Goal: Information Seeking & Learning: Learn about a topic

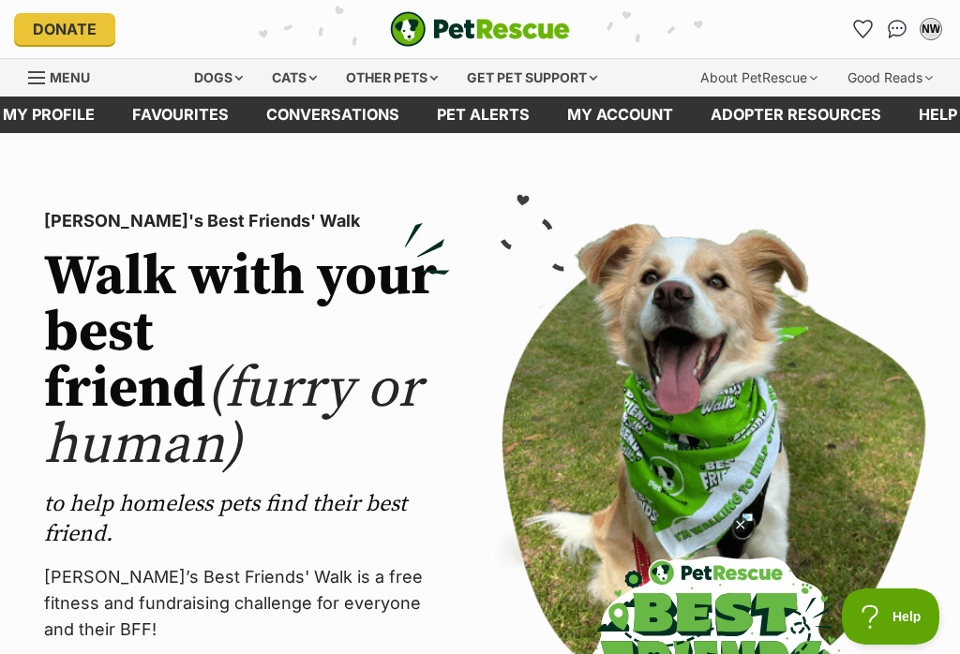
click at [184, 129] on link "Favourites" at bounding box center [180, 115] width 134 height 37
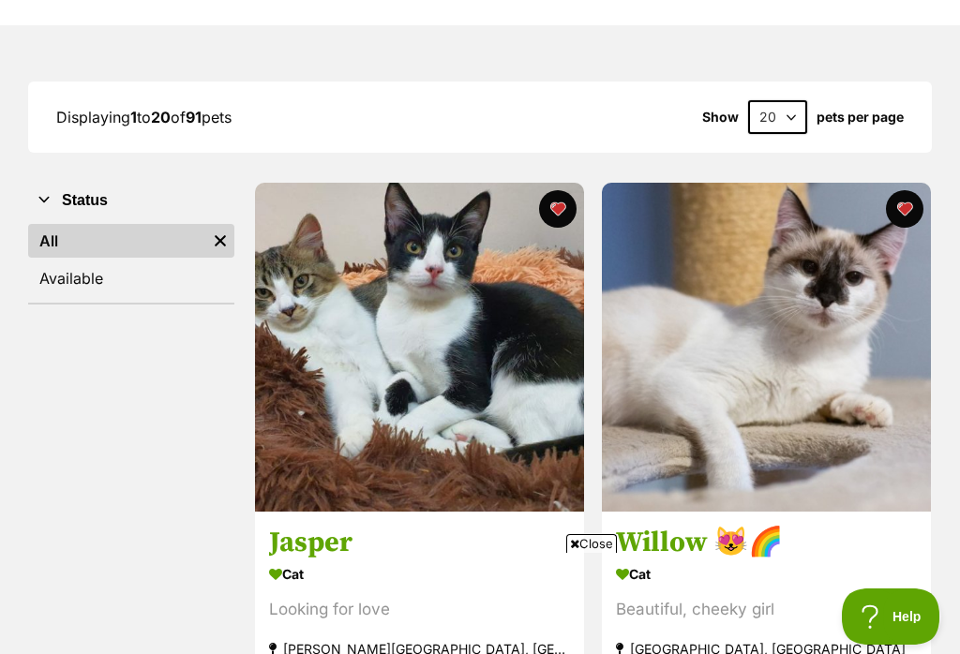
scroll to position [200, 0]
click at [787, 101] on select "20 40 60" at bounding box center [777, 118] width 59 height 34
click at [788, 114] on select "20 40 60" at bounding box center [777, 117] width 59 height 34
select select "60"
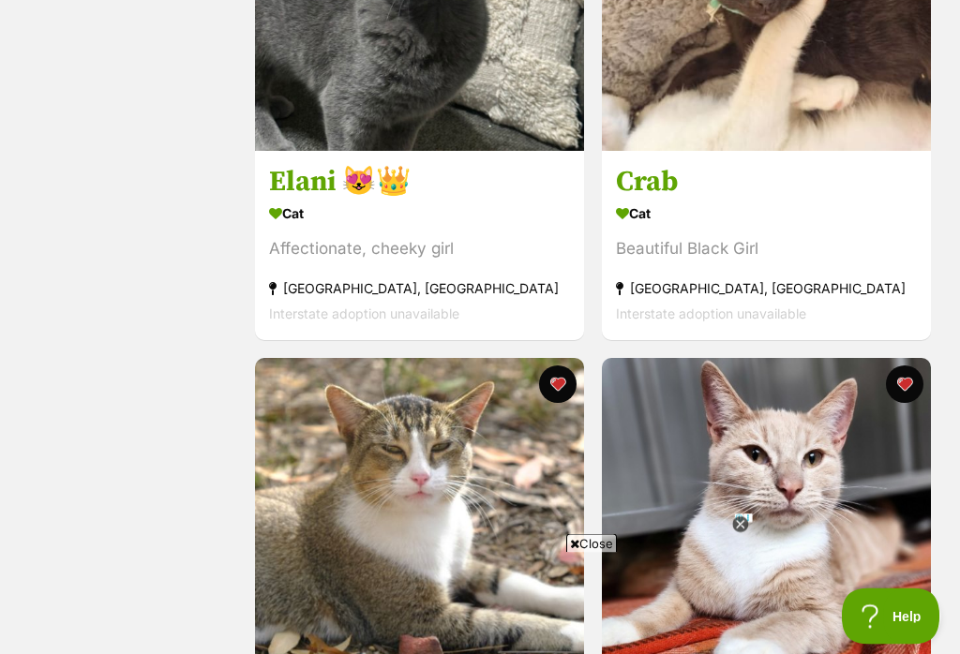
scroll to position [1103, 0]
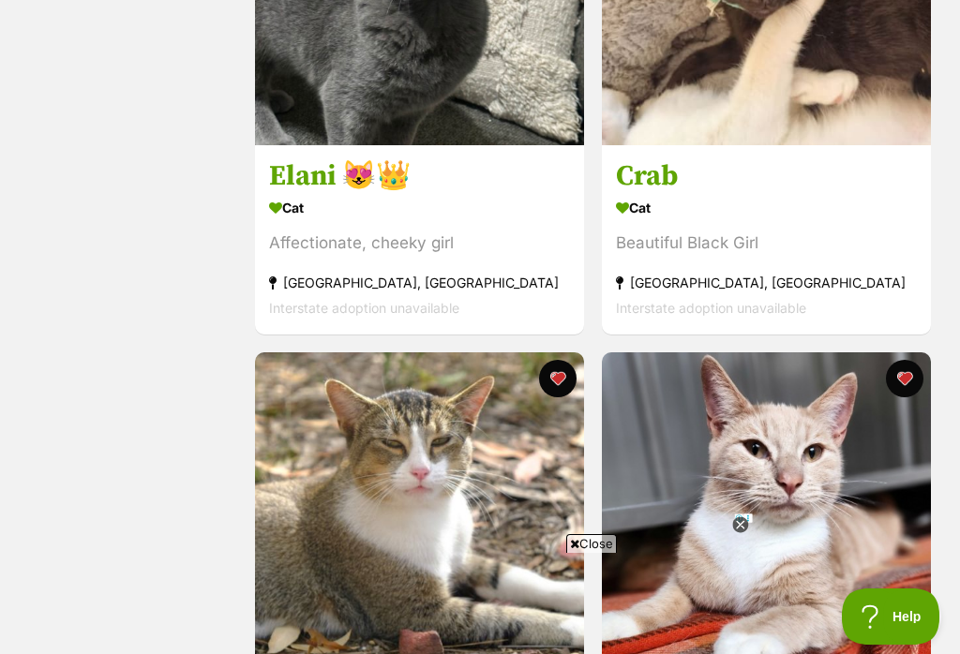
click at [746, 533] on icon at bounding box center [740, 525] width 16 height 16
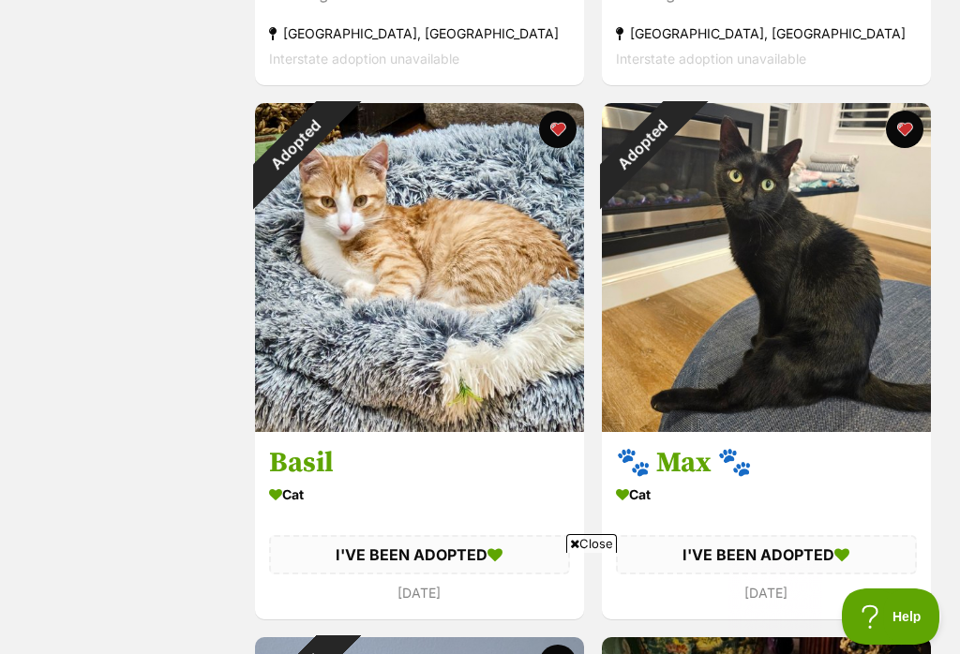
scroll to position [6710, 0]
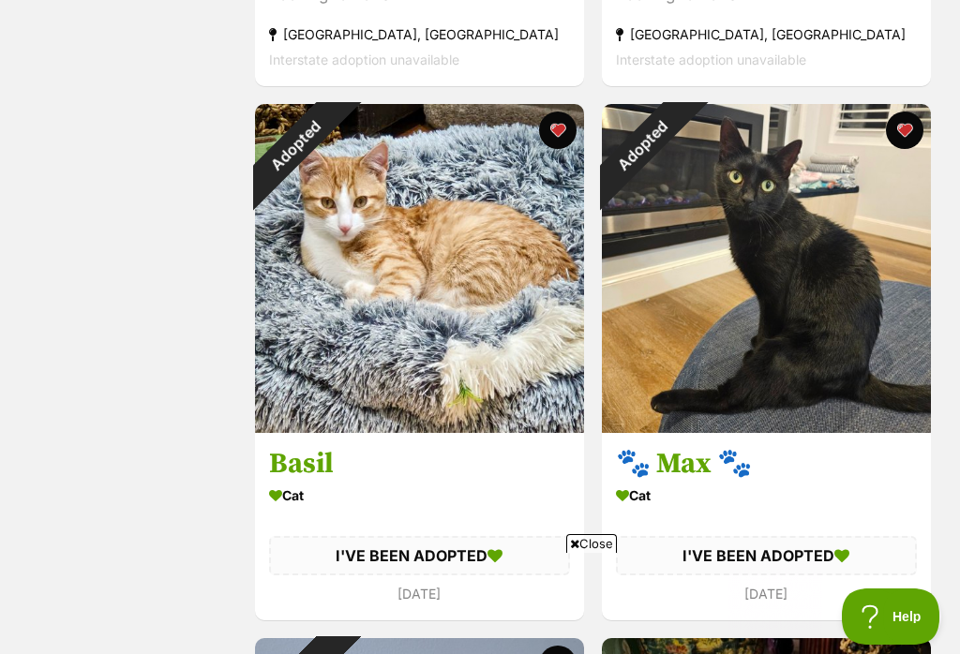
click at [337, 150] on div "Adopted" at bounding box center [296, 145] width 82 height 82
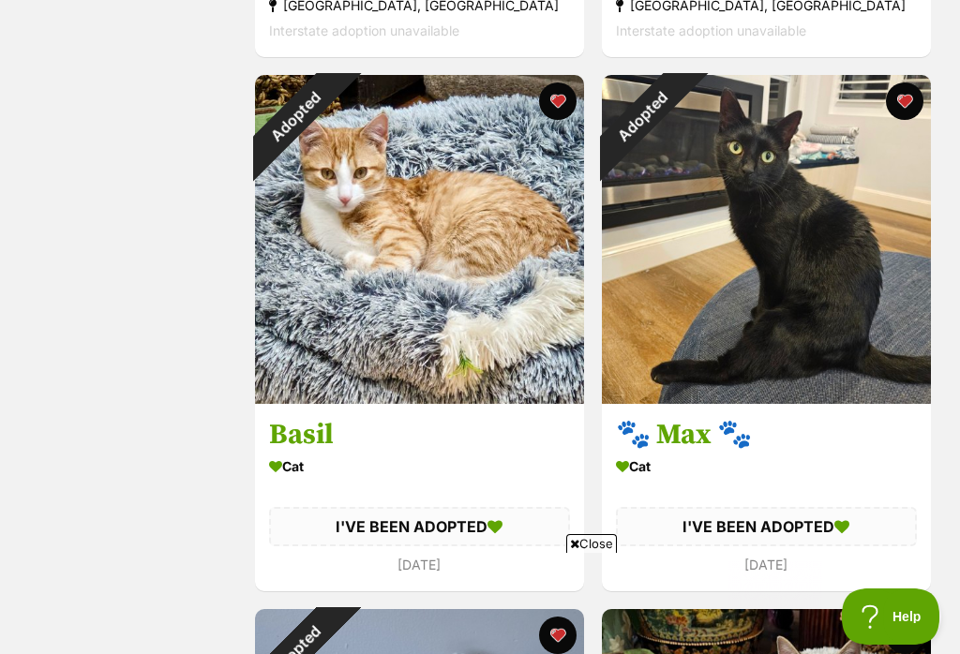
click at [546, 120] on button "favourite" at bounding box center [557, 100] width 37 height 37
click at [900, 120] on button "favourite" at bounding box center [903, 100] width 37 height 37
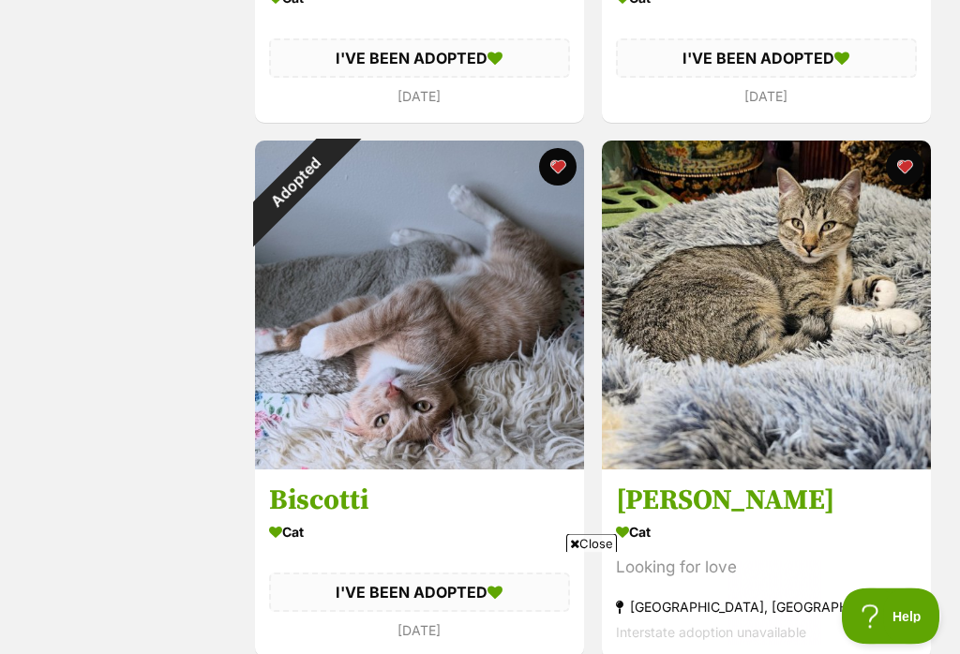
scroll to position [7209, 0]
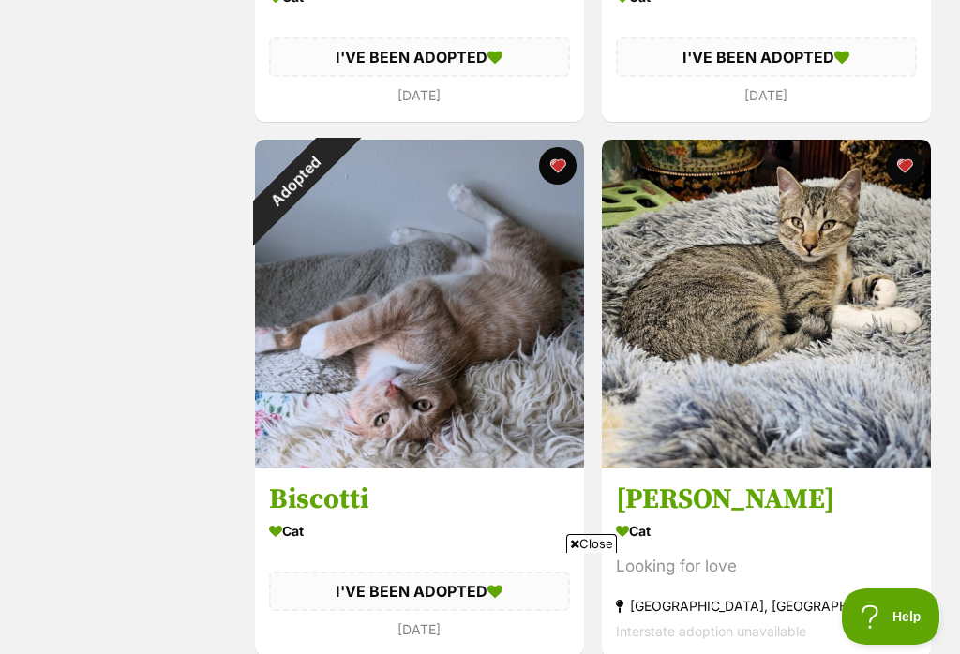
click at [554, 185] on button "favourite" at bounding box center [557, 165] width 37 height 37
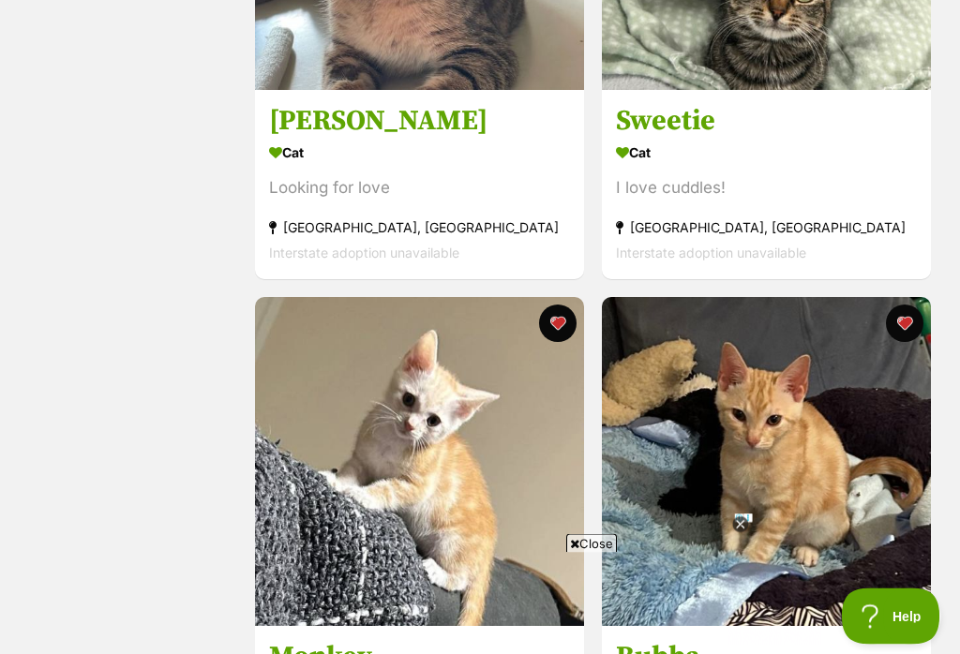
scroll to position [10270, 0]
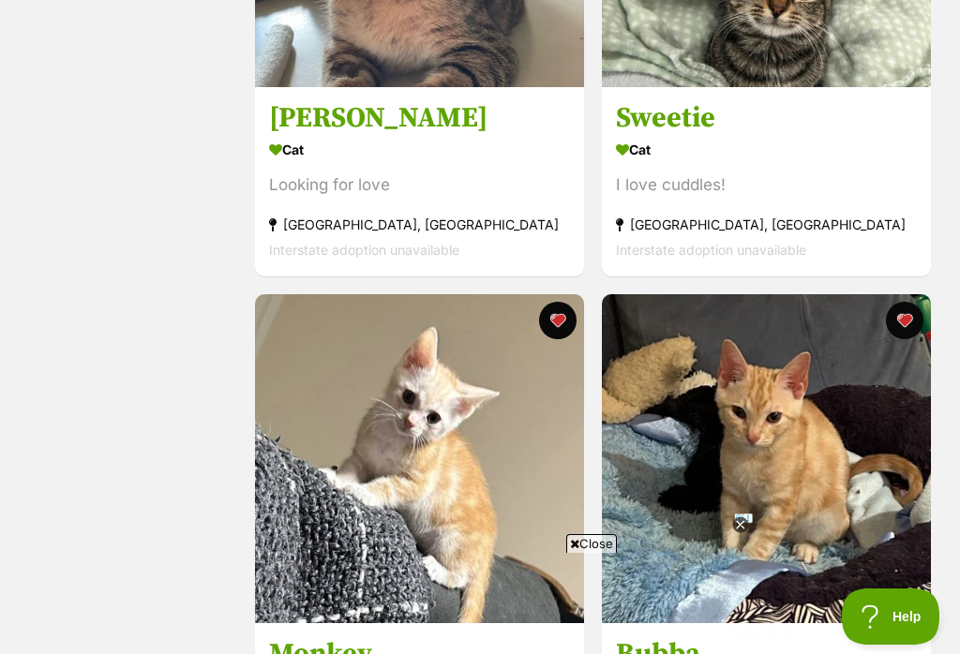
click at [756, 544] on img at bounding box center [766, 458] width 329 height 329
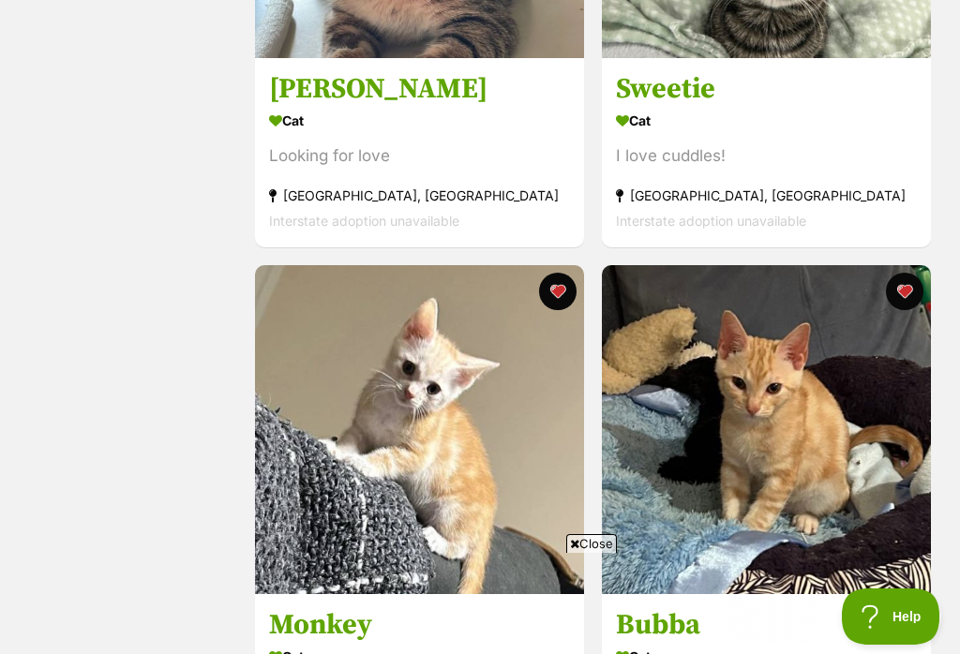
click at [591, 541] on span "Close" at bounding box center [591, 543] width 51 height 19
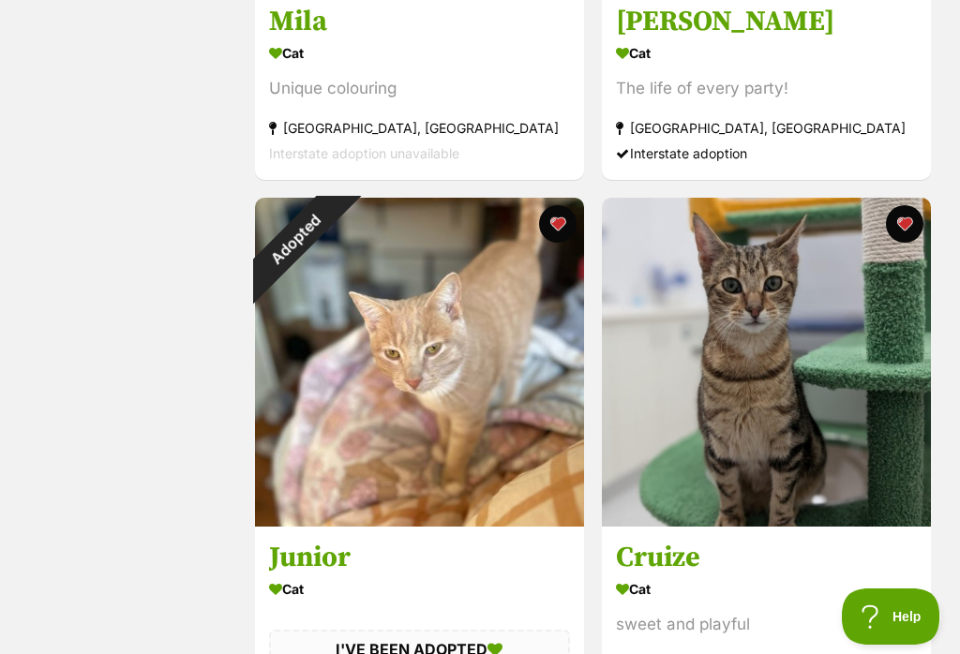
scroll to position [11446, 0]
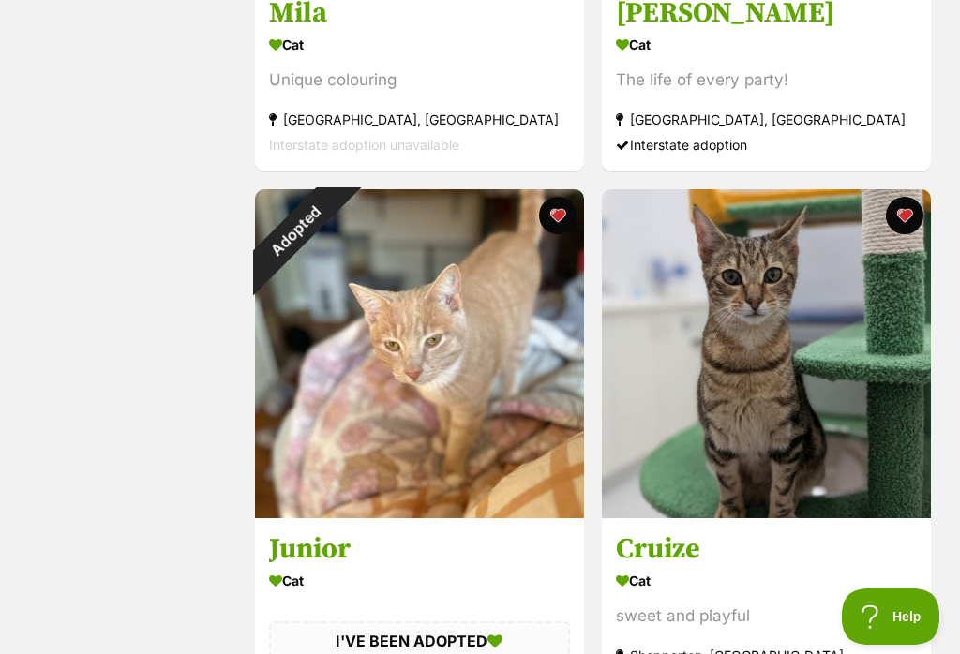
click at [557, 234] on button "favourite" at bounding box center [557, 215] width 37 height 37
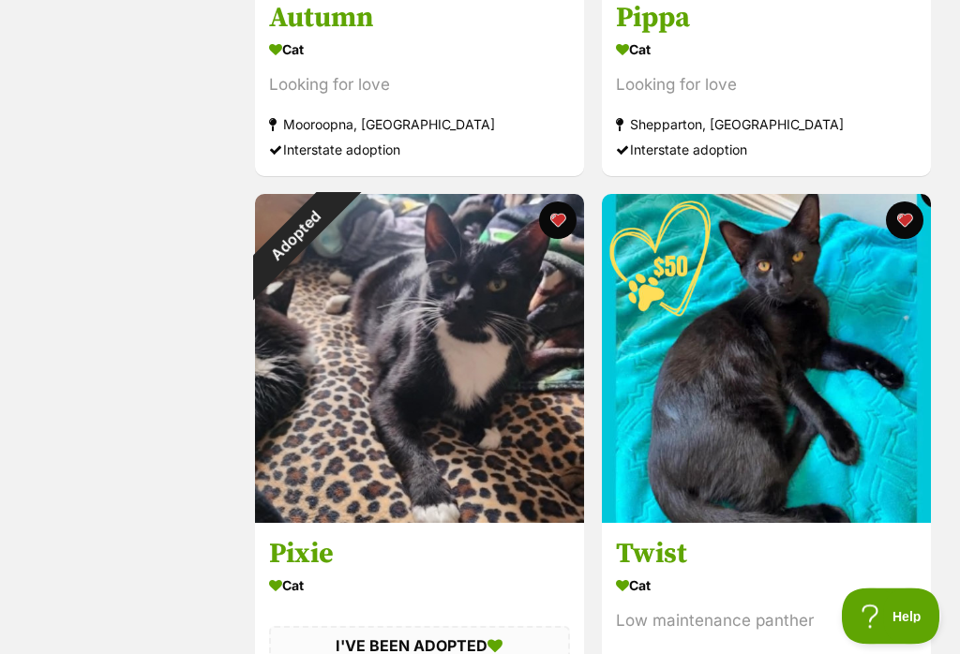
scroll to position [12514, 0]
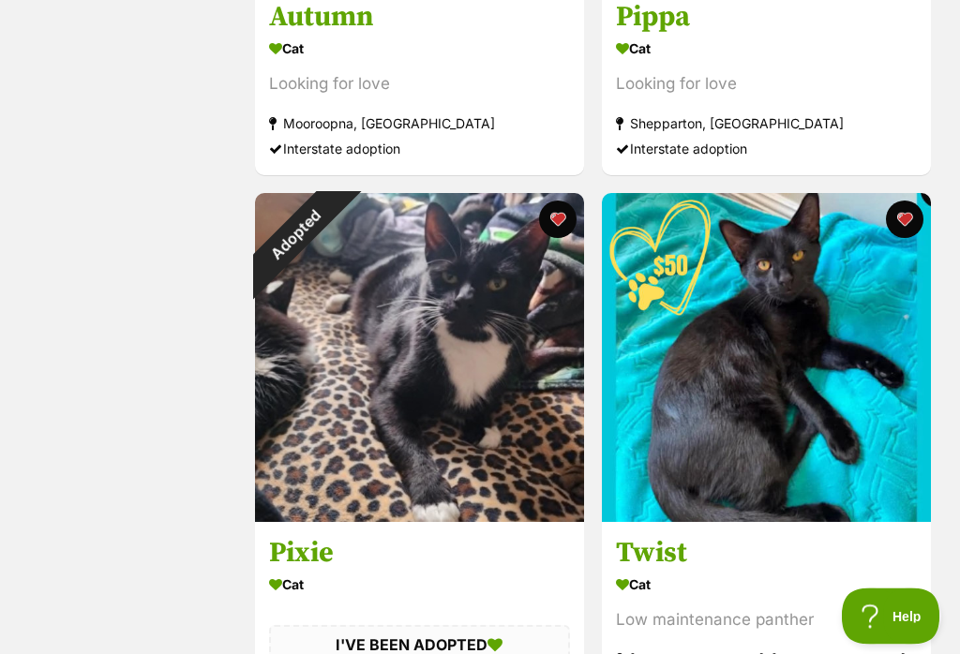
click at [562, 239] on button "favourite" at bounding box center [557, 219] width 37 height 37
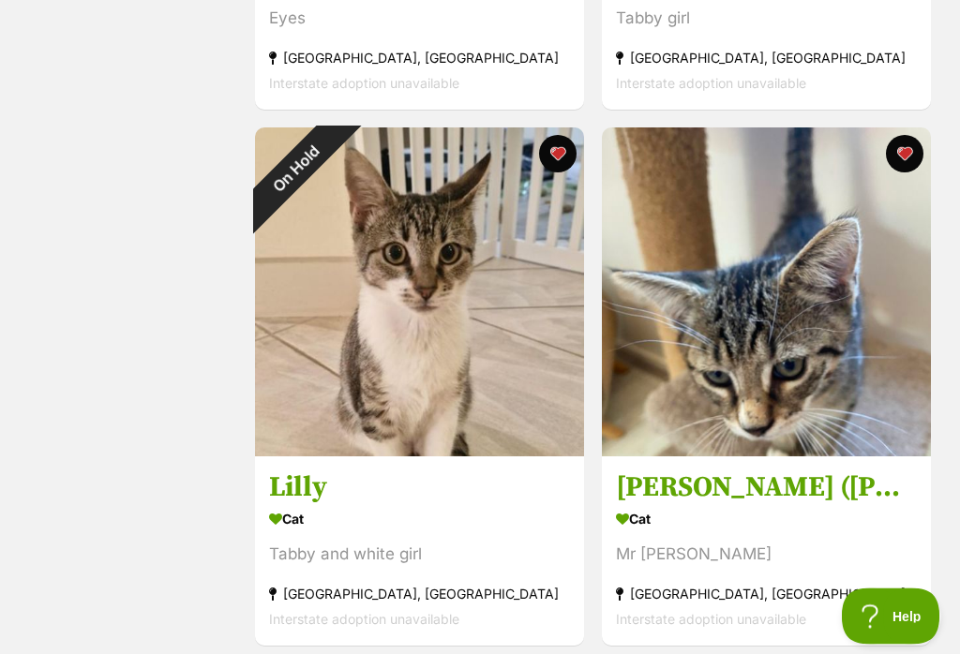
scroll to position [15260, 0]
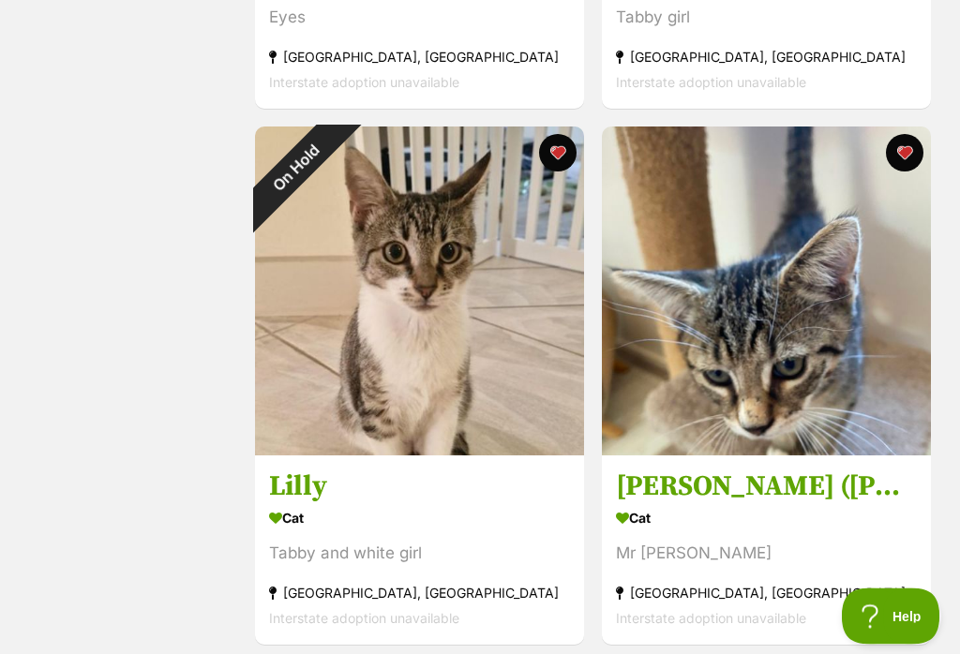
click at [561, 172] on button "favourite" at bounding box center [557, 153] width 37 height 37
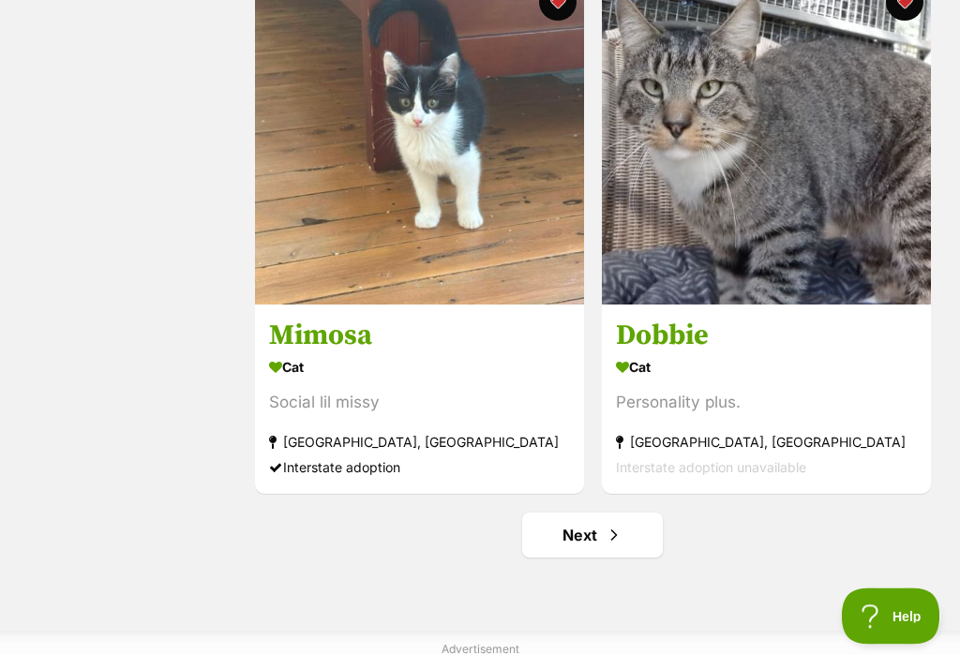
scroll to position [15947, 0]
click at [590, 558] on link "Next" at bounding box center [592, 535] width 141 height 45
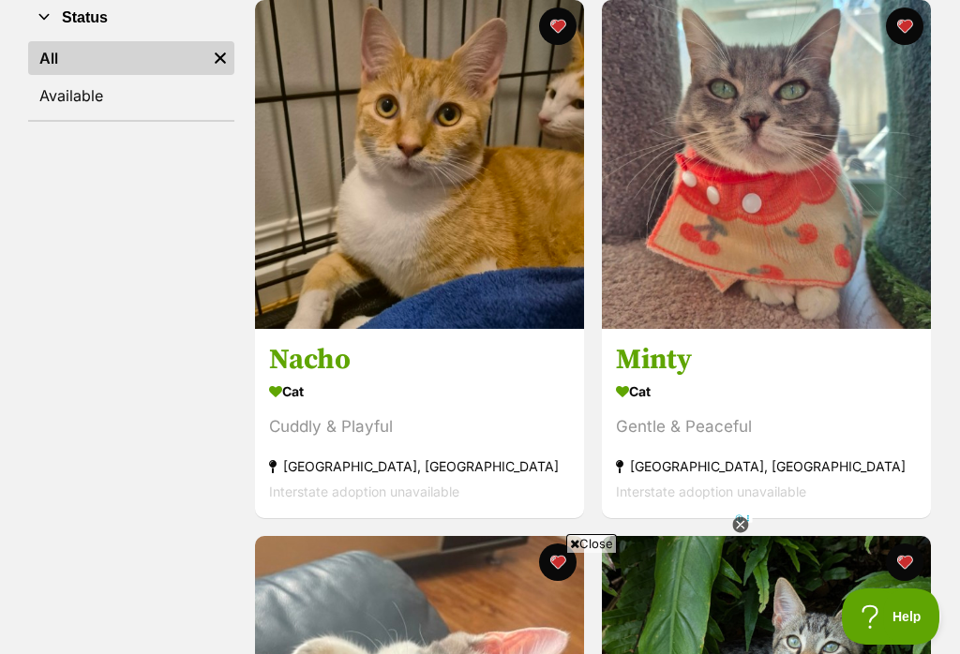
scroll to position [379, 0]
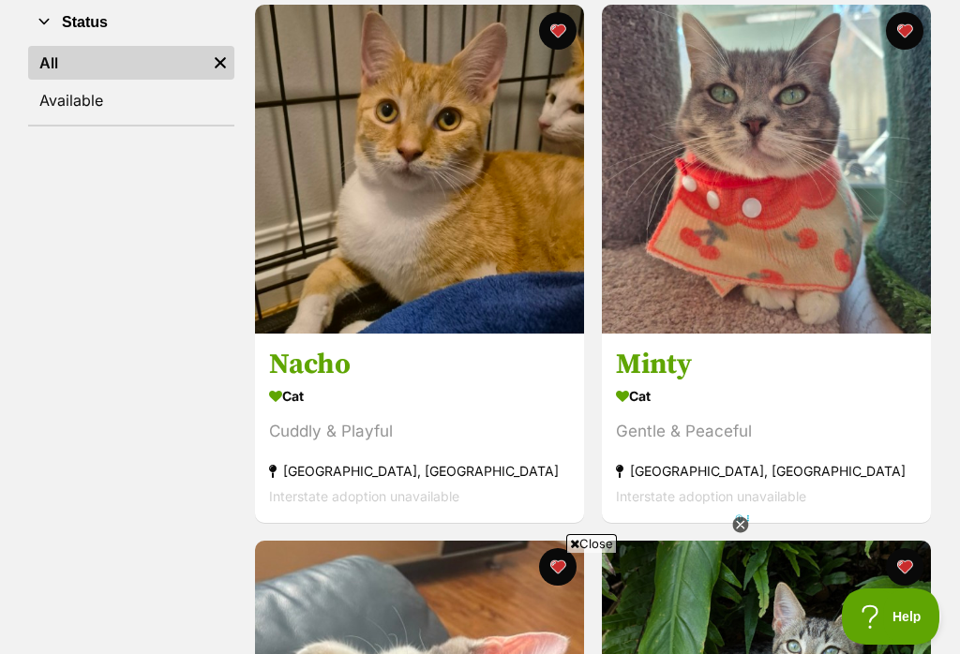
click at [734, 533] on icon at bounding box center [740, 525] width 16 height 16
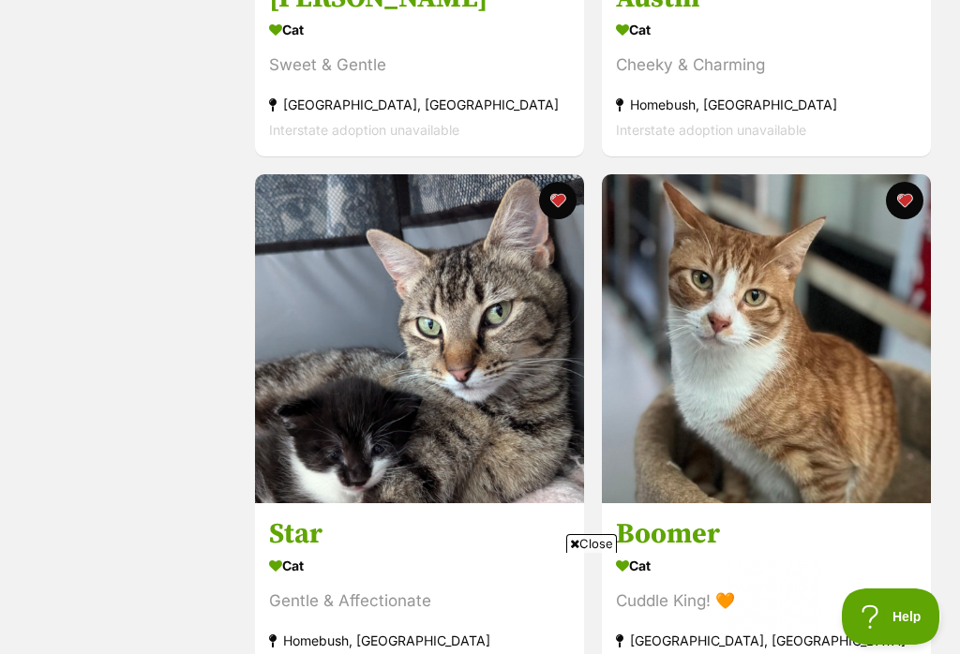
scroll to position [0, 0]
click at [575, 553] on span "Close" at bounding box center [591, 543] width 51 height 19
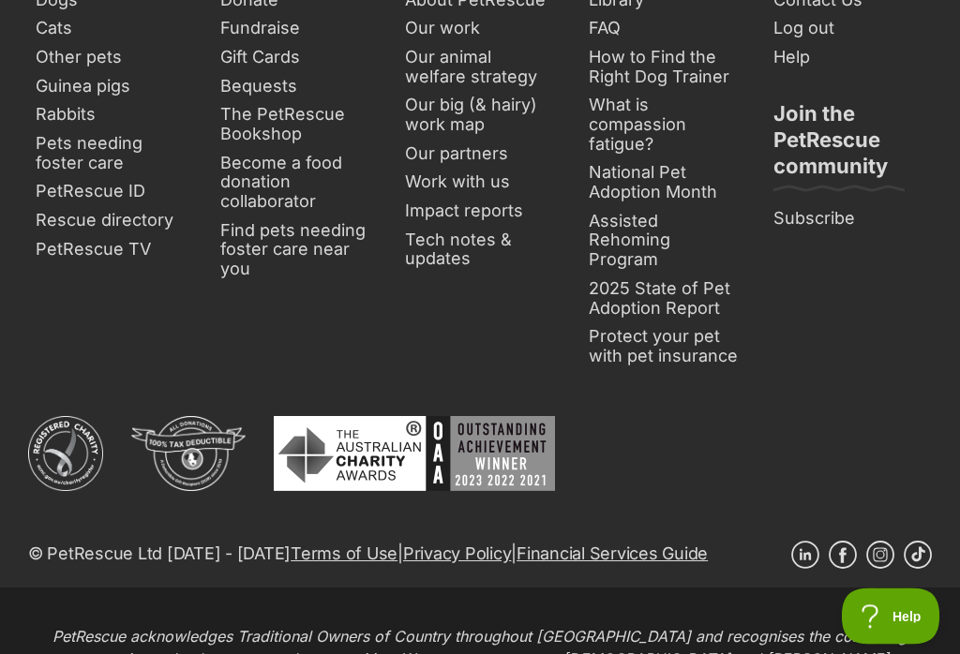
scroll to position [7872, 0]
click at [61, 225] on link "Rescue directory" at bounding box center [111, 220] width 166 height 29
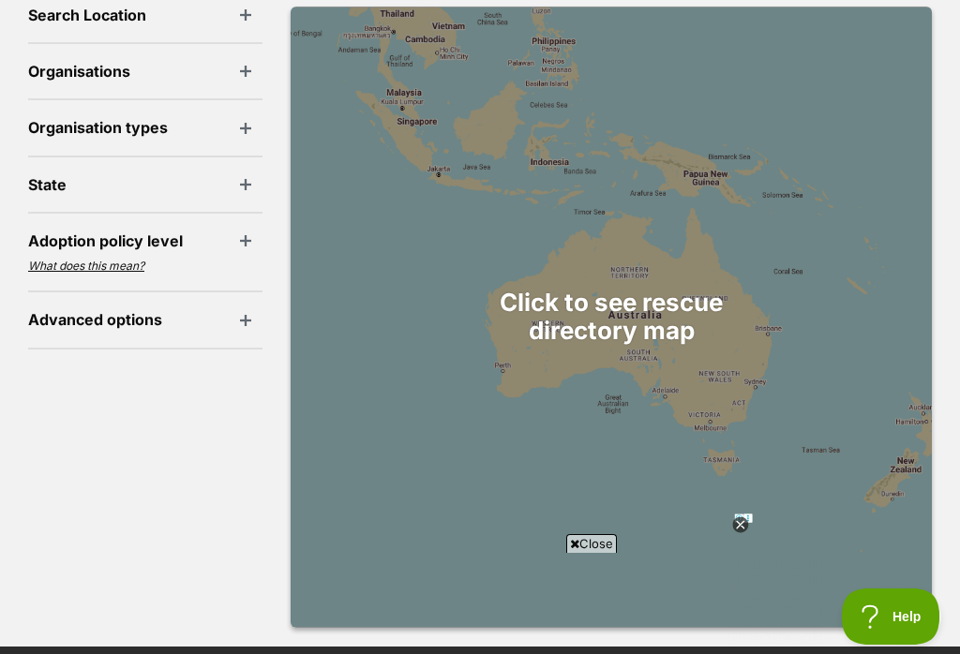
click at [570, 298] on div at bounding box center [610, 317] width 641 height 621
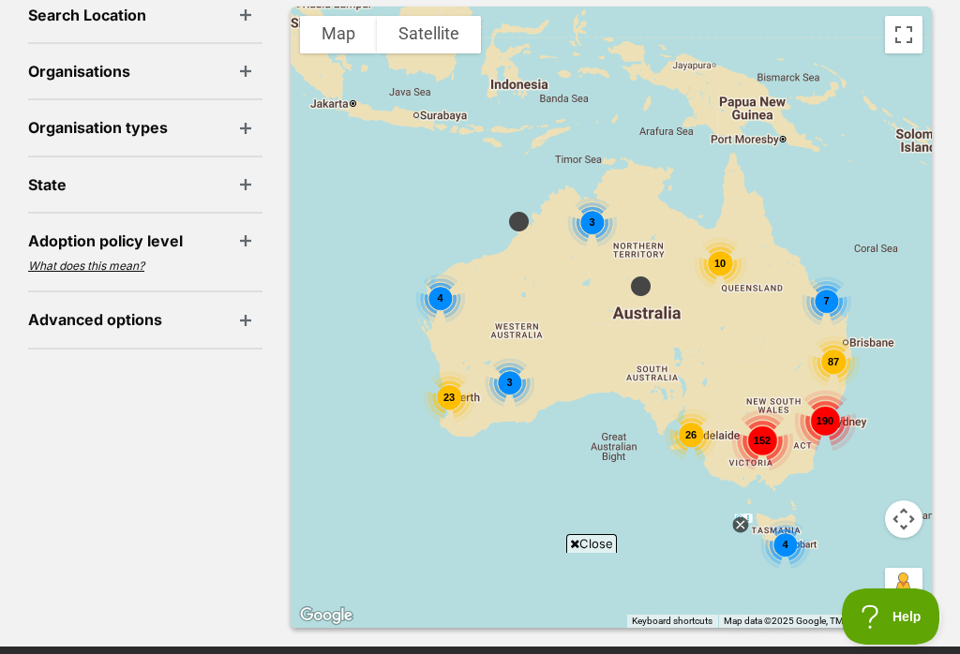
click at [826, 414] on div "190" at bounding box center [825, 421] width 62 height 62
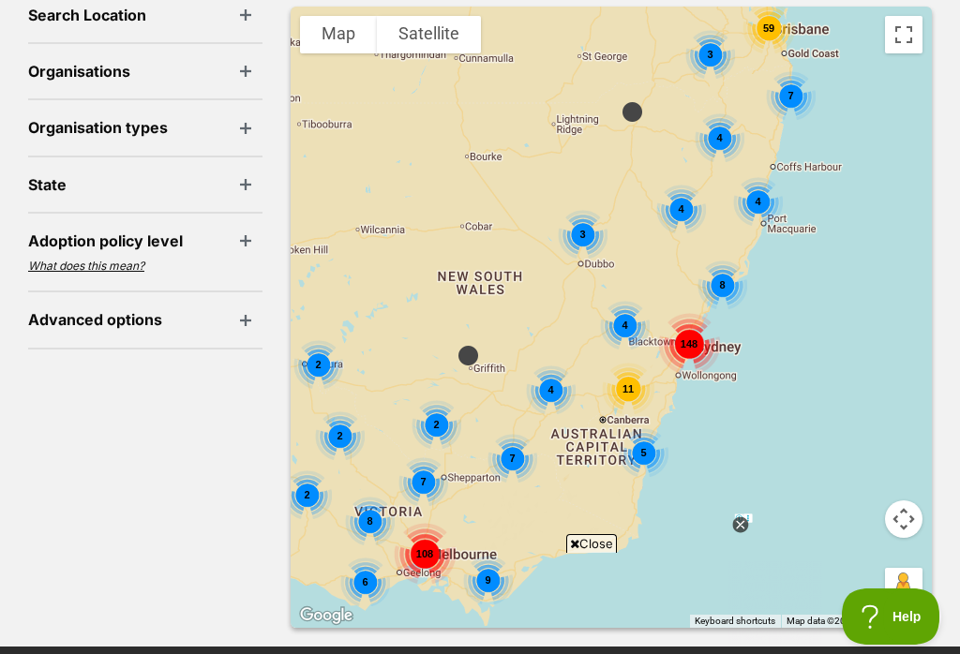
click at [418, 462] on div "7" at bounding box center [423, 482] width 50 height 50
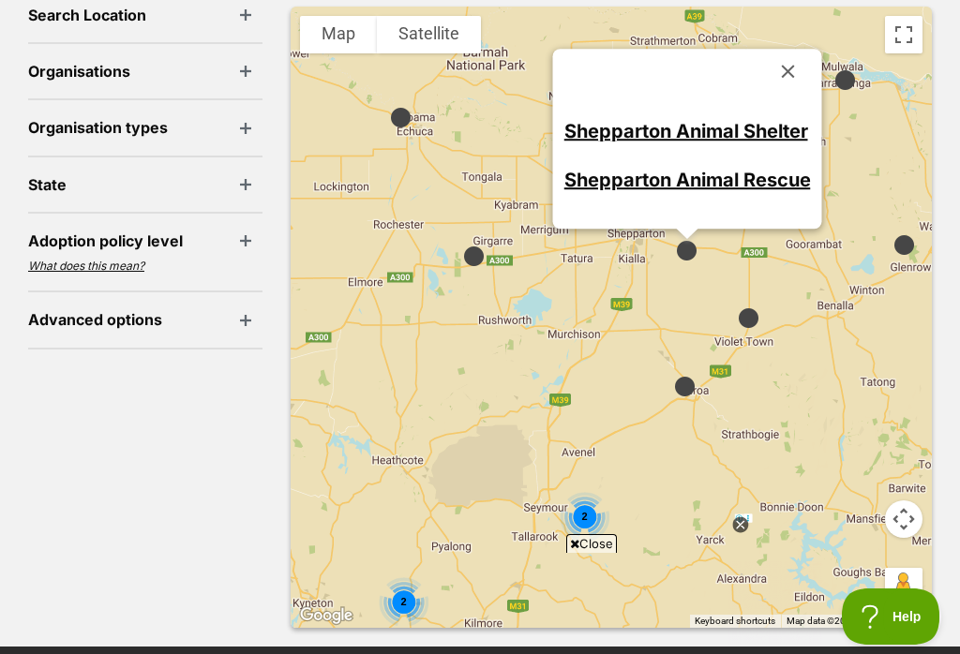
click at [581, 128] on link "Shepparton Animal Shelter" at bounding box center [686, 131] width 244 height 22
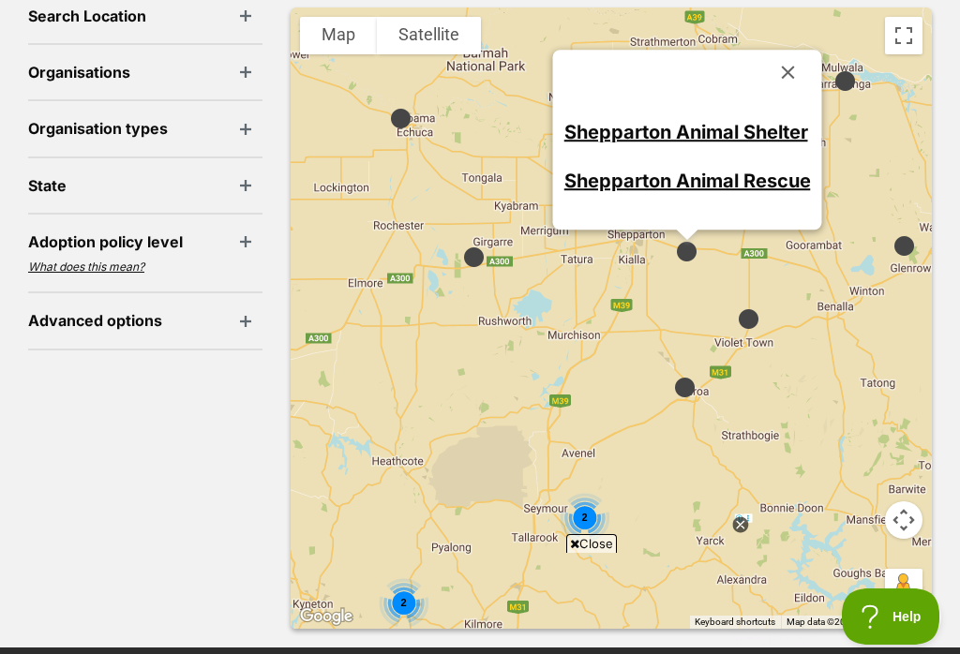
click at [589, 176] on link "Shepparton Animal Rescue" at bounding box center [687, 182] width 246 height 22
click at [791, 59] on button "Close" at bounding box center [788, 72] width 45 height 45
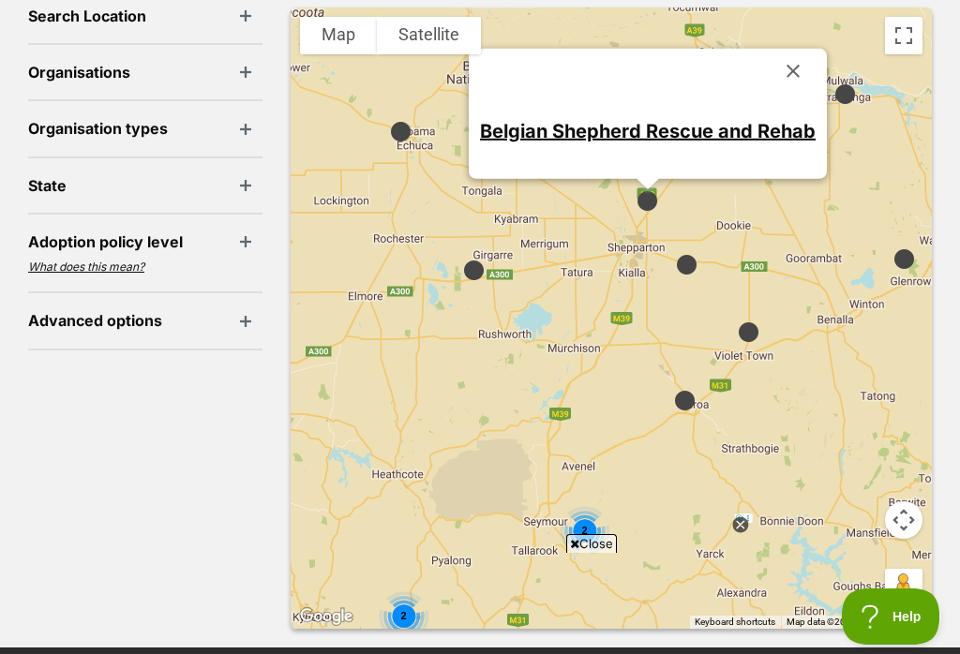
click at [508, 127] on link "Belgian Shepherd Rescue and Rehab" at bounding box center [647, 131] width 335 height 22
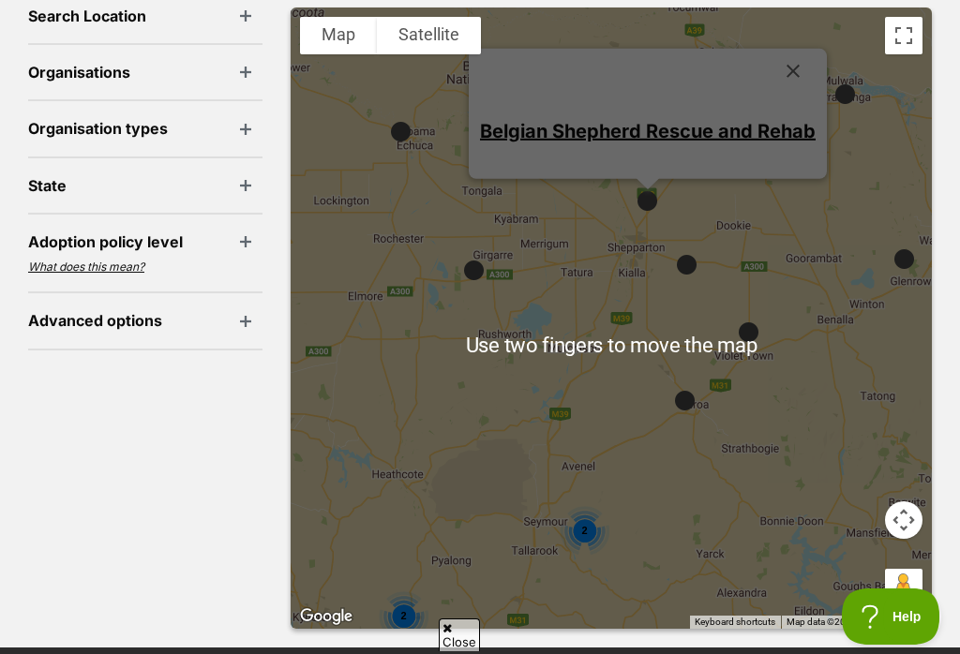
scroll to position [540, 0]
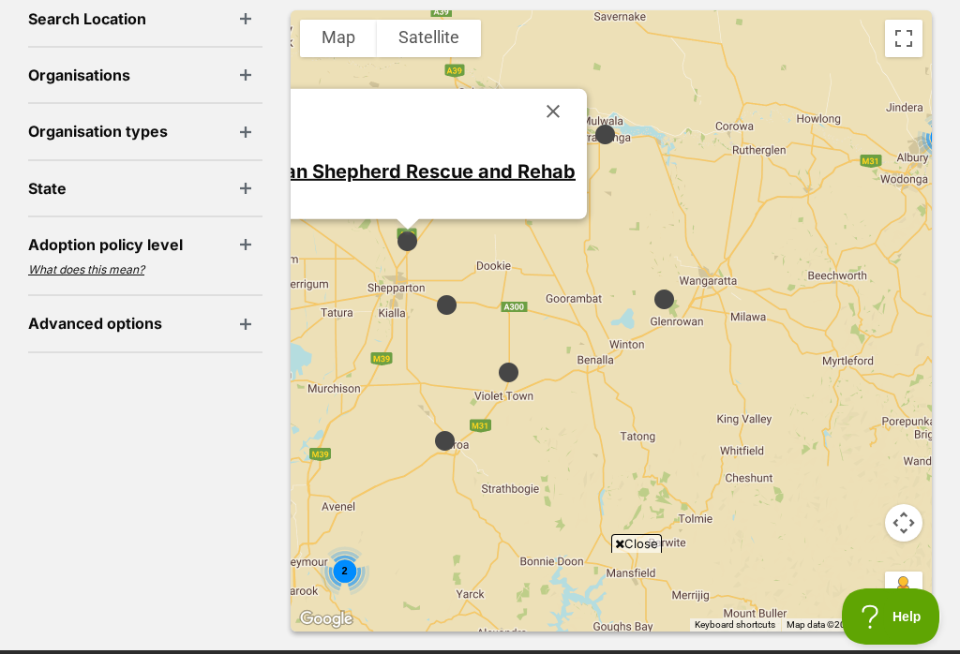
click at [556, 89] on button "Close" at bounding box center [552, 111] width 45 height 45
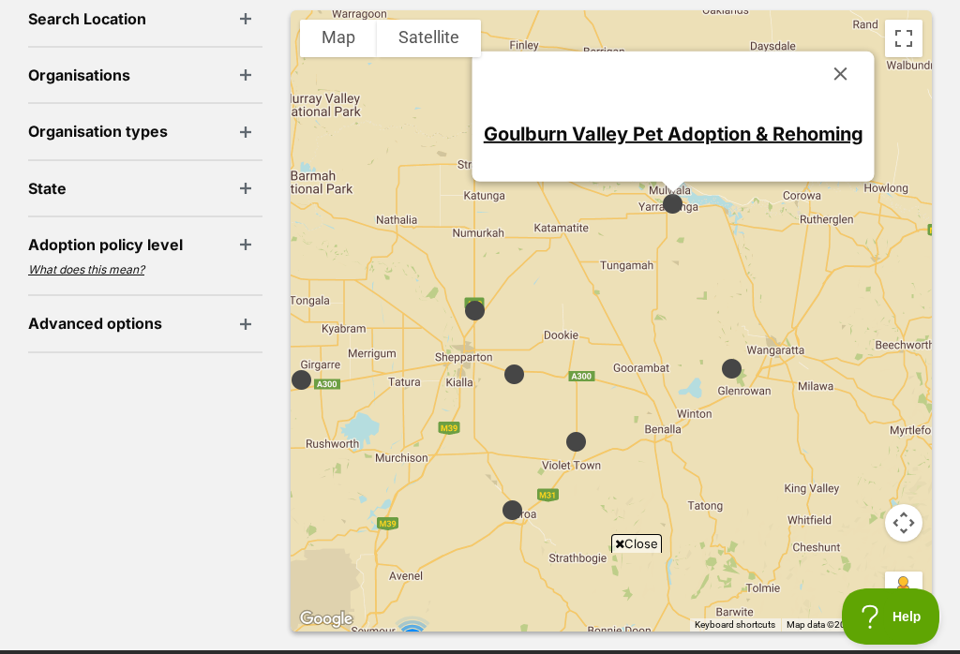
click at [550, 131] on link "Goulburn Valley Pet Adoption & Rehoming" at bounding box center [674, 134] width 380 height 22
click at [840, 54] on button "Close" at bounding box center [840, 74] width 45 height 45
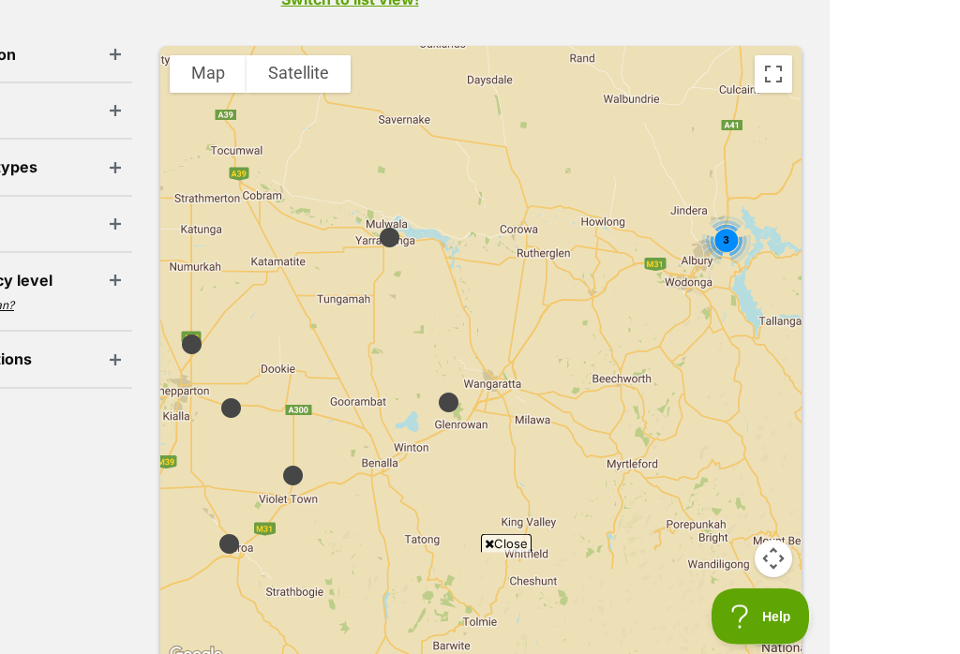
scroll to position [514, 0]
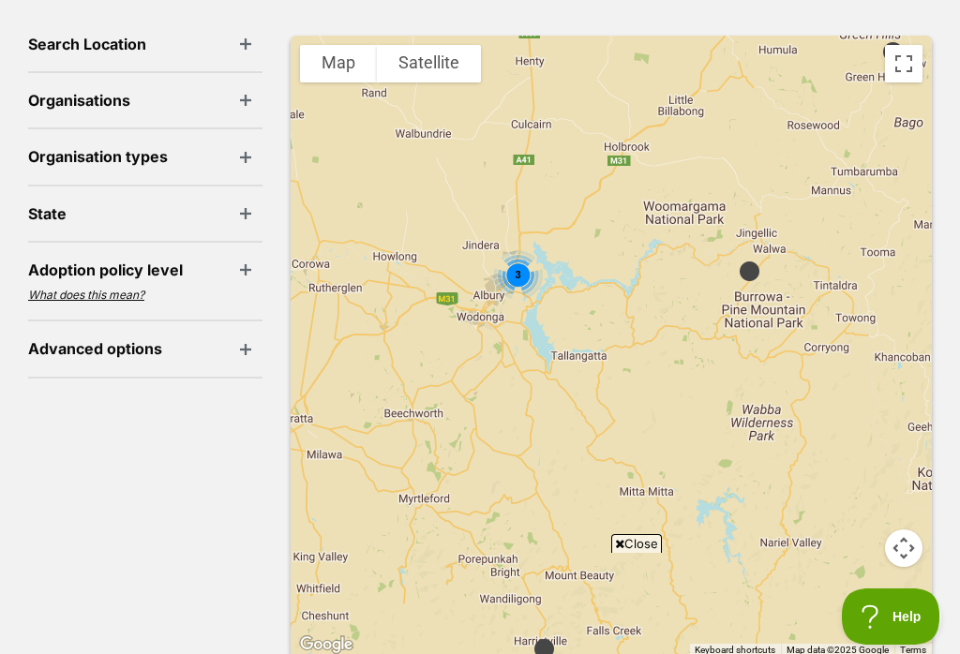
click at [518, 269] on span "3" at bounding box center [517, 274] width 6 height 11
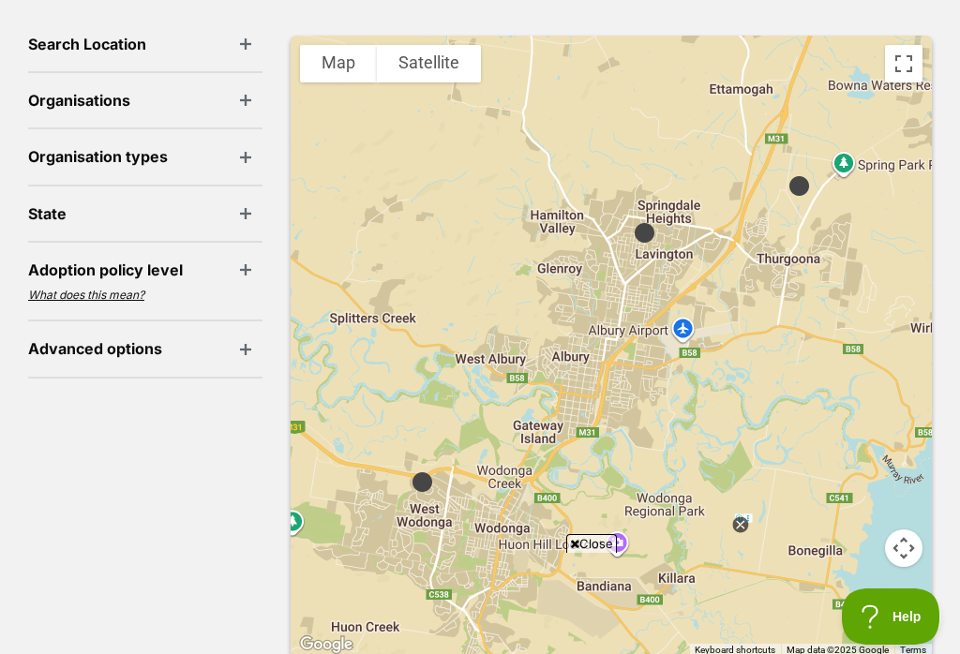
scroll to position [0, 0]
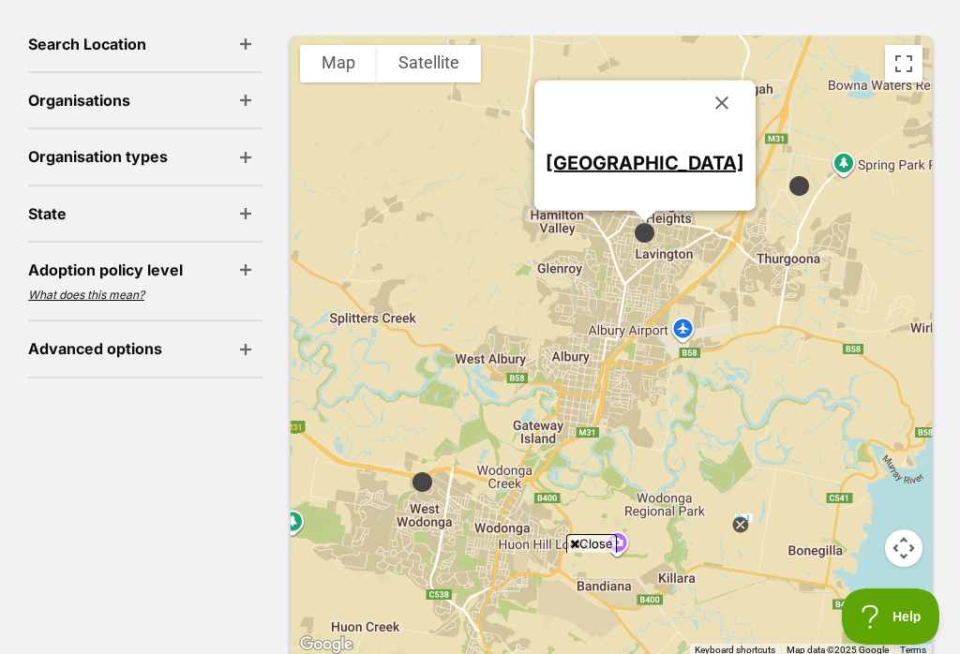
click at [557, 152] on link "Albury Animal Care Centre" at bounding box center [644, 163] width 199 height 22
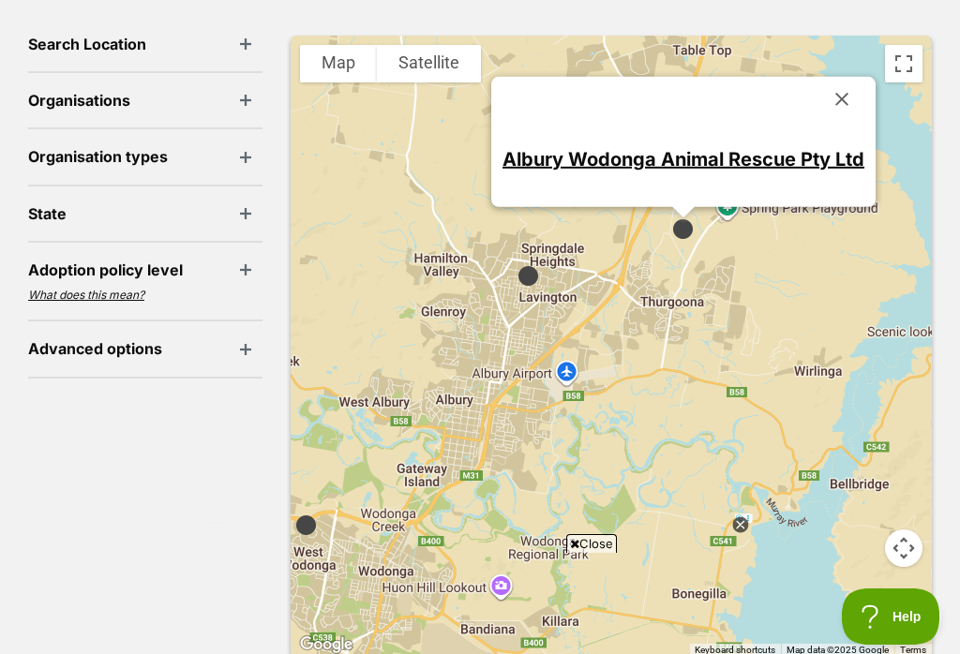
click at [530, 148] on link "Albury Wodonga Animal Rescue Pty Ltd" at bounding box center [683, 159] width 362 height 22
click at [841, 88] on button "Close" at bounding box center [841, 99] width 45 height 45
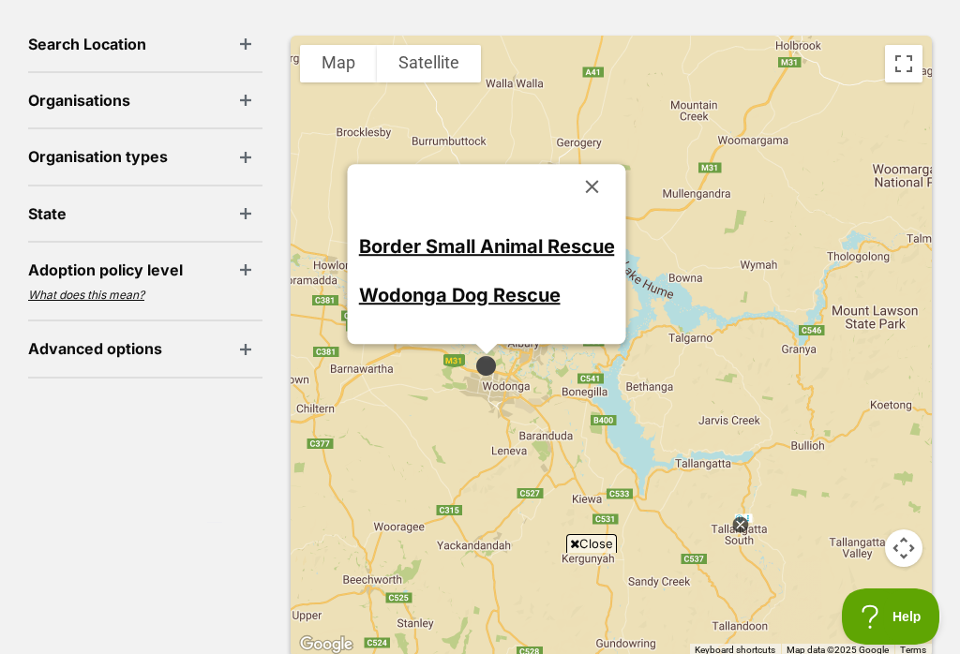
click at [382, 235] on link "Border Small Animal Rescue" at bounding box center [487, 246] width 256 height 22
click at [590, 172] on button "Close" at bounding box center [592, 186] width 45 height 45
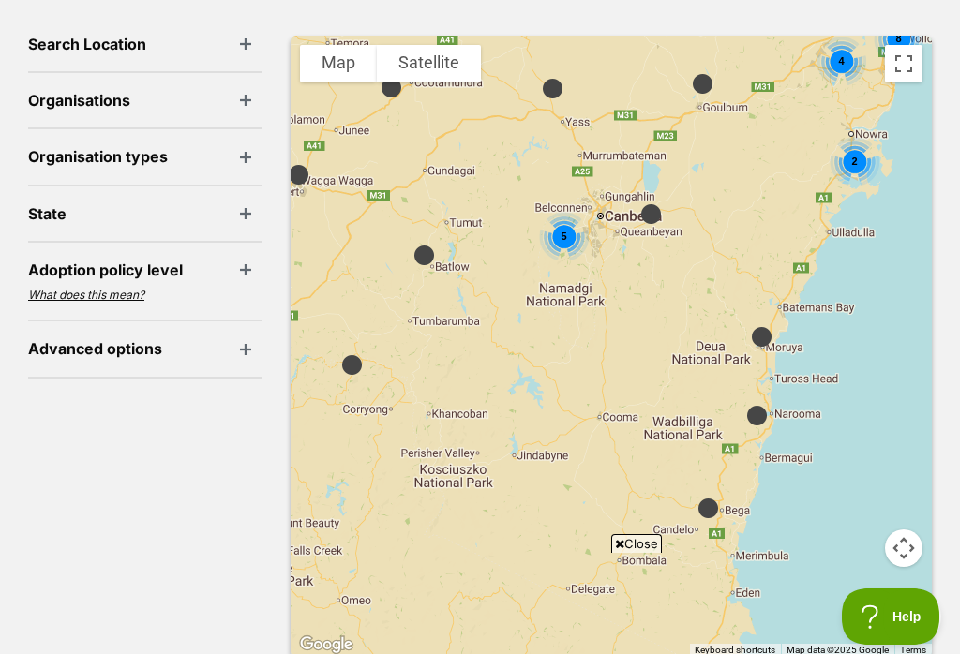
click at [571, 224] on div "5" at bounding box center [564, 237] width 50 height 50
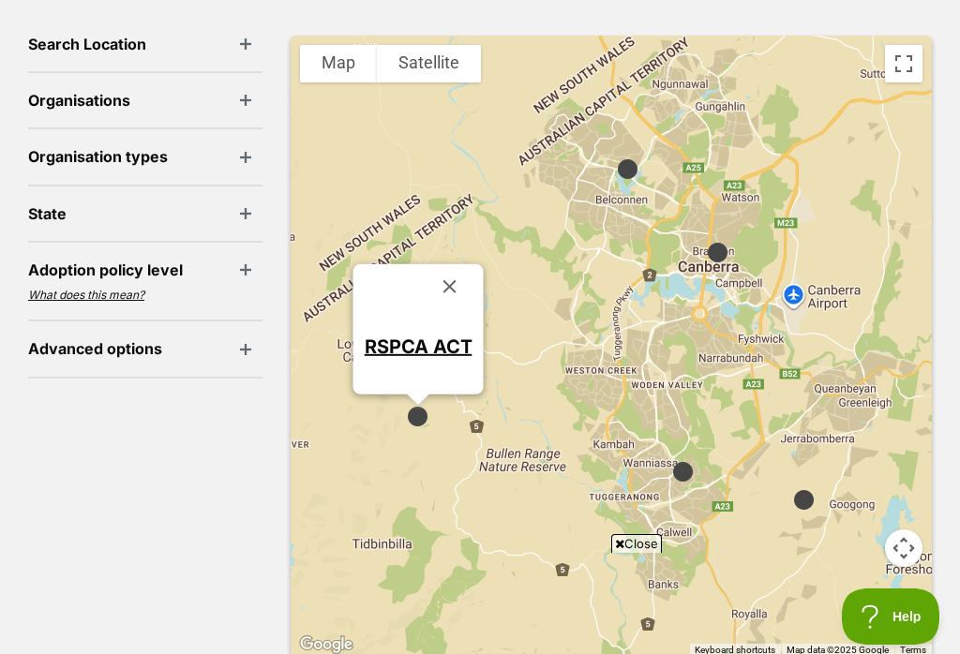
click at [397, 339] on link "RSPCA ACT" at bounding box center [419, 346] width 108 height 22
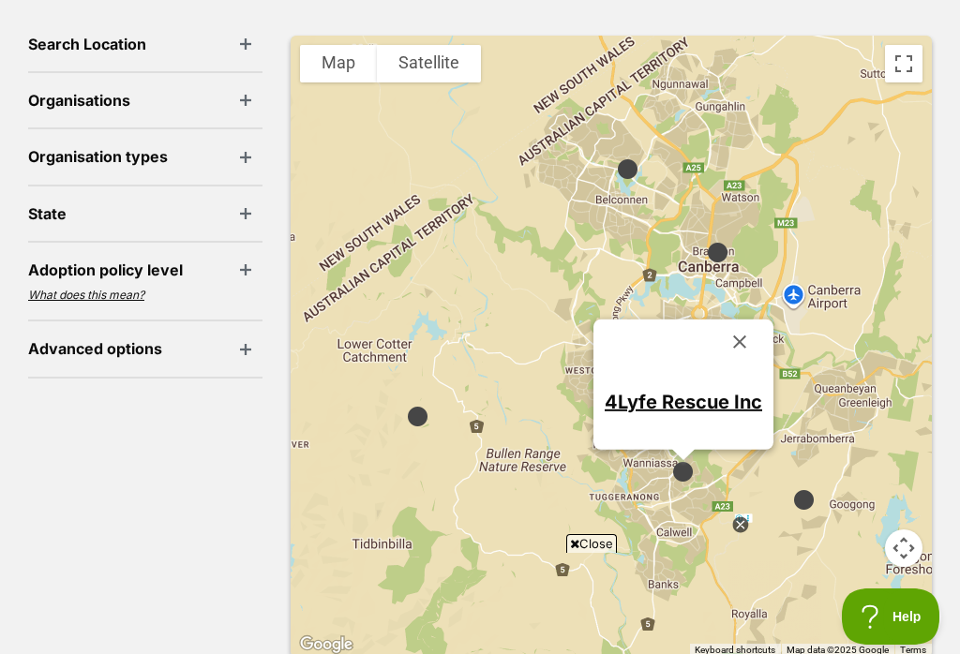
click at [626, 392] on link "4Lyfe Rescue Inc" at bounding box center [682, 402] width 157 height 22
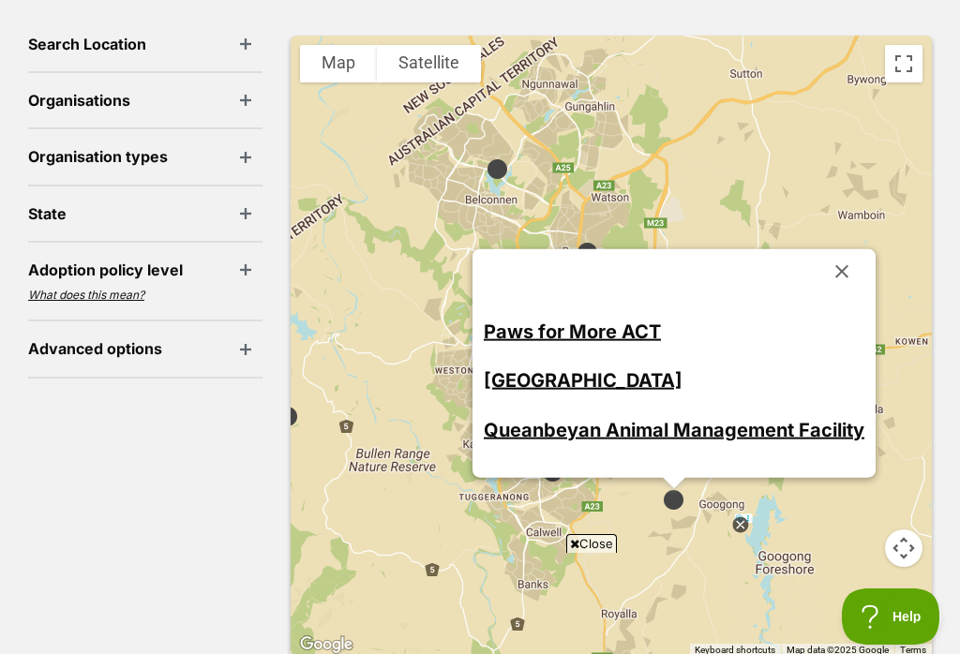
click at [509, 323] on link "Paws for More ACT" at bounding box center [572, 331] width 177 height 22
click at [506, 371] on link "Queanbeyan Veterinary Hospital" at bounding box center [583, 380] width 199 height 22
click at [506, 427] on link "Queanbeyan Animal Management Facility" at bounding box center [674, 430] width 380 height 22
click at [839, 260] on button "Close" at bounding box center [841, 271] width 45 height 45
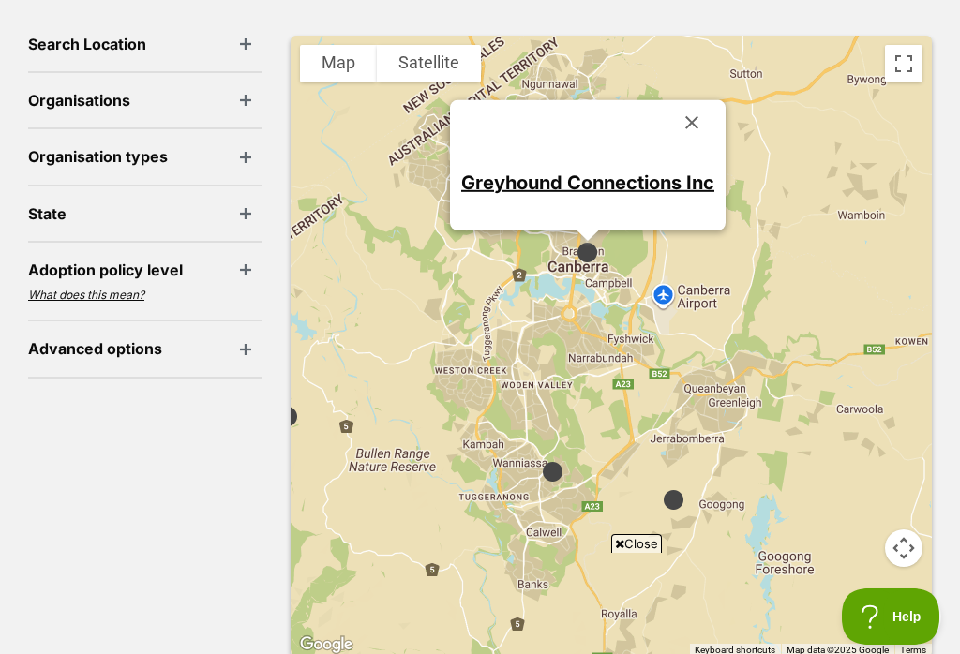
click at [490, 180] on link "Greyhound Connections Inc" at bounding box center [587, 182] width 253 height 22
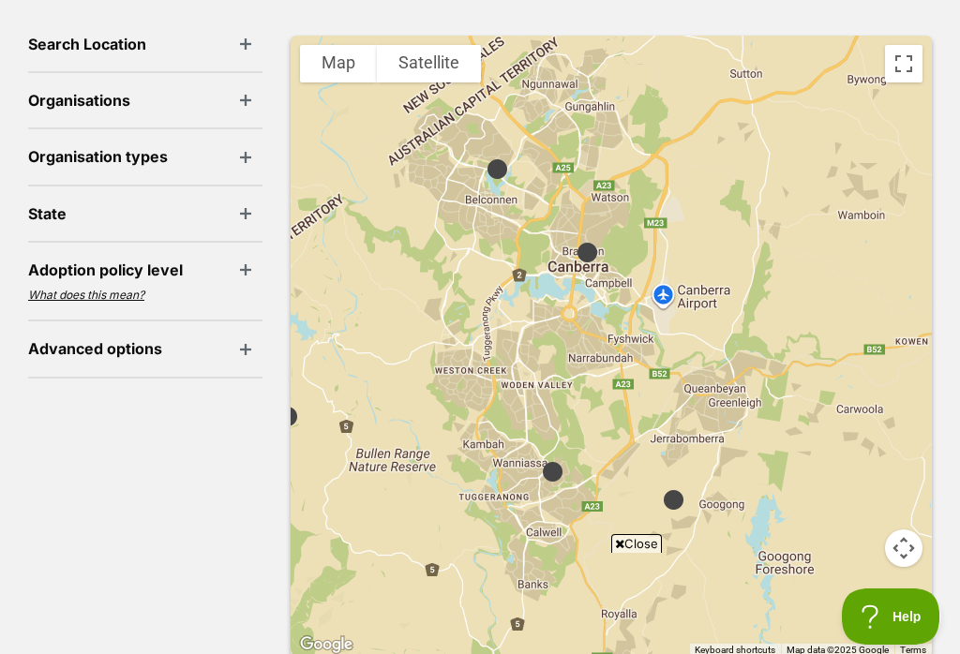
click at [410, 266] on div at bounding box center [610, 346] width 641 height 621
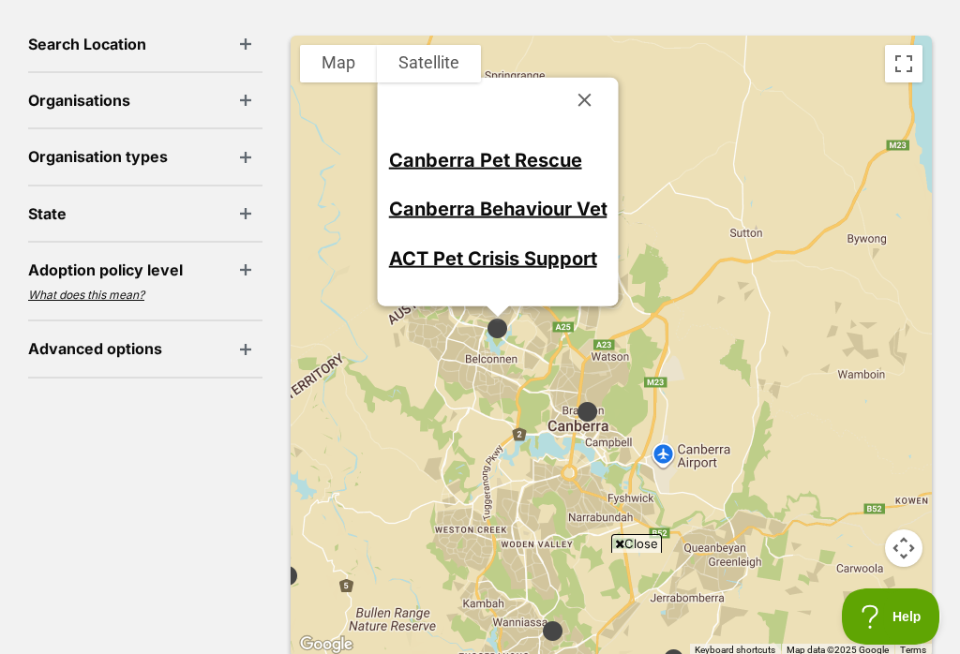
click at [411, 155] on link "Canberra Pet Rescue" at bounding box center [485, 159] width 193 height 22
click at [416, 208] on link "Canberra Behaviour Vet" at bounding box center [498, 209] width 218 height 22
click at [418, 250] on link "ACT Pet Crisis Support" at bounding box center [493, 258] width 208 height 22
click at [570, 83] on button "Close" at bounding box center [584, 100] width 45 height 45
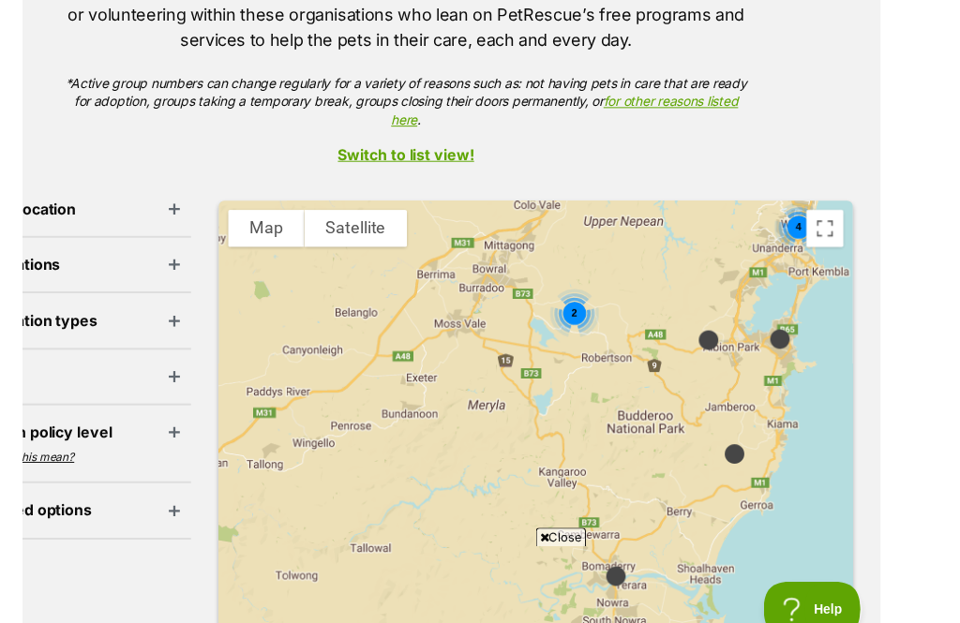
scroll to position [341, 0]
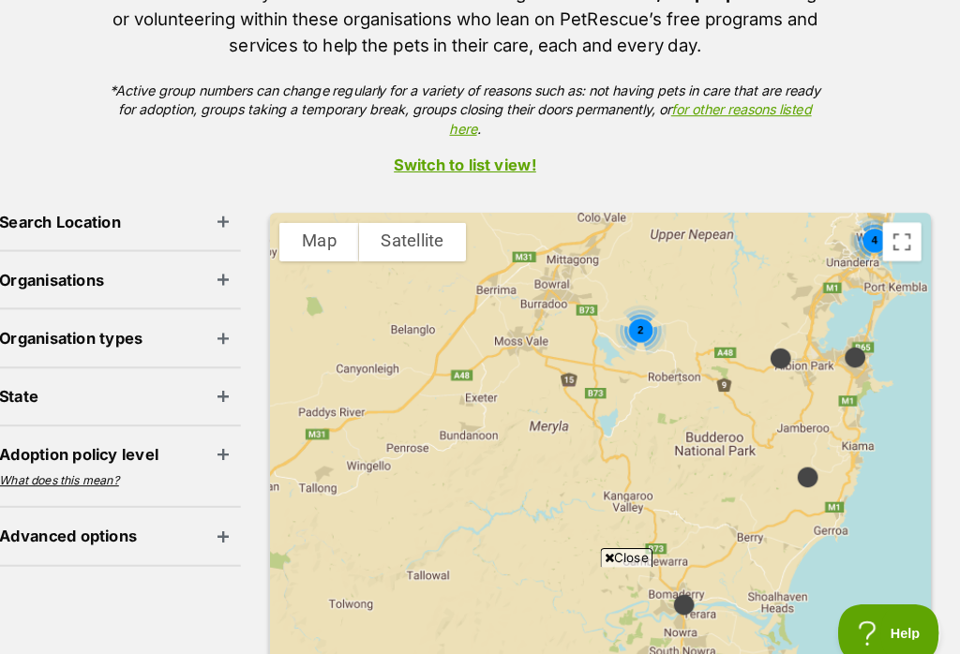
click at [625, 305] on div "2" at bounding box center [650, 323] width 50 height 50
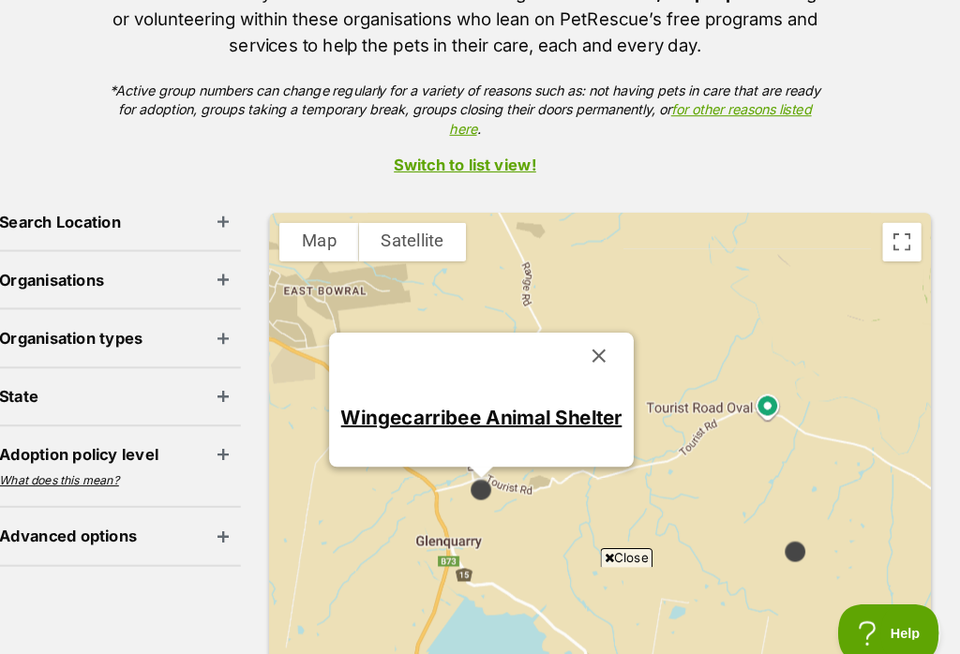
click at [372, 397] on link "Wingecarribee Animal Shelter" at bounding box center [496, 407] width 273 height 22
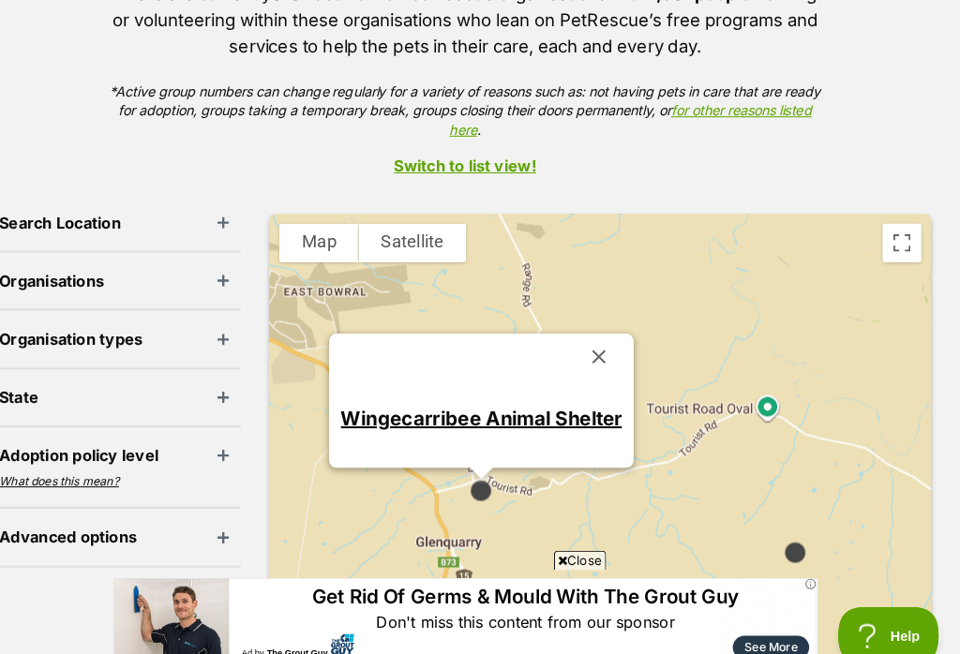
scroll to position [0, 0]
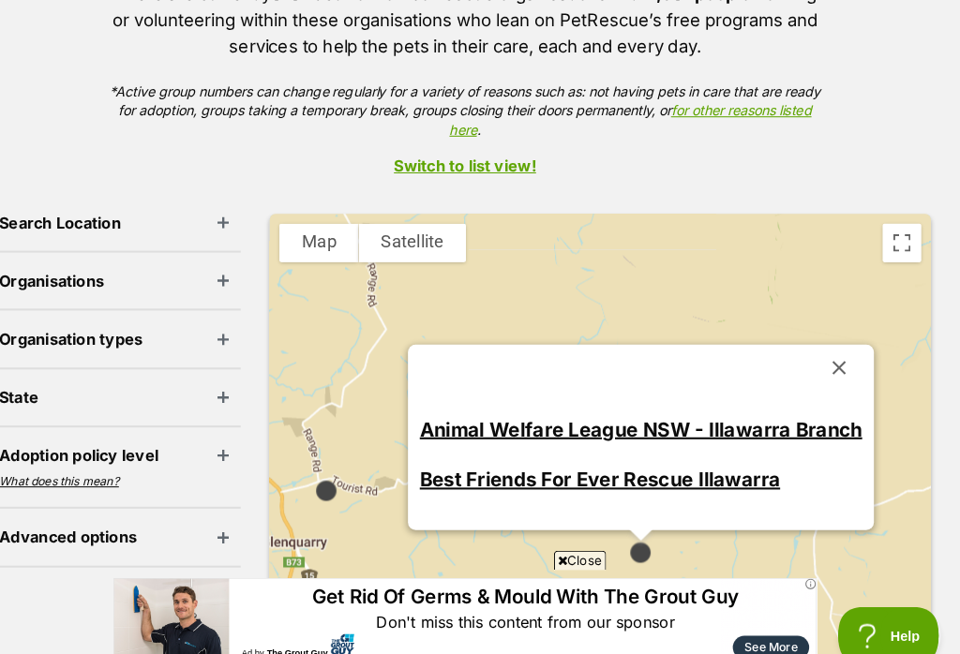
click at [436, 405] on link "Animal Welfare League NSW - Illawarra Branch" at bounding box center [650, 416] width 429 height 22
click at [436, 462] on link "Best Friends For Ever Rescue Illawarra" at bounding box center [611, 465] width 350 height 22
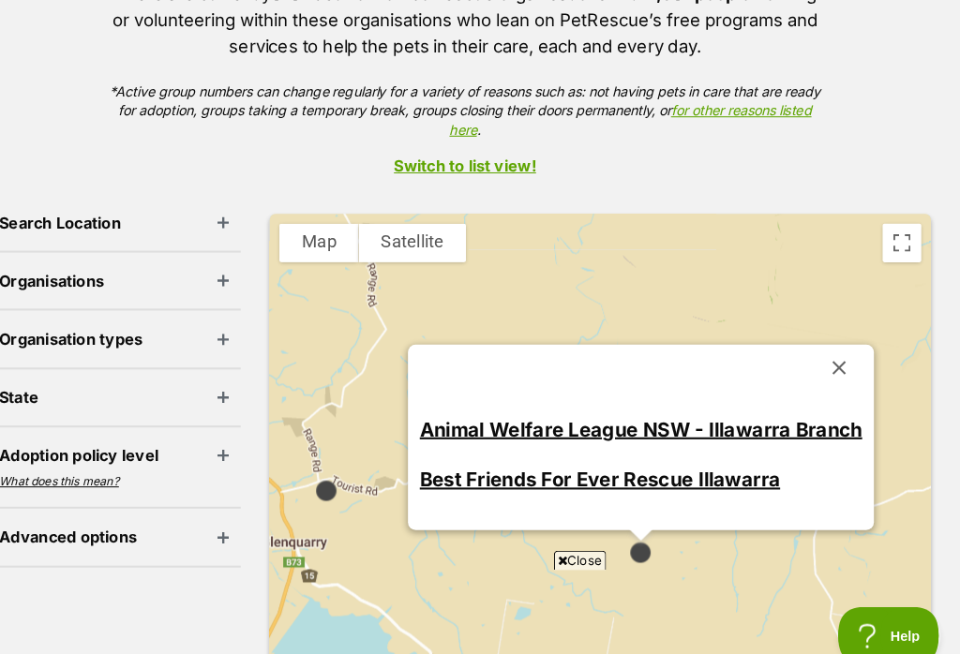
click at [820, 341] on button "Close" at bounding box center [842, 356] width 45 height 45
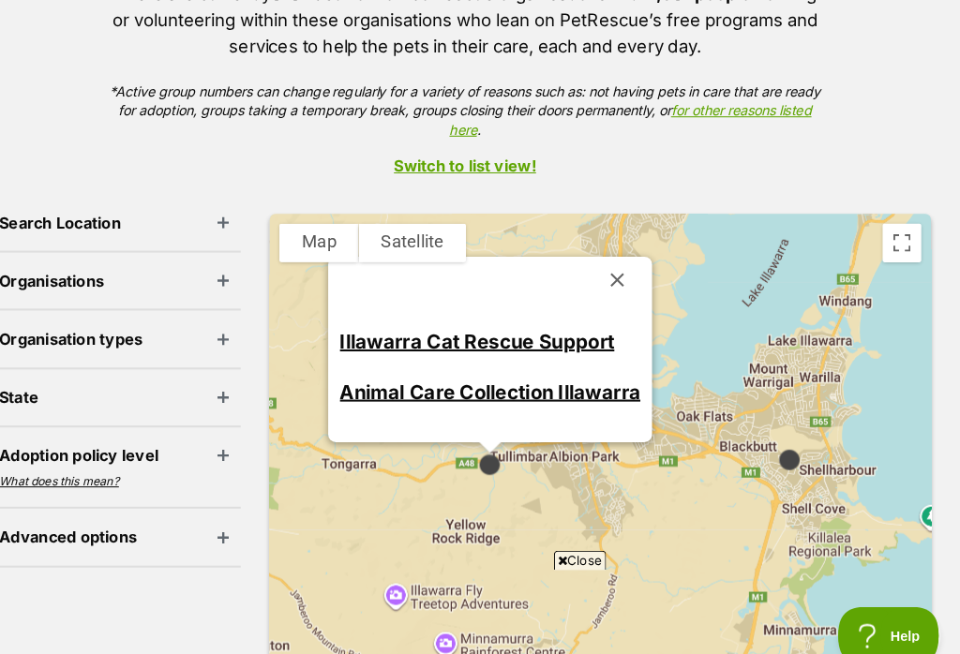
click at [359, 325] on link "Illawarra Cat Rescue Support" at bounding box center [492, 331] width 266 height 22
click at [366, 375] on link "Animal Care Collection Illawarra" at bounding box center [504, 380] width 291 height 22
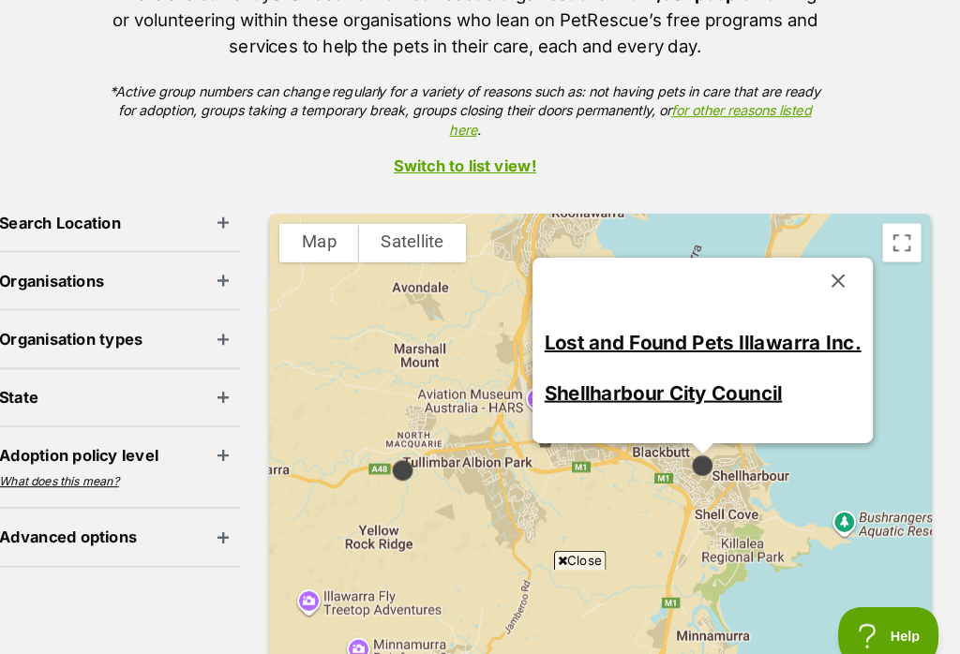
click at [559, 328] on link "Lost and Found Pets Illawarra Inc." at bounding box center [710, 331] width 307 height 22
click at [557, 370] on link "Shellharbour City Council" at bounding box center [672, 381] width 231 height 22
click at [819, 264] on button "Close" at bounding box center [841, 271] width 45 height 45
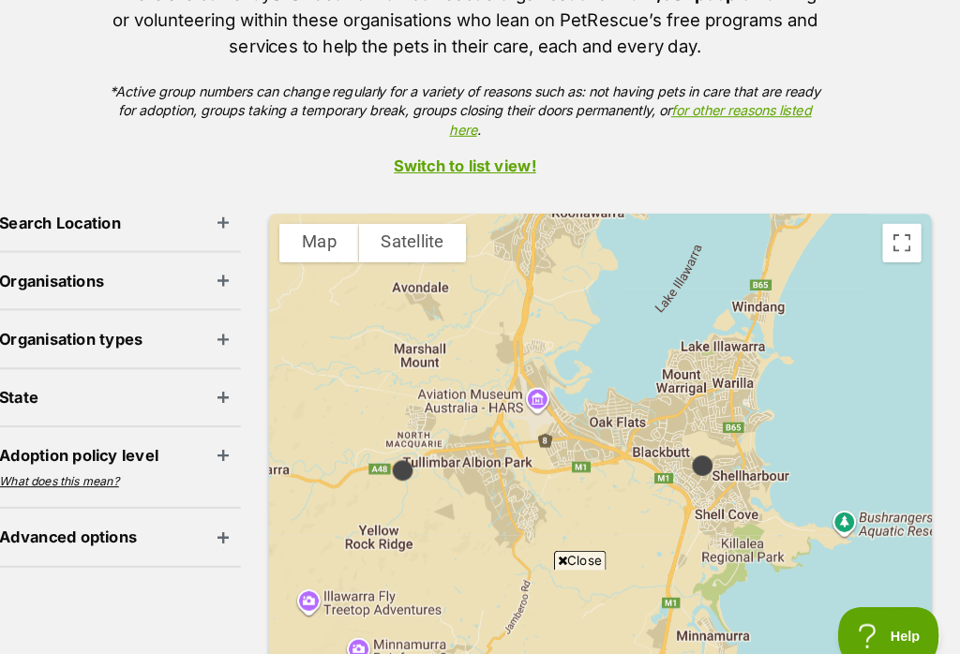
click at [822, 252] on div at bounding box center [610, 517] width 641 height 621
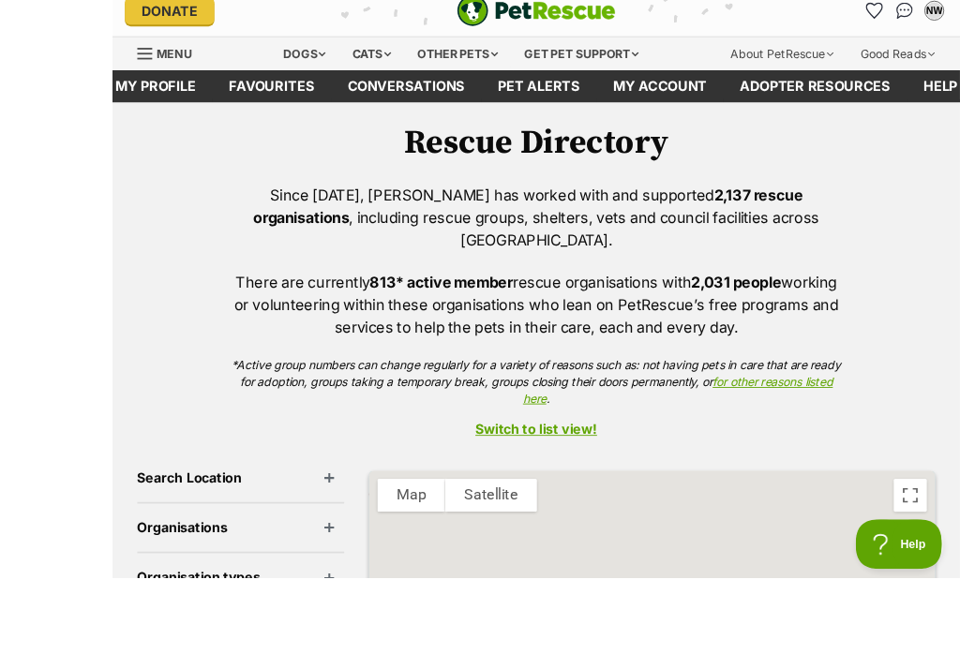
scroll to position [290, 0]
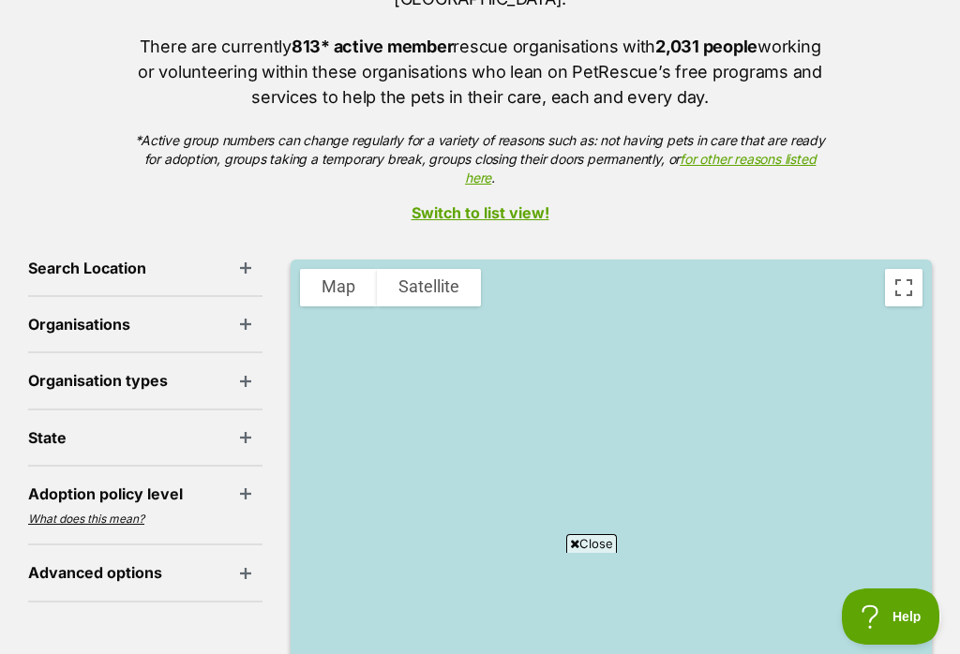
click at [584, 544] on span "Close" at bounding box center [591, 543] width 51 height 19
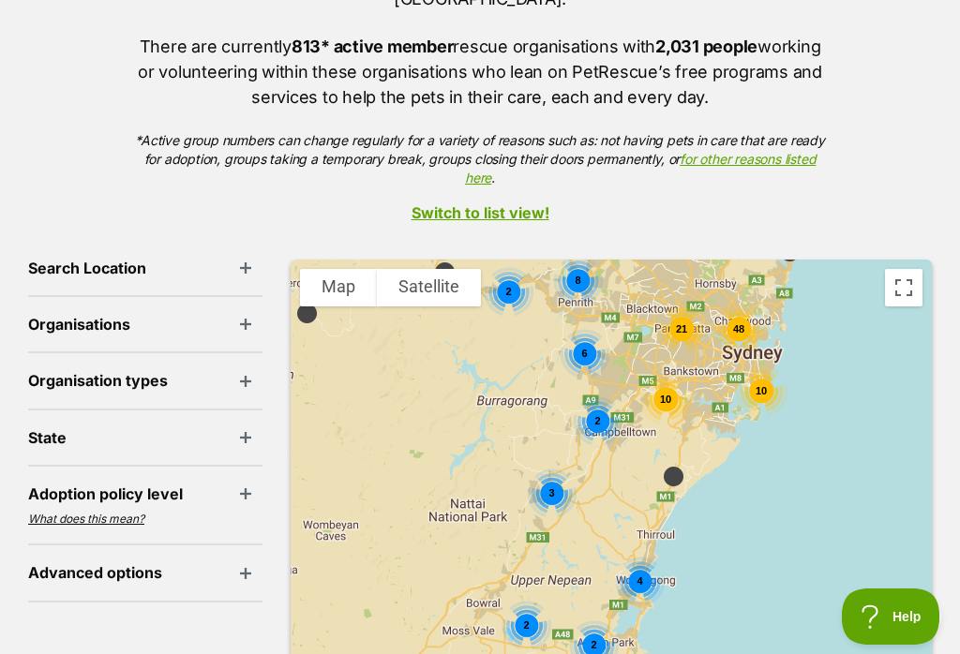
click at [643, 557] on div "4" at bounding box center [640, 582] width 50 height 50
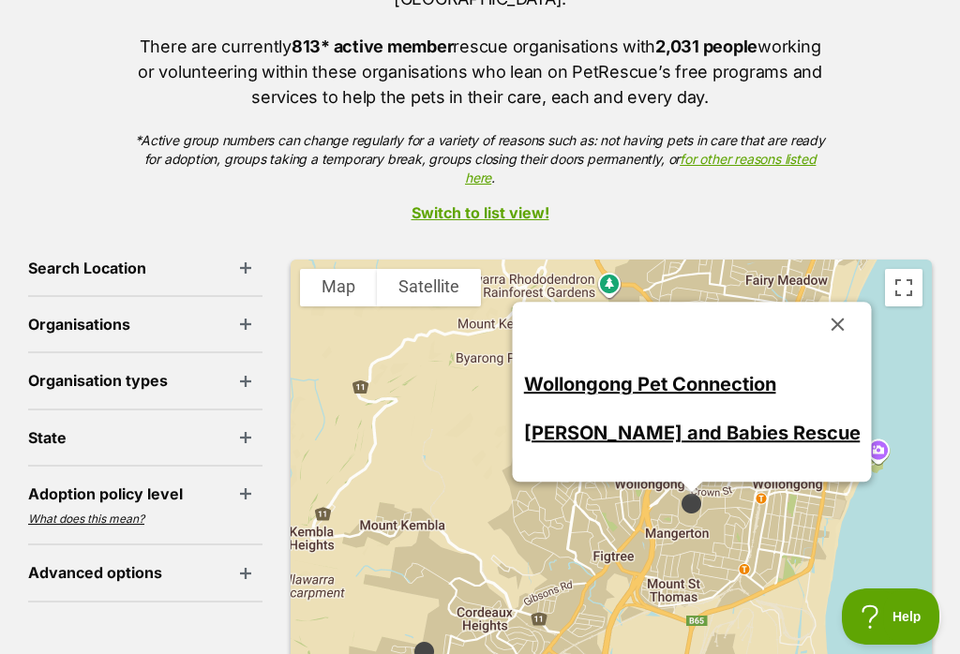
click at [590, 375] on link "Wollongong Pet Connection" at bounding box center [650, 384] width 252 height 22
click at [729, 511] on div "Wollongong Pet Connection Mumma and Babies Rescue" at bounding box center [610, 570] width 641 height 621
click at [594, 378] on link "Wollongong Pet Connection" at bounding box center [650, 384] width 252 height 22
click at [615, 432] on link "Mumma and Babies Rescue" at bounding box center [692, 434] width 336 height 22
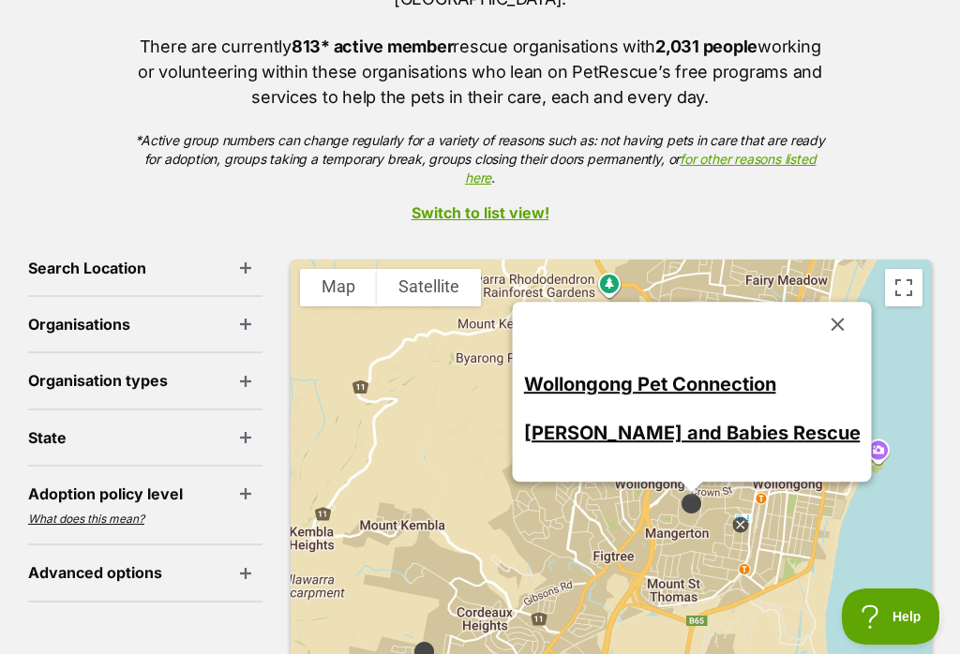
click at [815, 311] on button "Close" at bounding box center [837, 324] width 45 height 45
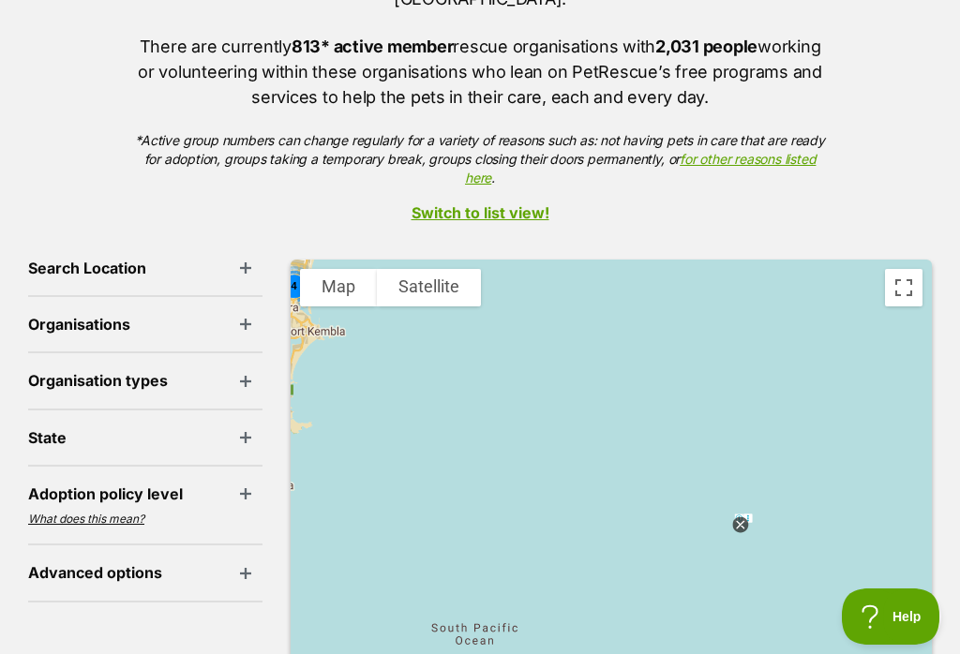
click at [736, 522] on icon at bounding box center [740, 525] width 16 height 16
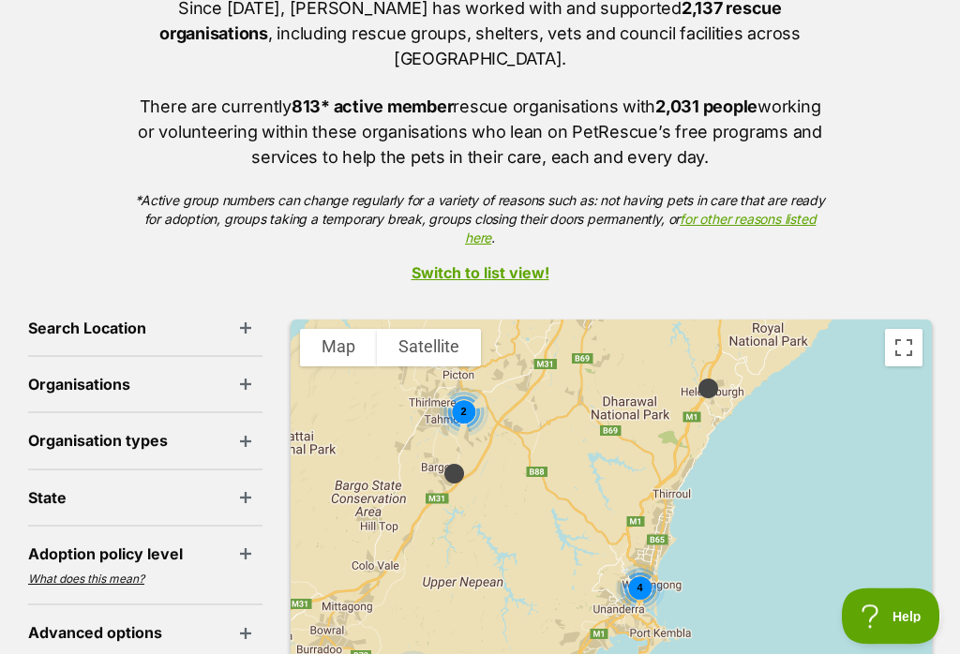
scroll to position [222, 0]
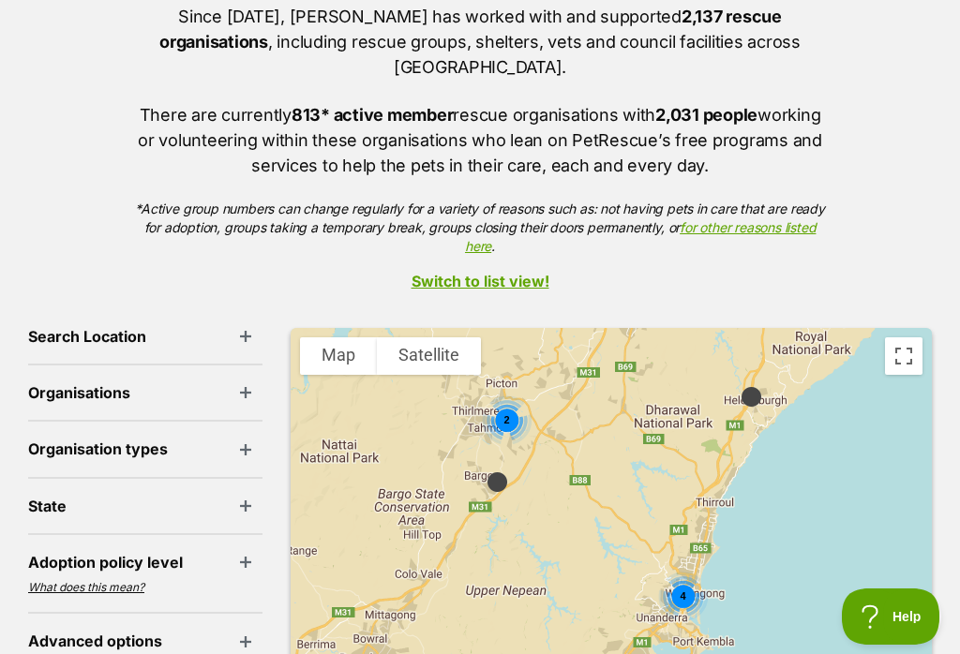
click at [502, 406] on div "2" at bounding box center [507, 420] width 50 height 50
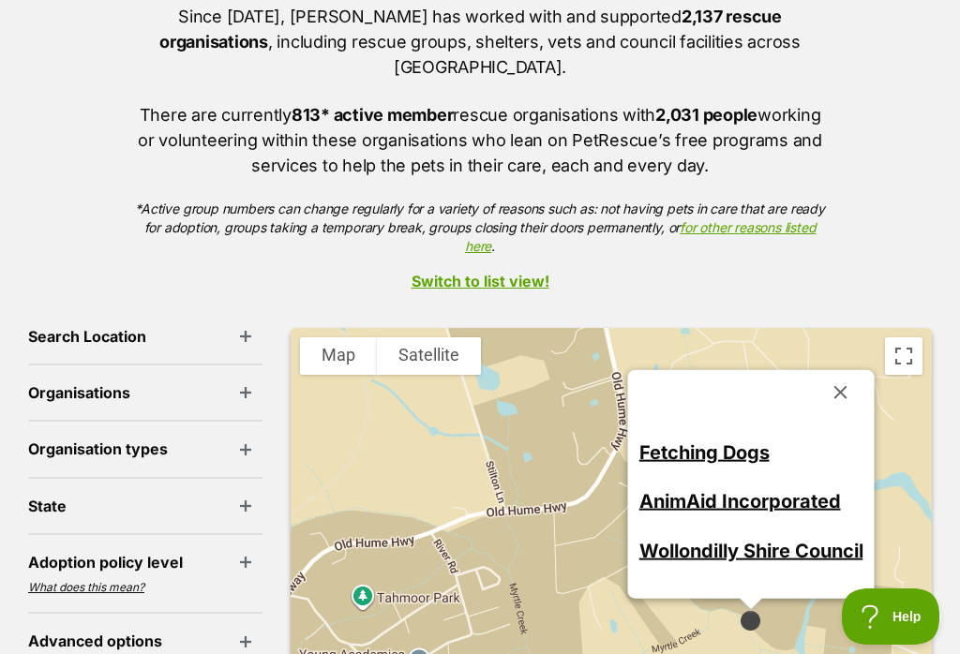
click at [830, 379] on button "Close" at bounding box center [840, 392] width 45 height 45
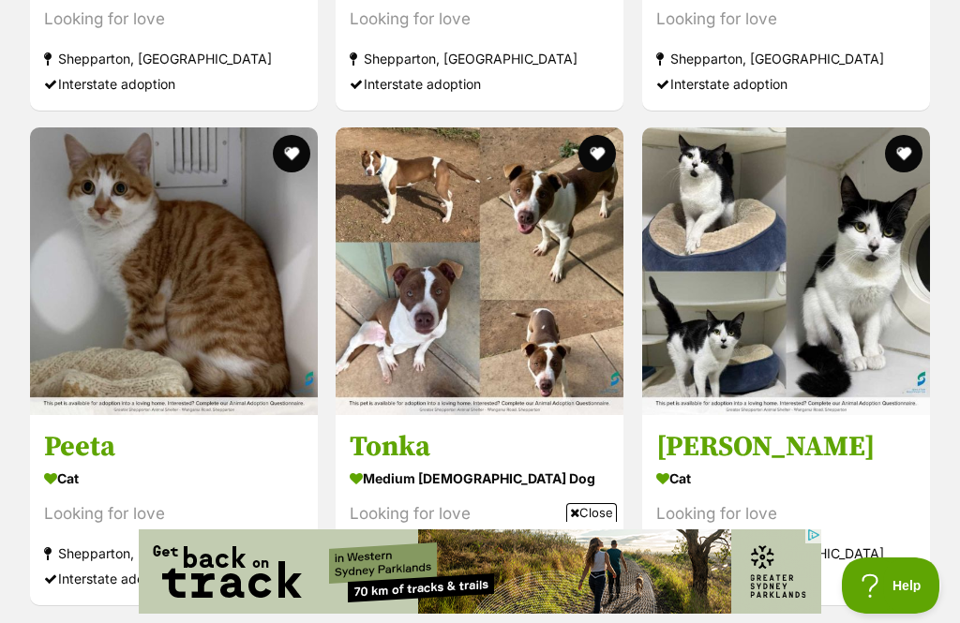
scroll to position [3391, 0]
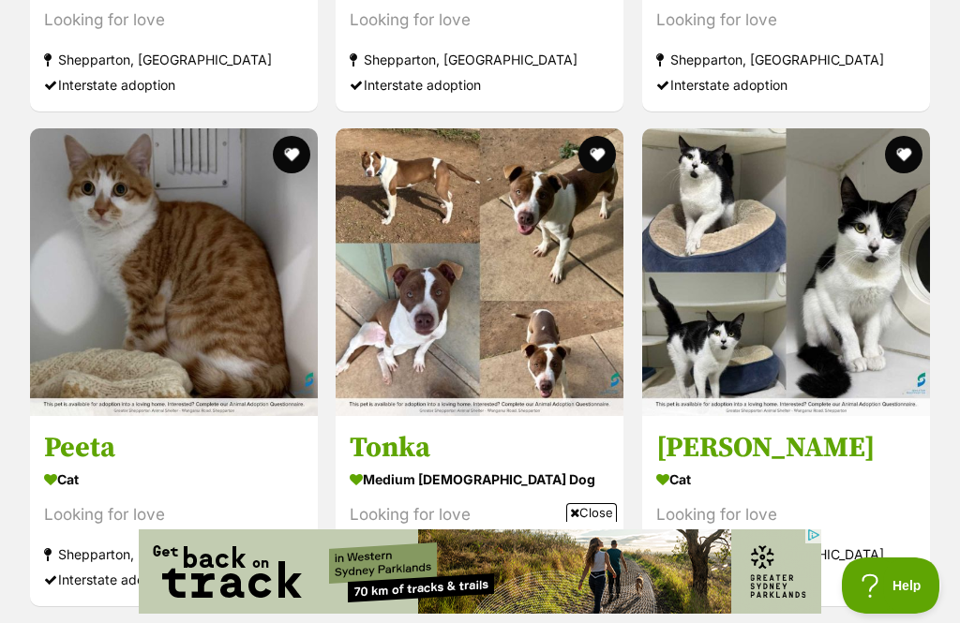
click at [304, 136] on button "favourite" at bounding box center [291, 154] width 37 height 37
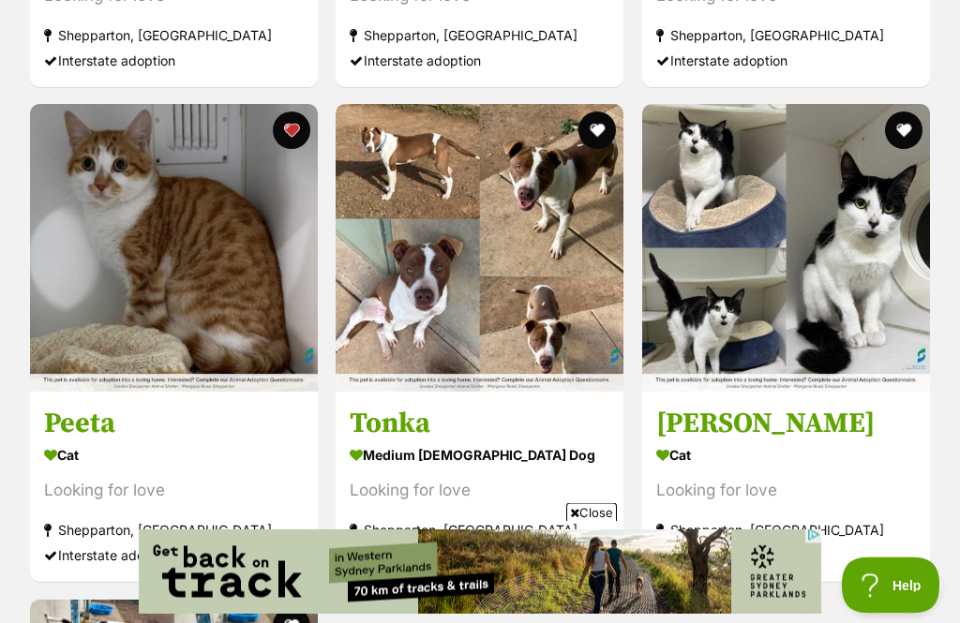
scroll to position [3416, 0]
click at [97, 200] on img at bounding box center [174, 248] width 288 height 288
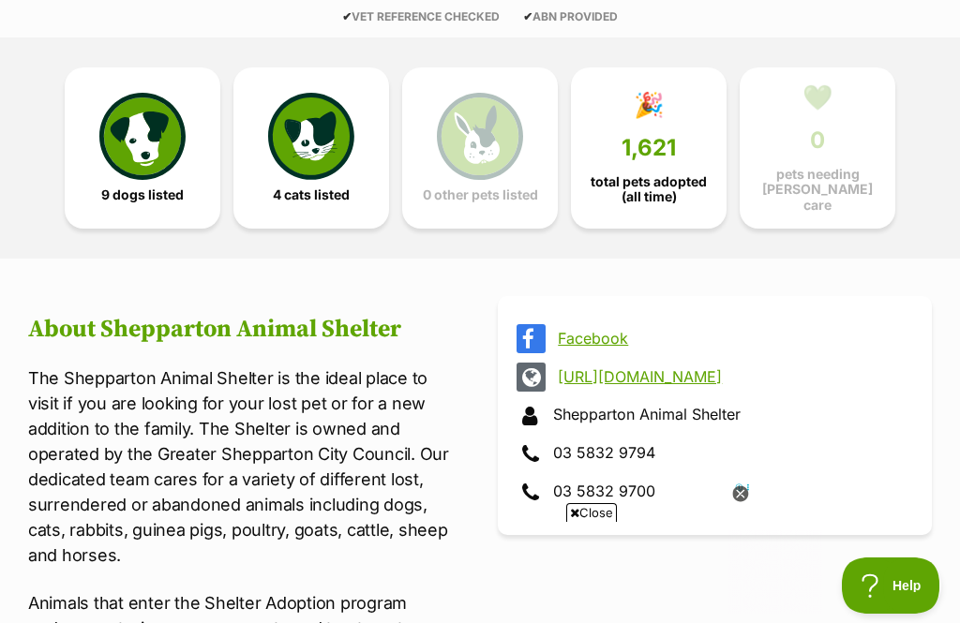
scroll to position [454, 0]
click at [599, 386] on link "https://greatershepparton.com.au/animals-environment-and-waste/animals/animal-s…" at bounding box center [732, 377] width 348 height 17
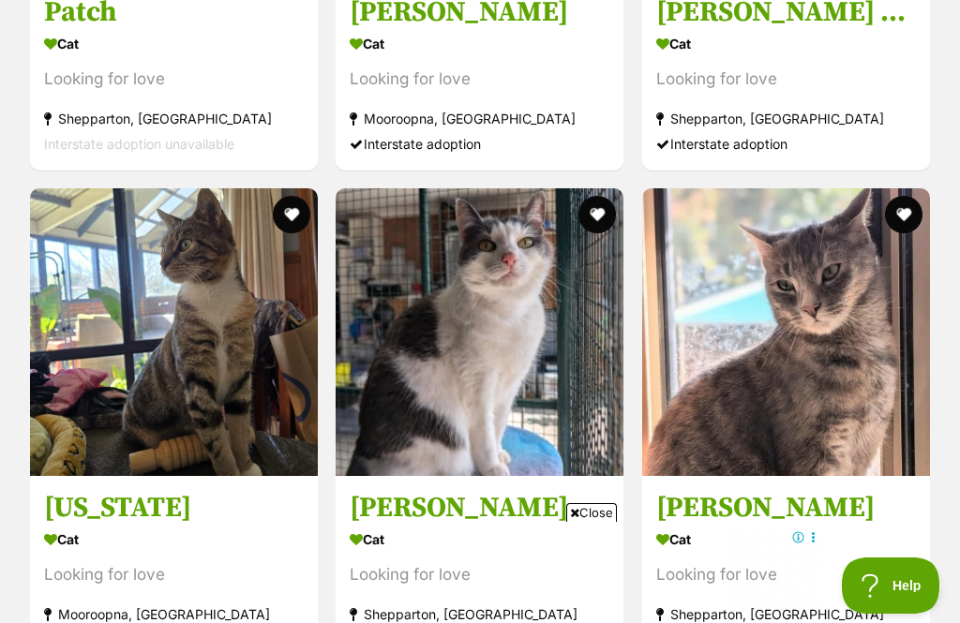
scroll to position [4515, 0]
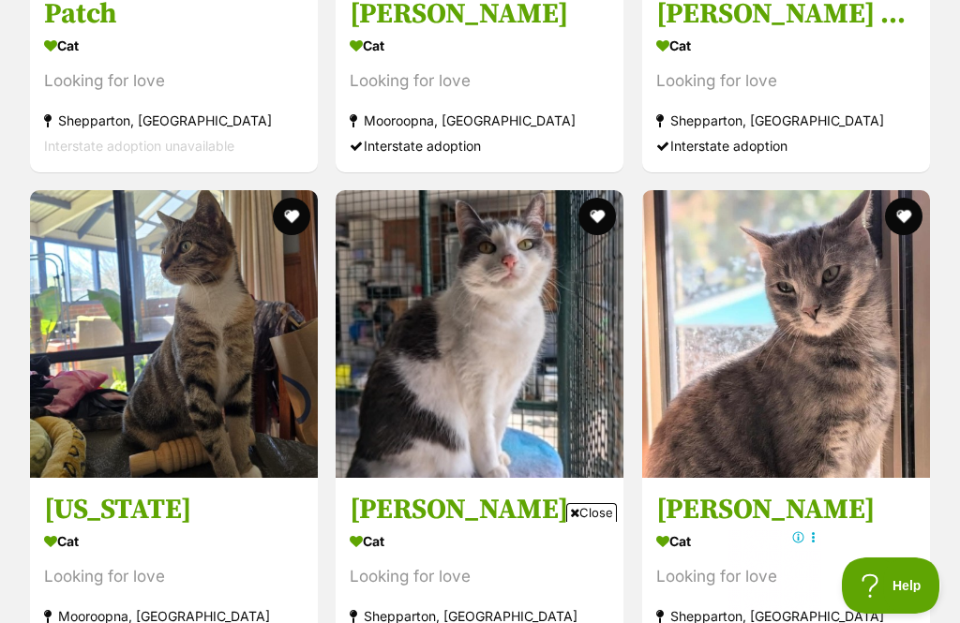
click at [42, 380] on img at bounding box center [174, 334] width 288 height 288
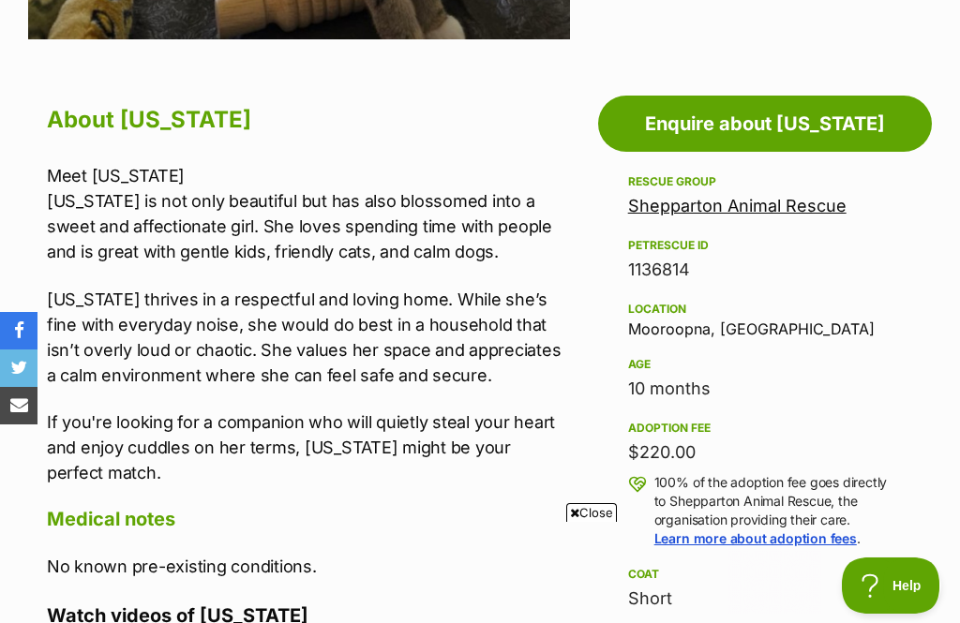
scroll to position [875, 0]
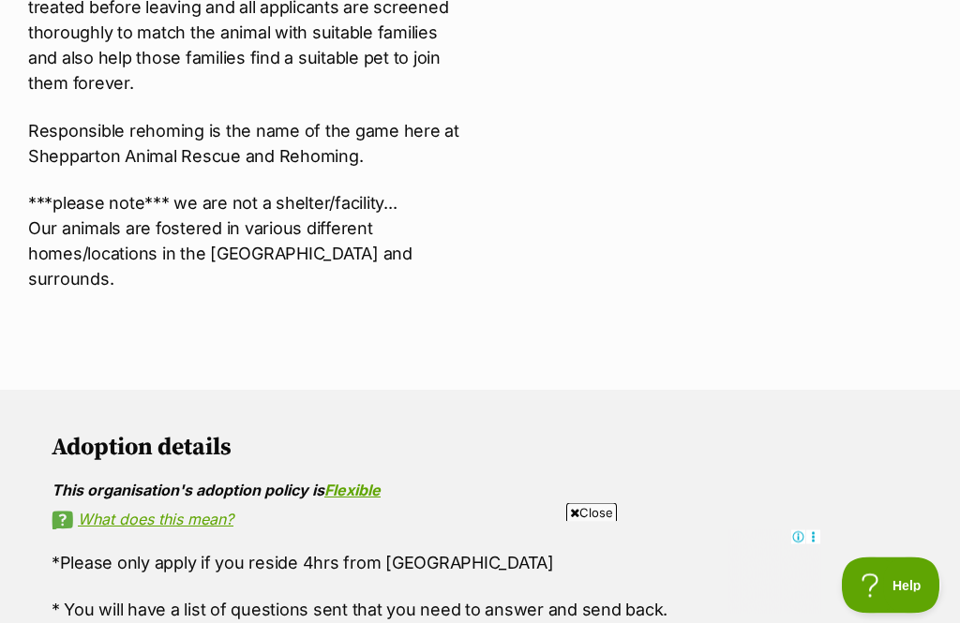
scroll to position [1018, 0]
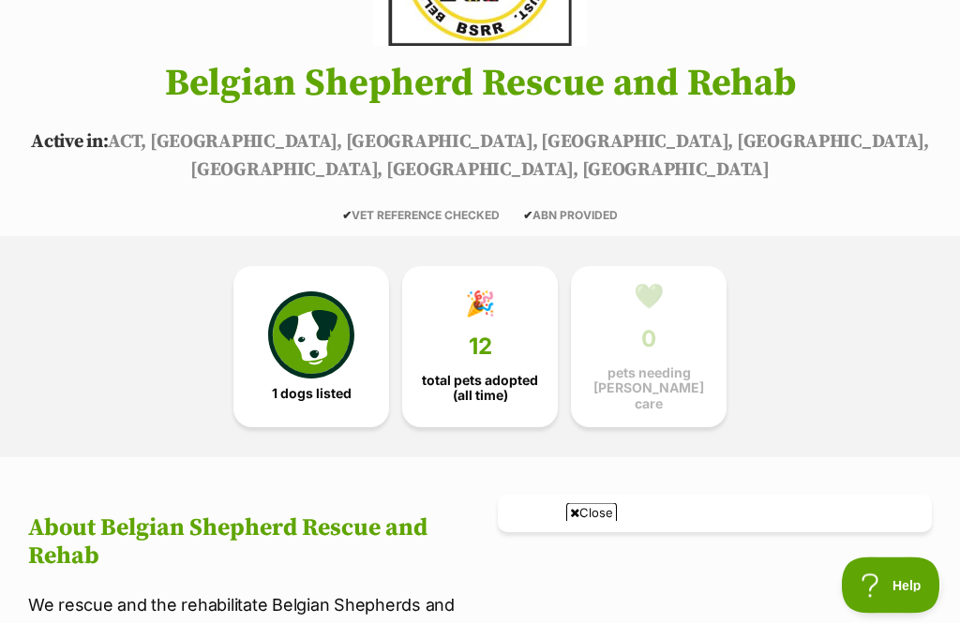
scroll to position [284, 0]
click at [469, 334] on span "12" at bounding box center [480, 347] width 23 height 26
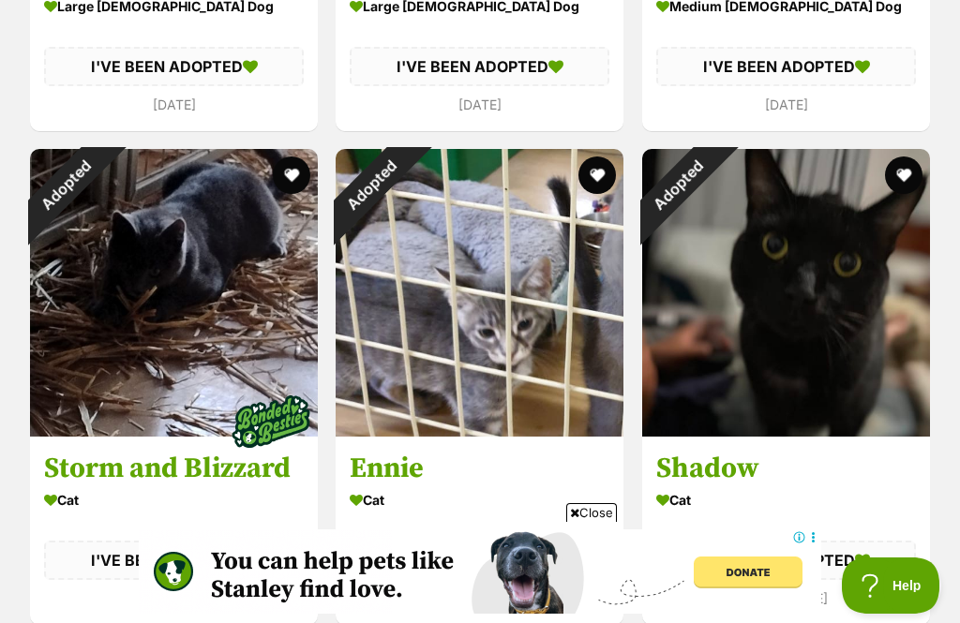
scroll to position [1994, 0]
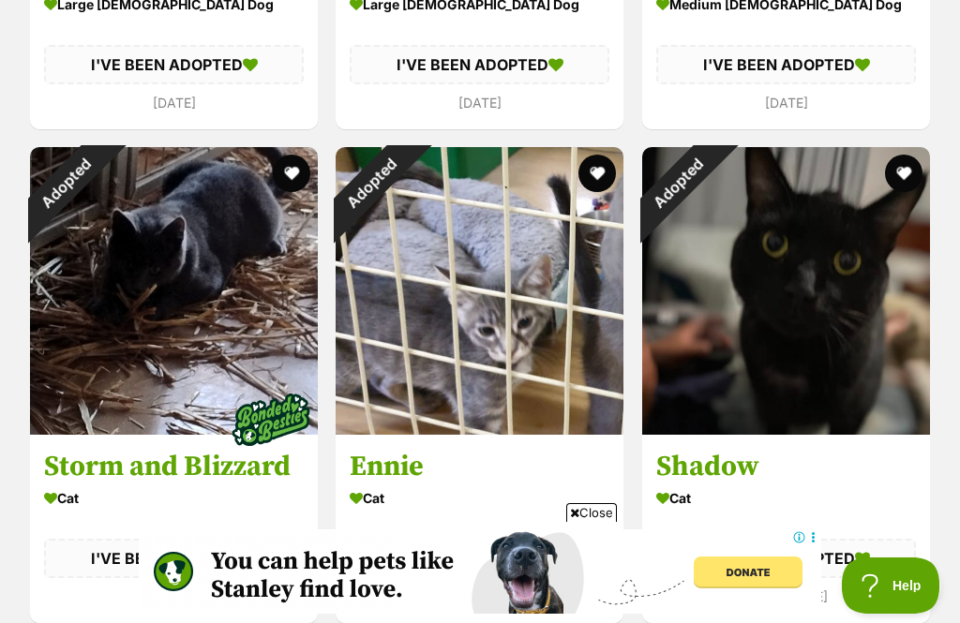
click at [102, 219] on div "Adopted" at bounding box center [66, 183] width 72 height 72
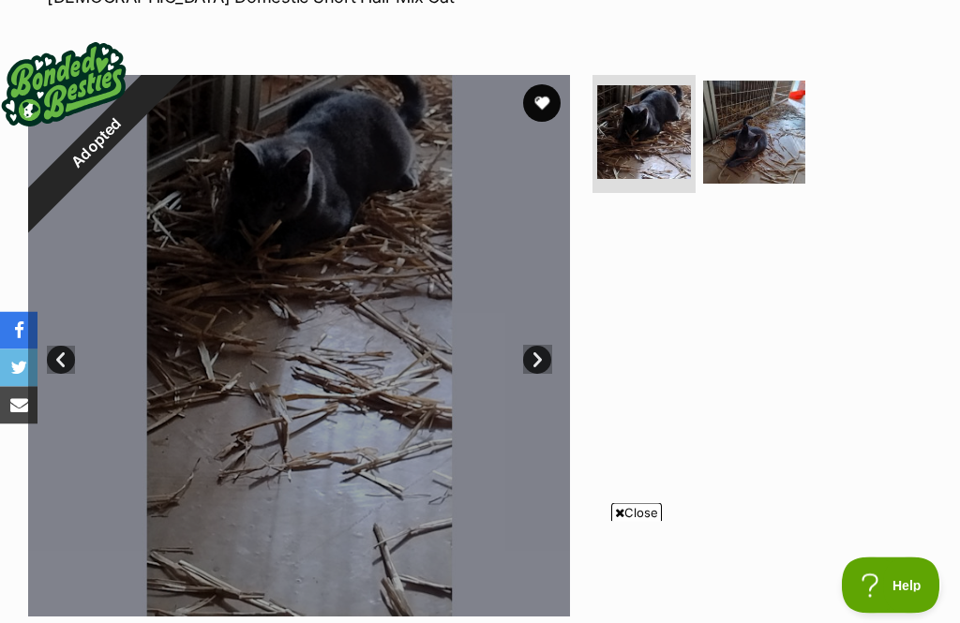
scroll to position [315, 0]
click at [757, 135] on img at bounding box center [754, 132] width 103 height 103
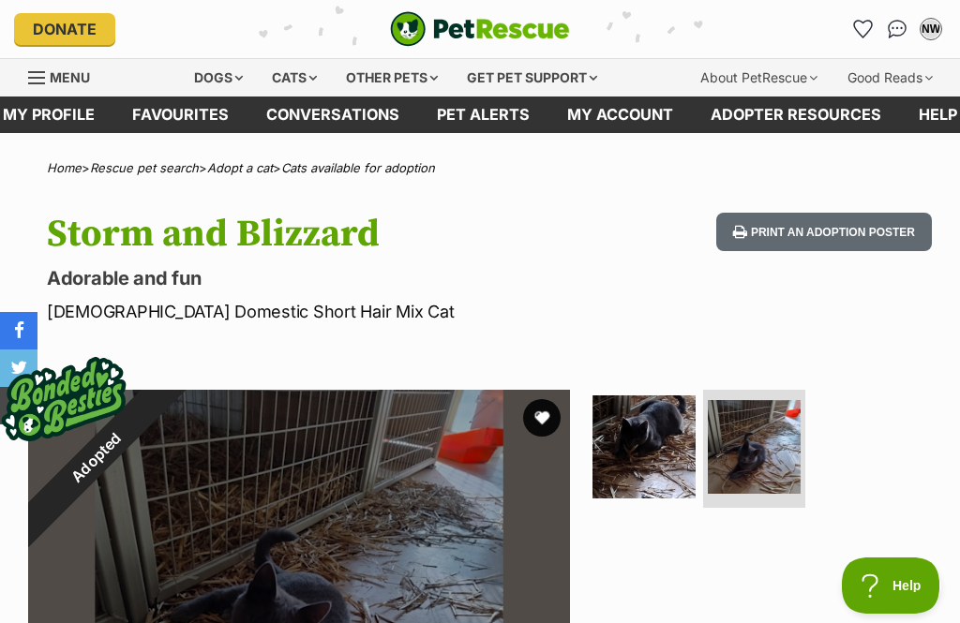
scroll to position [0, 0]
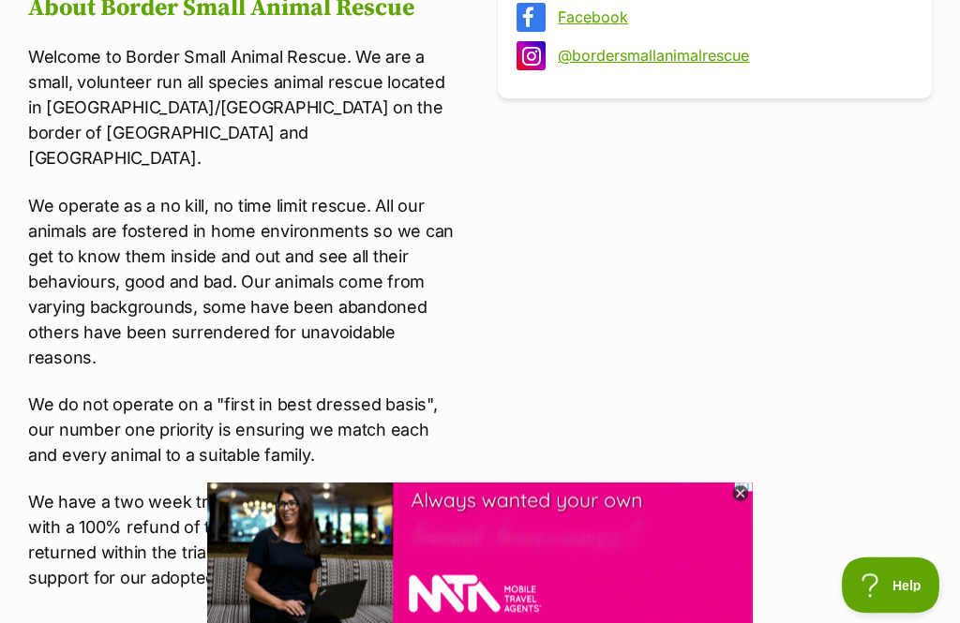
scroll to position [758, 0]
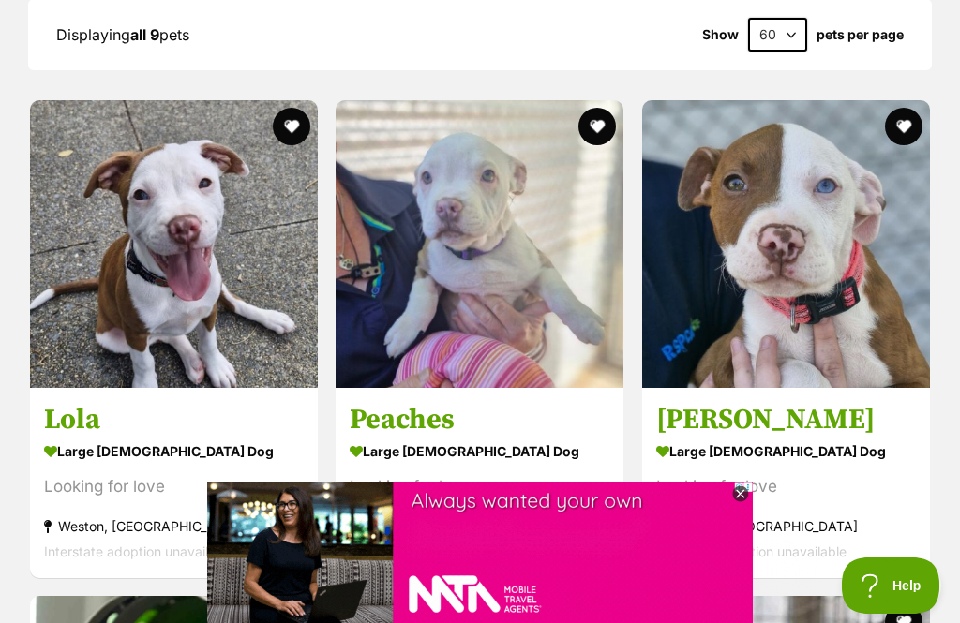
scroll to position [1572, 0]
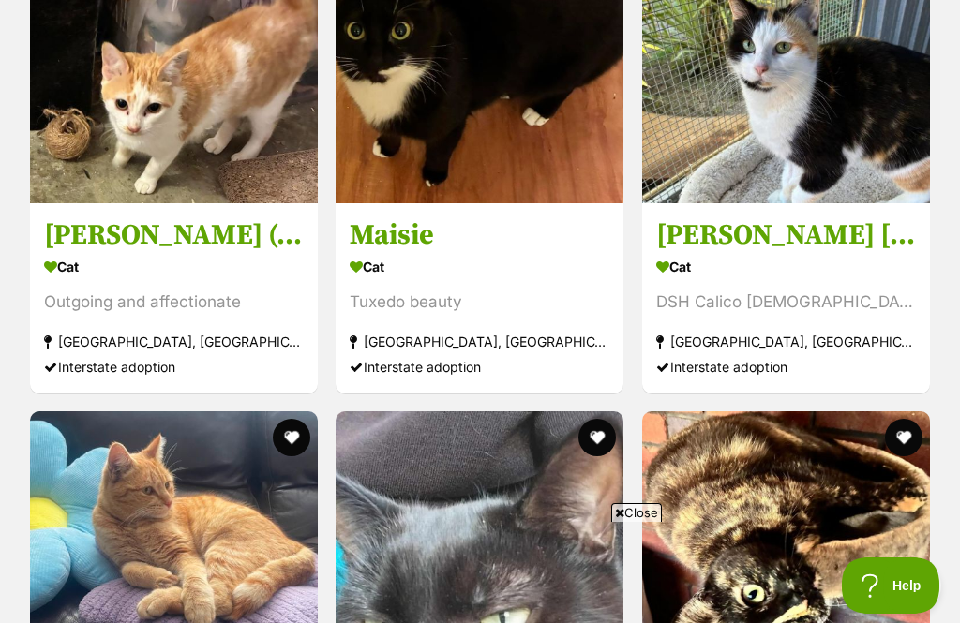
scroll to position [1603, 0]
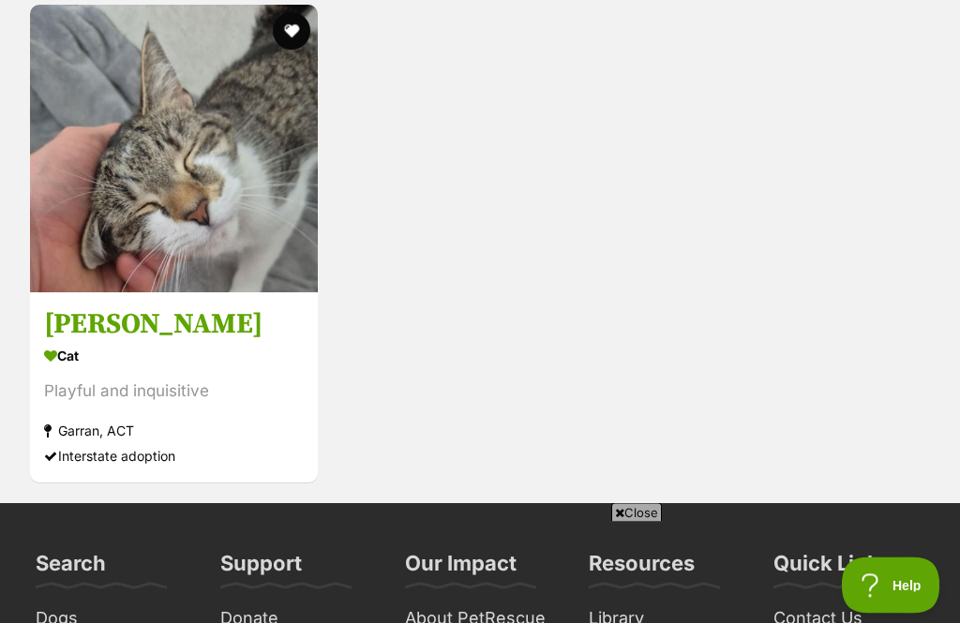
scroll to position [1545, 0]
click at [76, 232] on img at bounding box center [174, 149] width 288 height 288
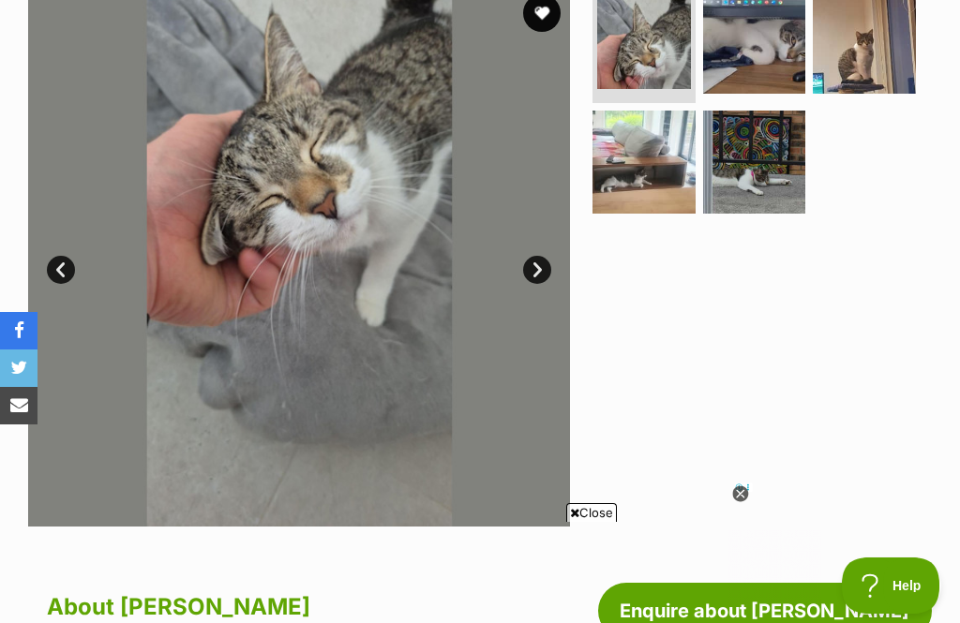
scroll to position [403, 0]
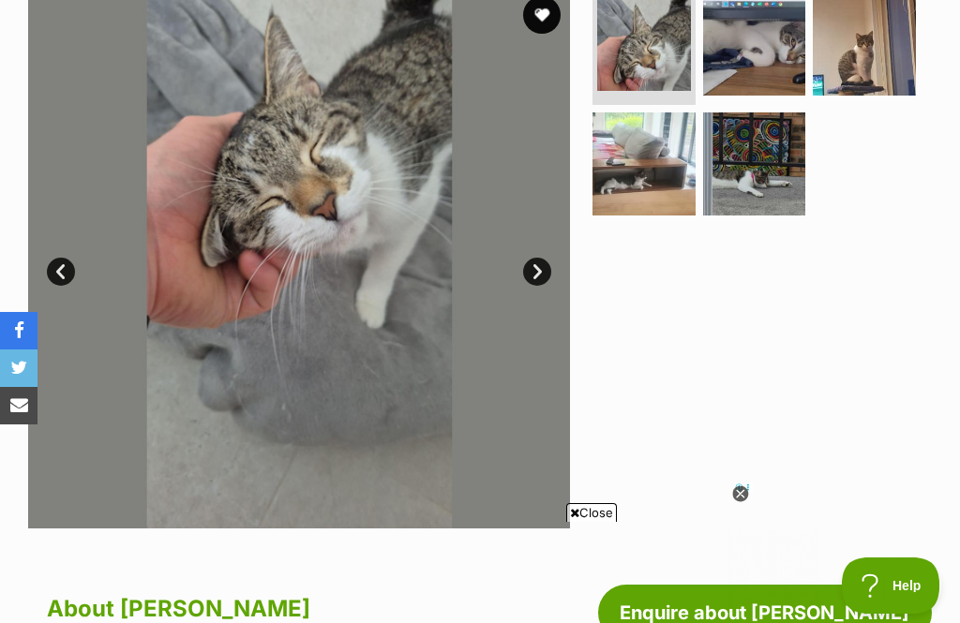
click at [542, 271] on link "Next" at bounding box center [537, 272] width 28 height 28
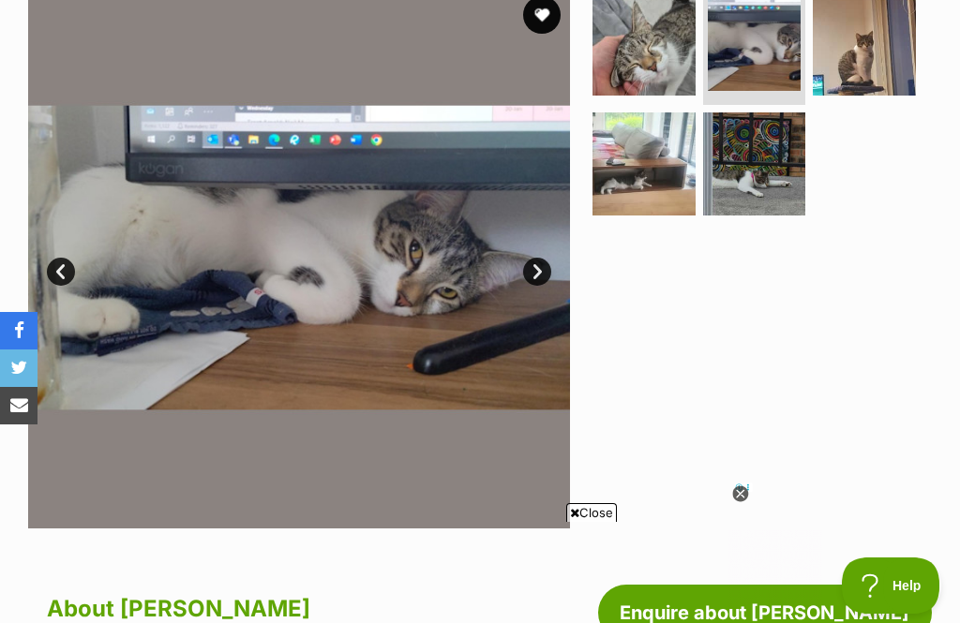
click at [543, 267] on link "Next" at bounding box center [537, 272] width 28 height 28
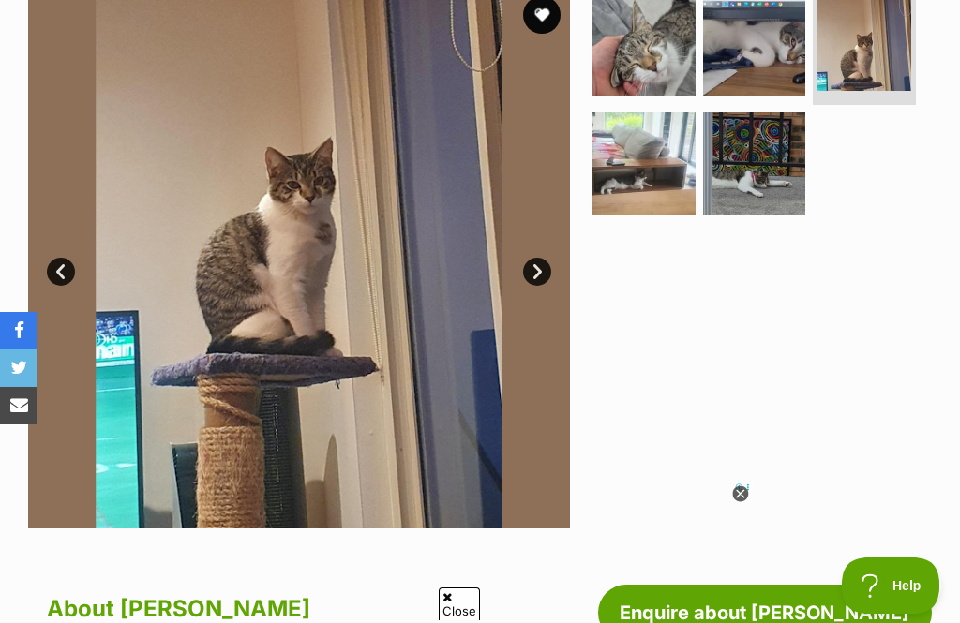
click at [523, 267] on link "Next" at bounding box center [537, 272] width 28 height 28
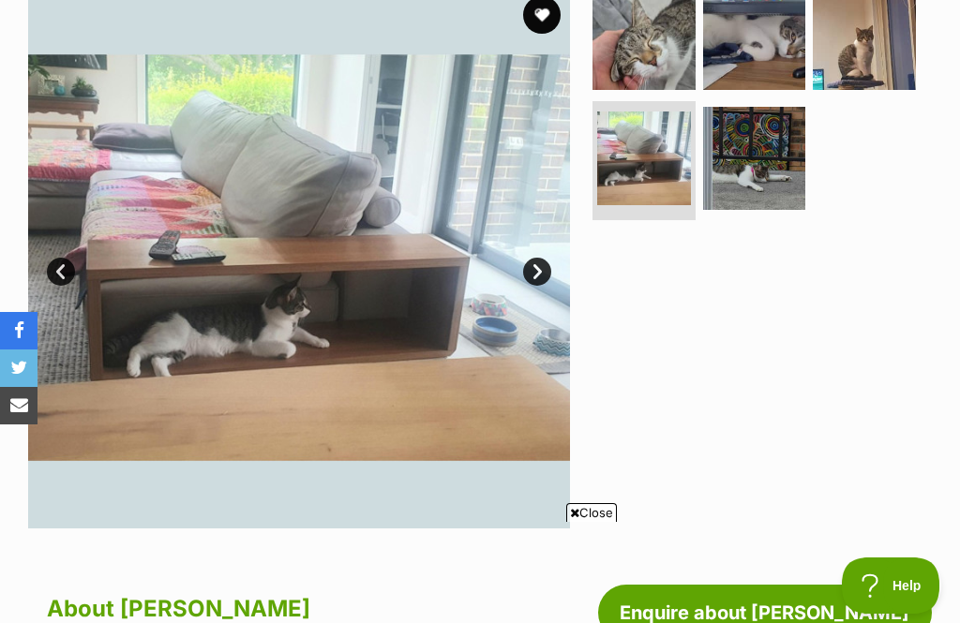
scroll to position [0, 0]
click at [523, 267] on link "Next" at bounding box center [537, 272] width 28 height 28
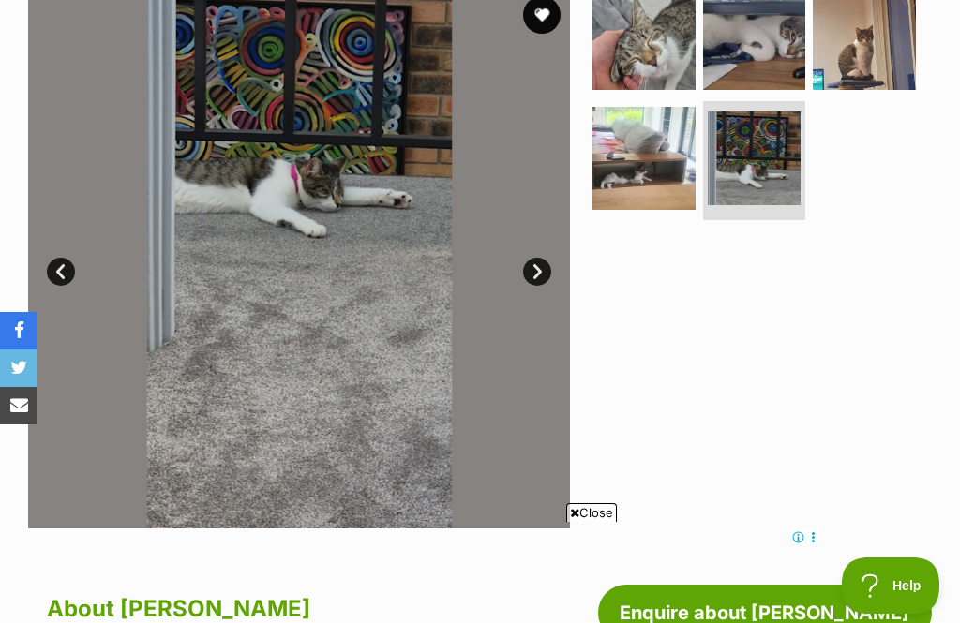
click at [538, 267] on link "Next" at bounding box center [537, 272] width 28 height 28
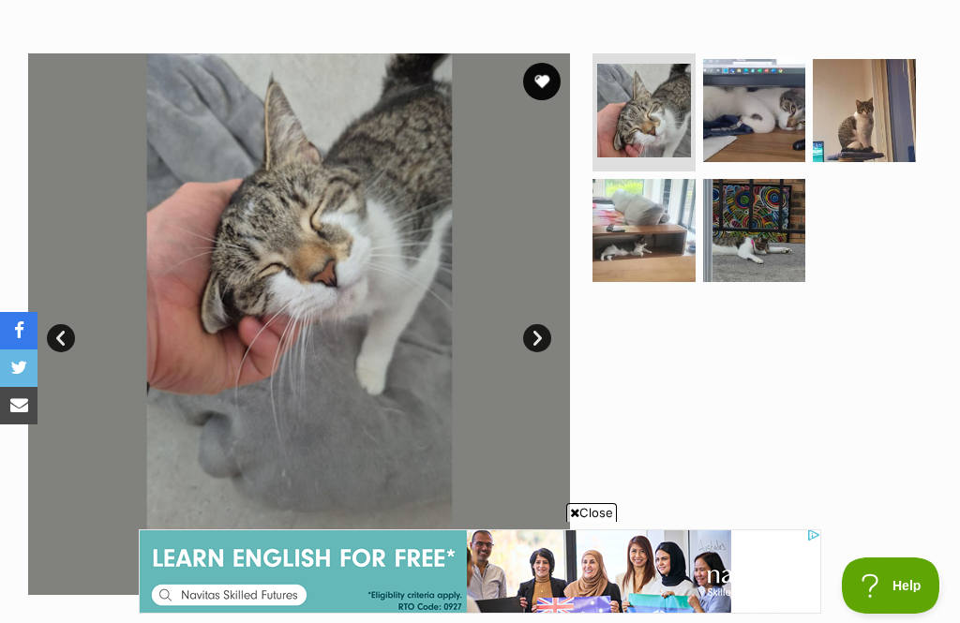
scroll to position [334, 0]
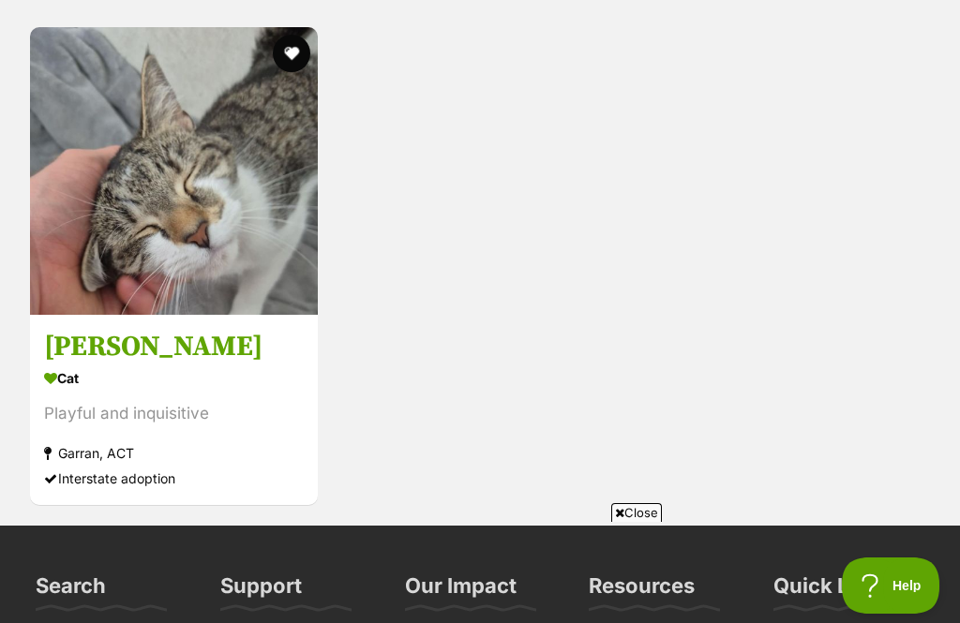
scroll to position [1457, 0]
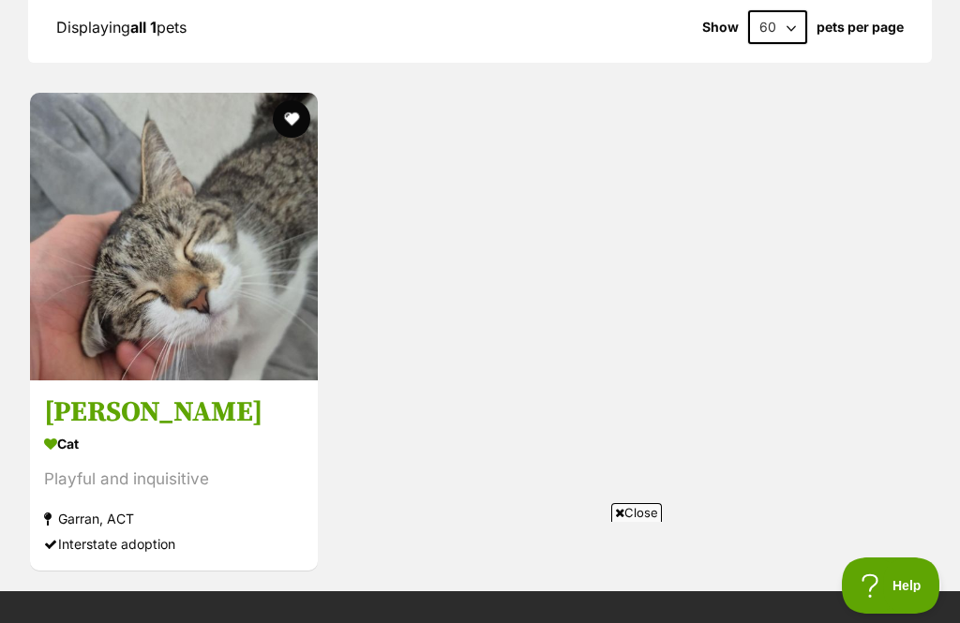
click at [290, 105] on button "favourite" at bounding box center [291, 118] width 37 height 37
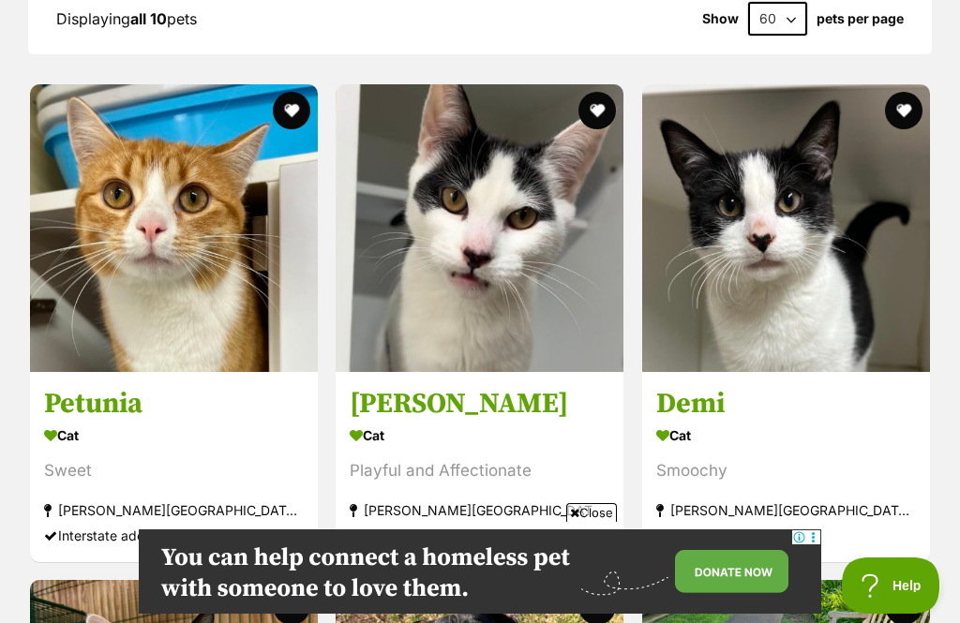
scroll to position [1921, 0]
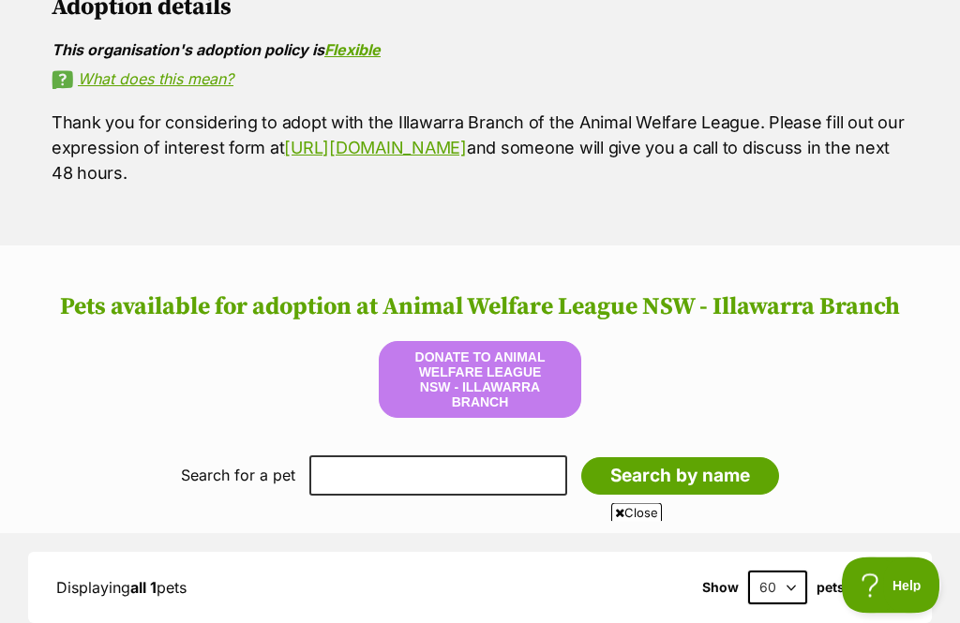
scroll to position [1133, 0]
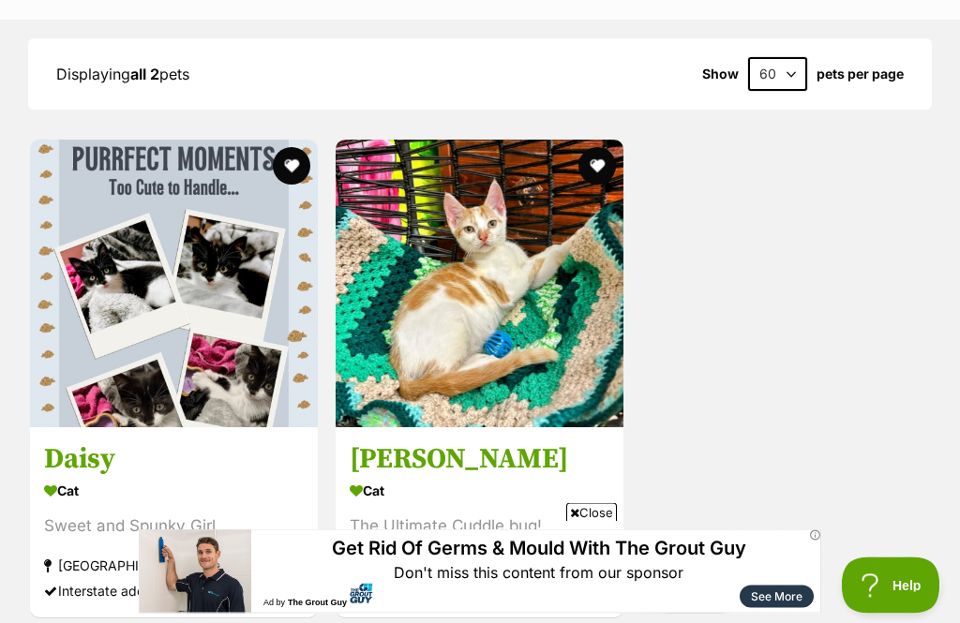
scroll to position [1897, 0]
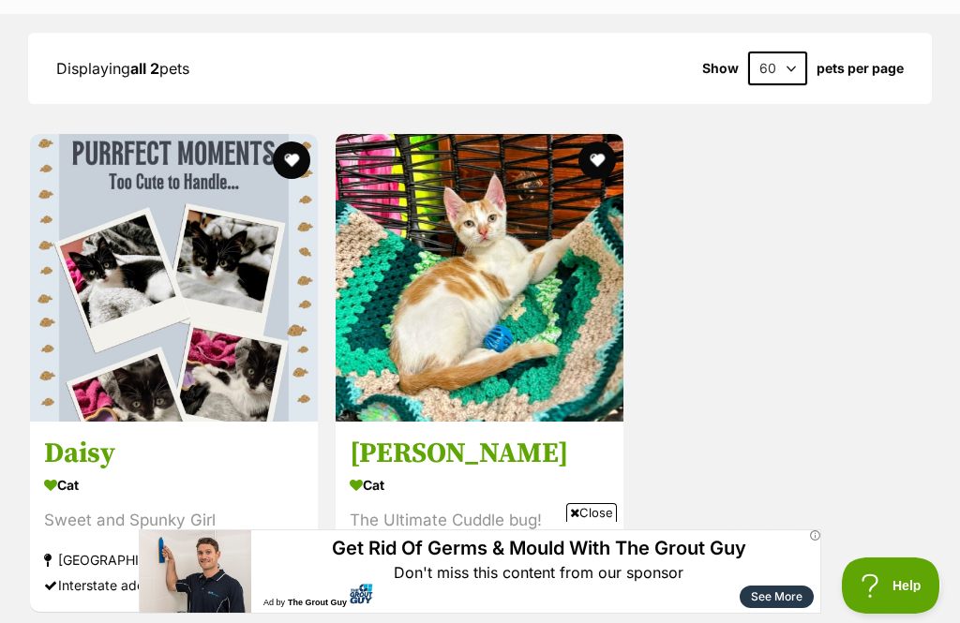
click at [291, 158] on button "favourite" at bounding box center [291, 159] width 37 height 37
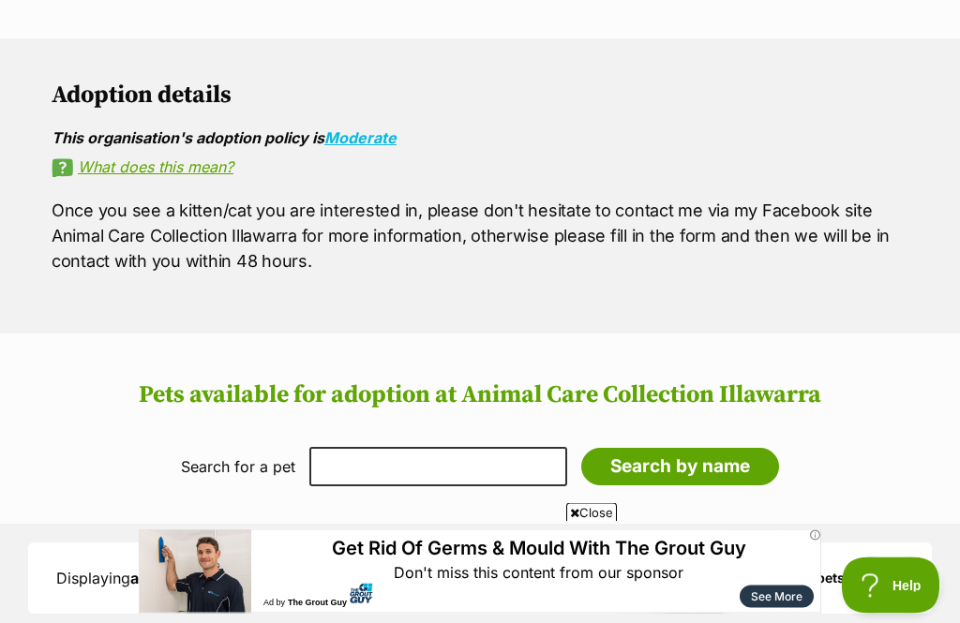
scroll to position [1372, 0]
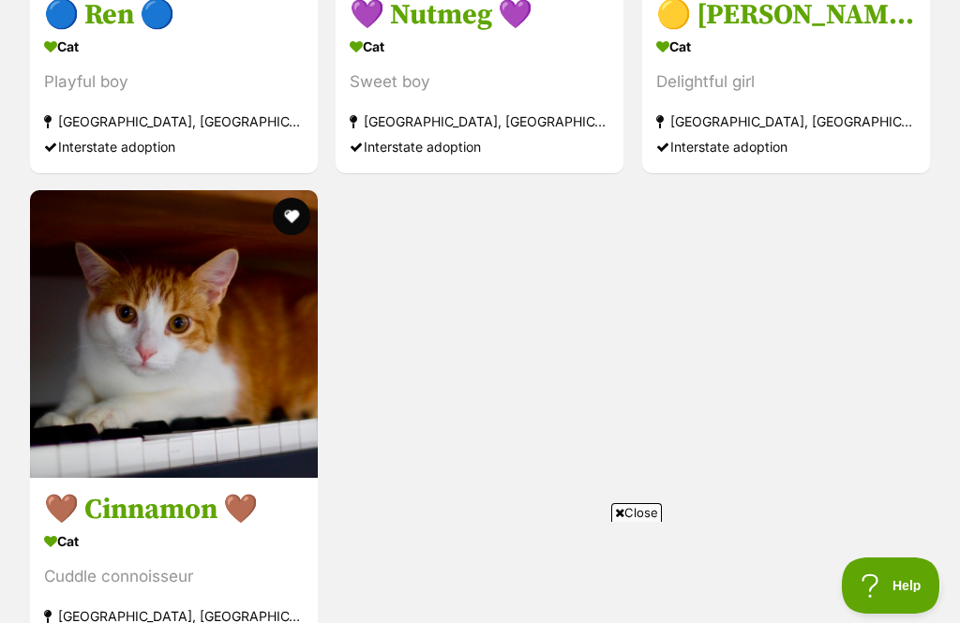
scroll to position [2202, 0]
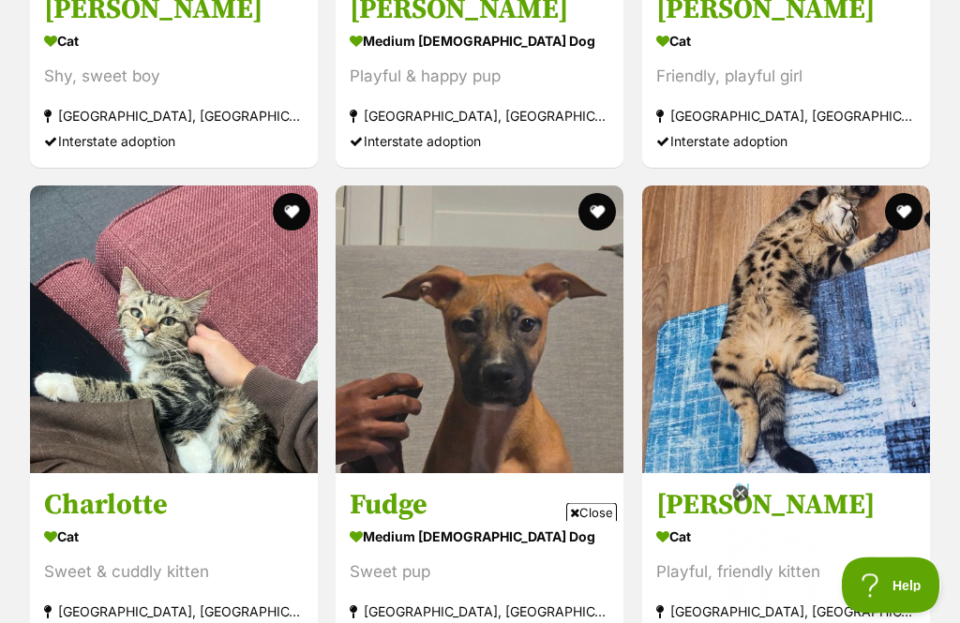
scroll to position [2554, 0]
click at [286, 204] on button "favourite" at bounding box center [291, 211] width 37 height 37
click at [895, 199] on button "favourite" at bounding box center [903, 211] width 37 height 37
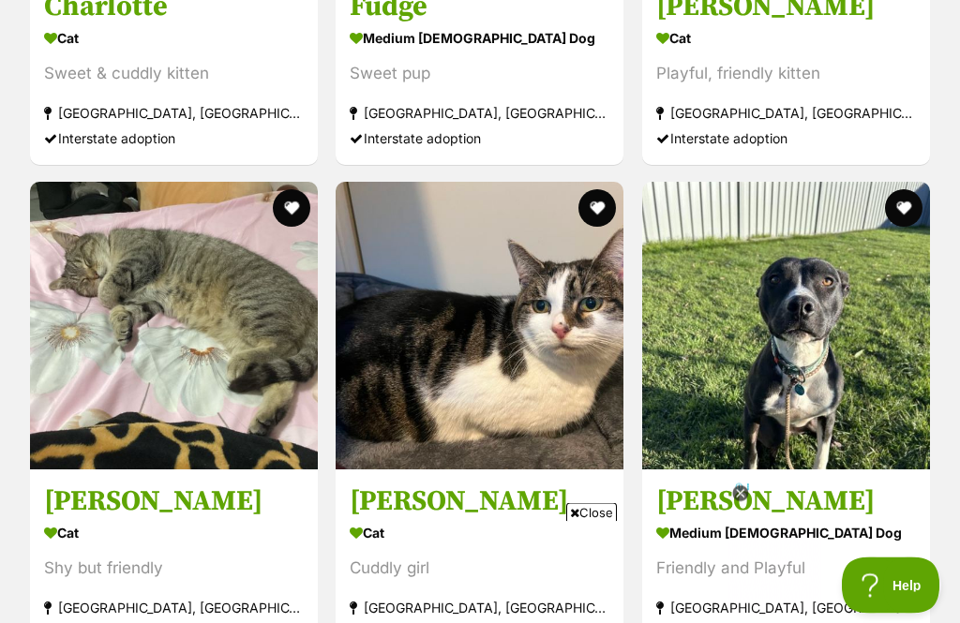
scroll to position [3052, 0]
click at [272, 201] on img at bounding box center [174, 326] width 288 height 288
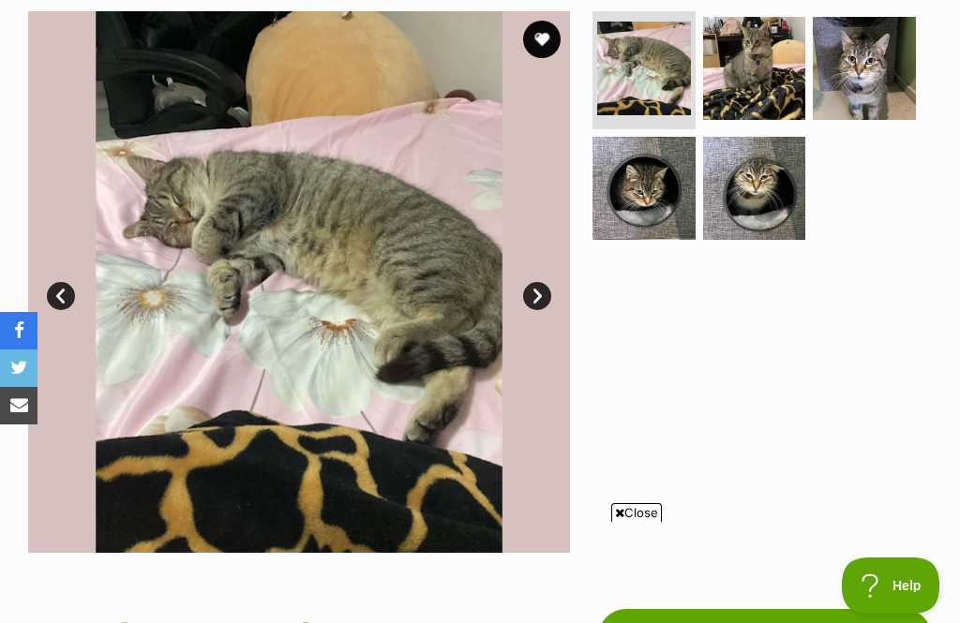
scroll to position [370, 0]
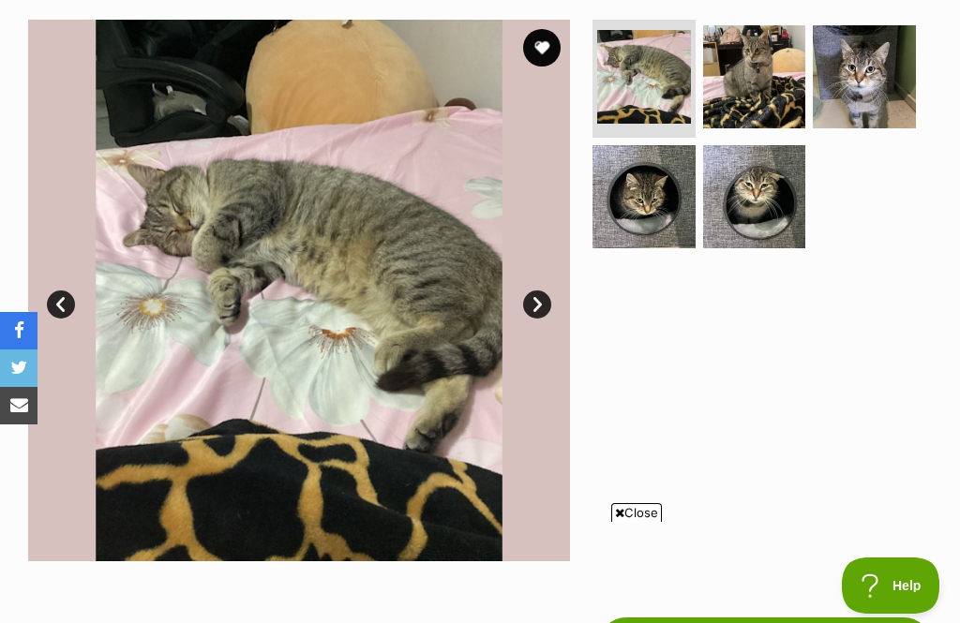
click at [537, 306] on link "Next" at bounding box center [537, 304] width 28 height 28
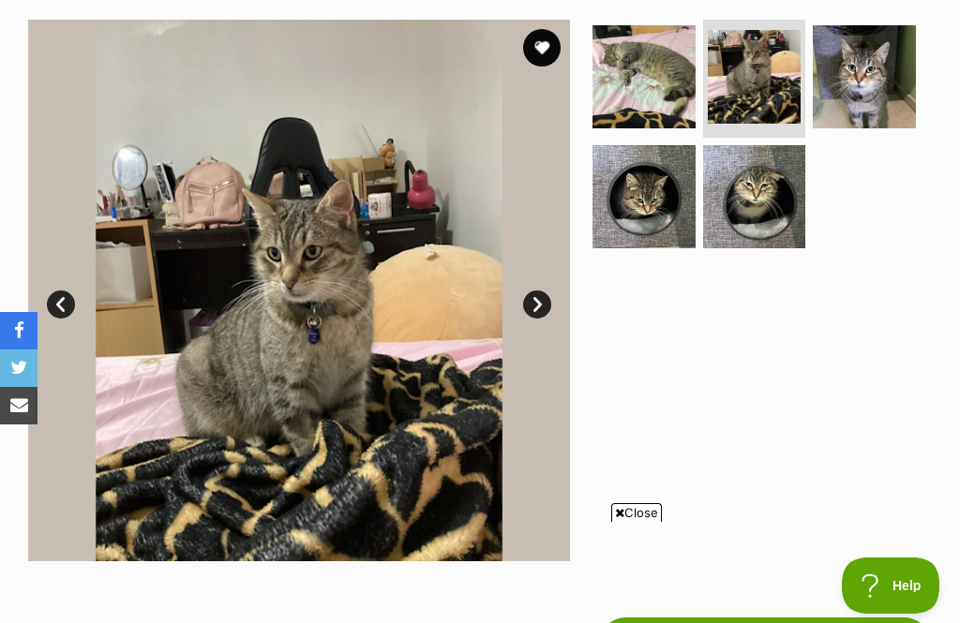
click at [528, 304] on link "Next" at bounding box center [537, 304] width 28 height 28
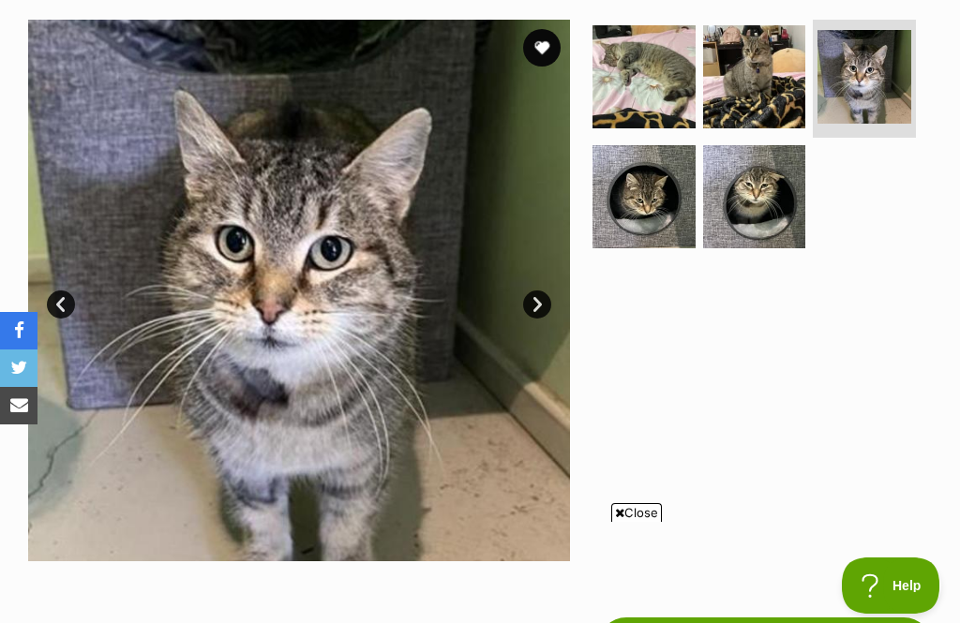
scroll to position [0, 0]
click at [529, 305] on link "Next" at bounding box center [537, 304] width 28 height 28
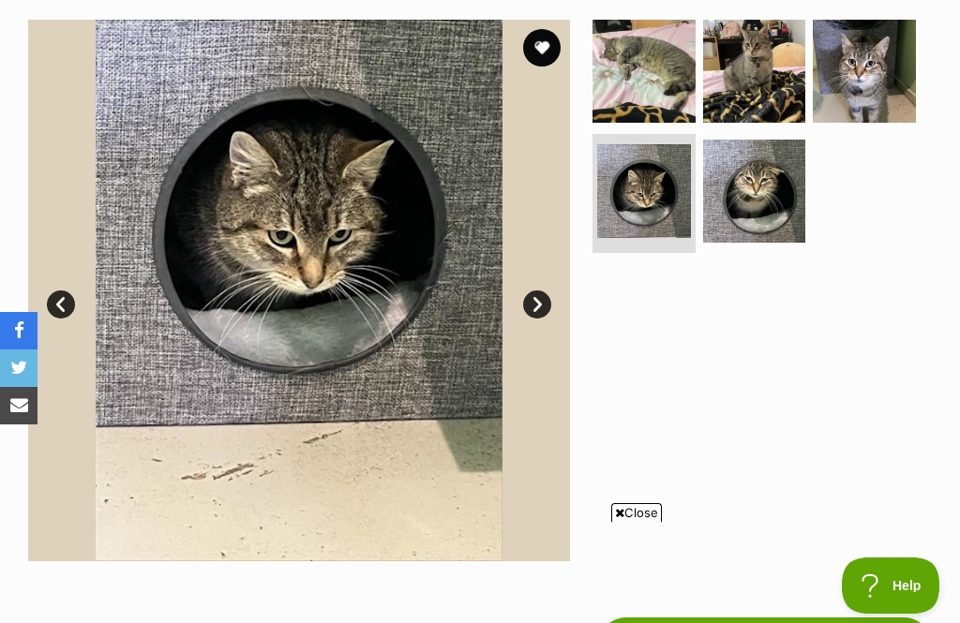
click at [534, 302] on link "Next" at bounding box center [537, 304] width 28 height 28
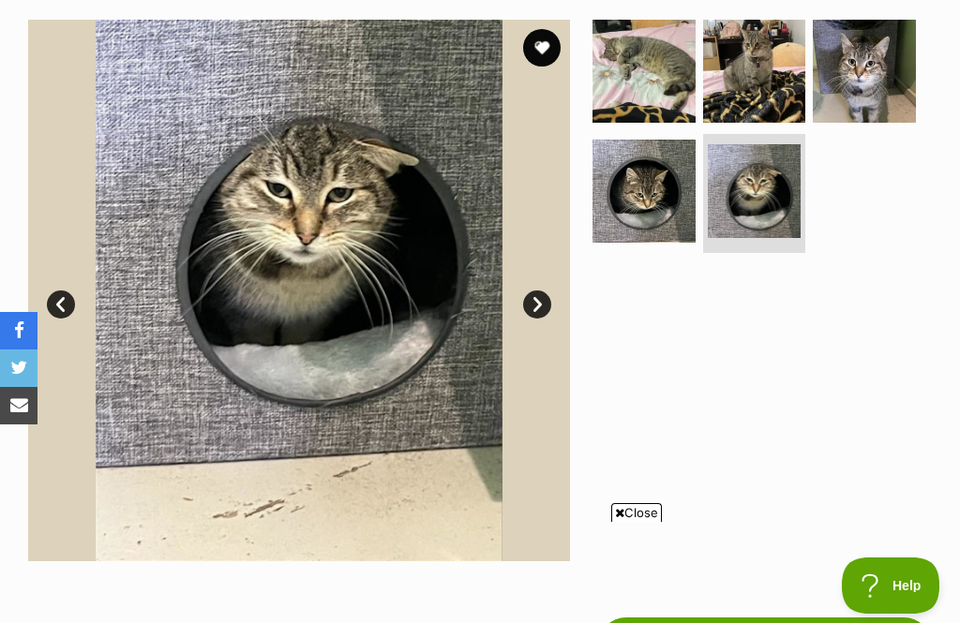
click at [533, 299] on link "Next" at bounding box center [537, 304] width 28 height 28
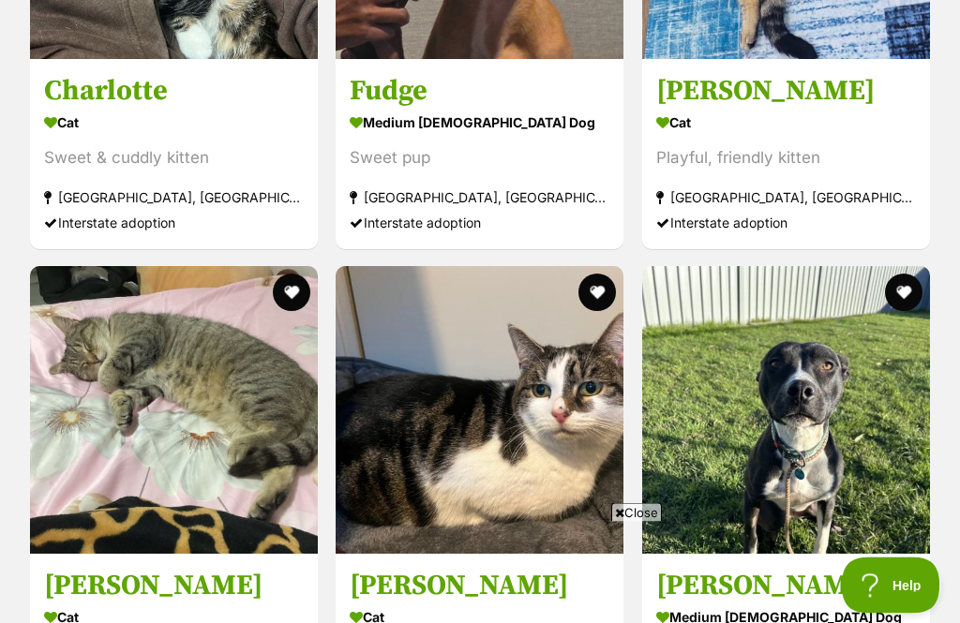
scroll to position [2998, 0]
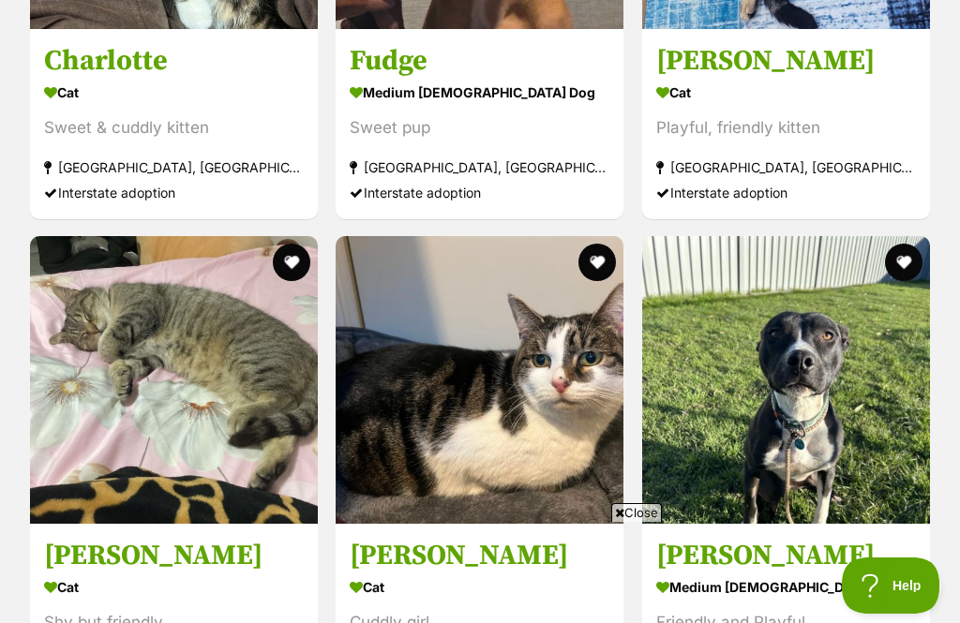
click at [278, 261] on button "favourite" at bounding box center [291, 262] width 37 height 37
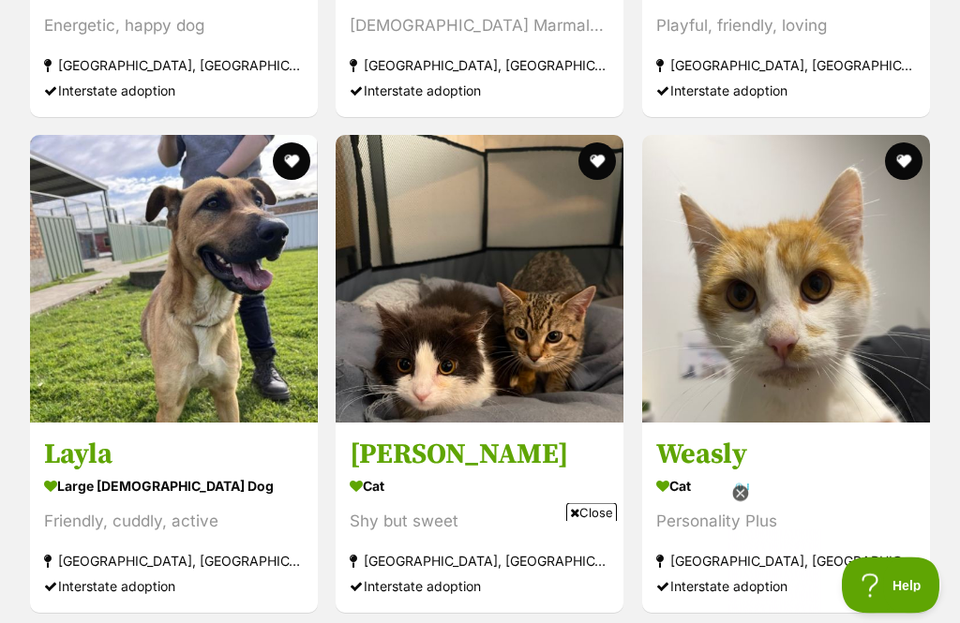
scroll to position [6074, 0]
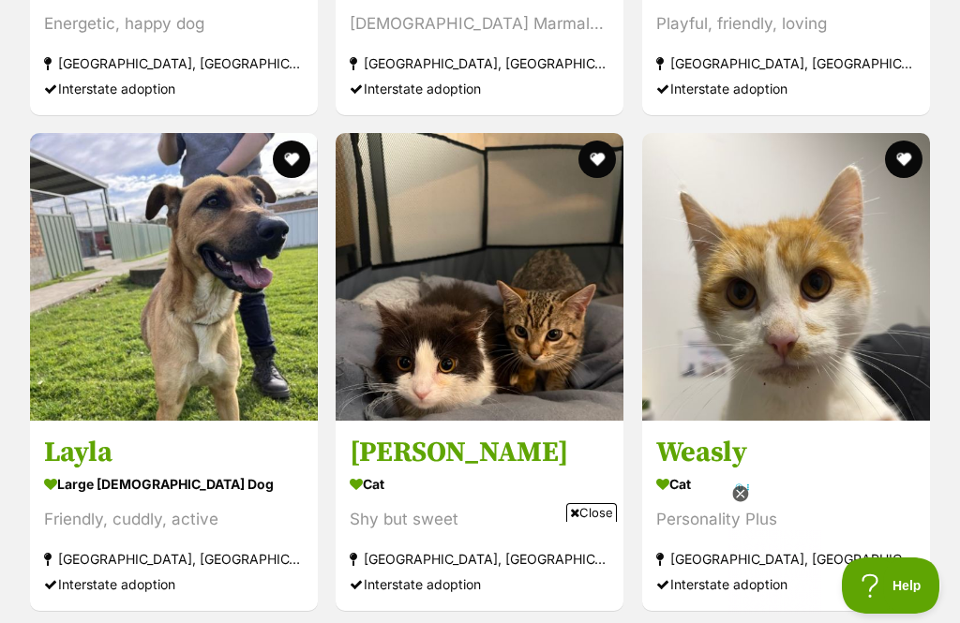
click at [695, 298] on img at bounding box center [786, 277] width 288 height 288
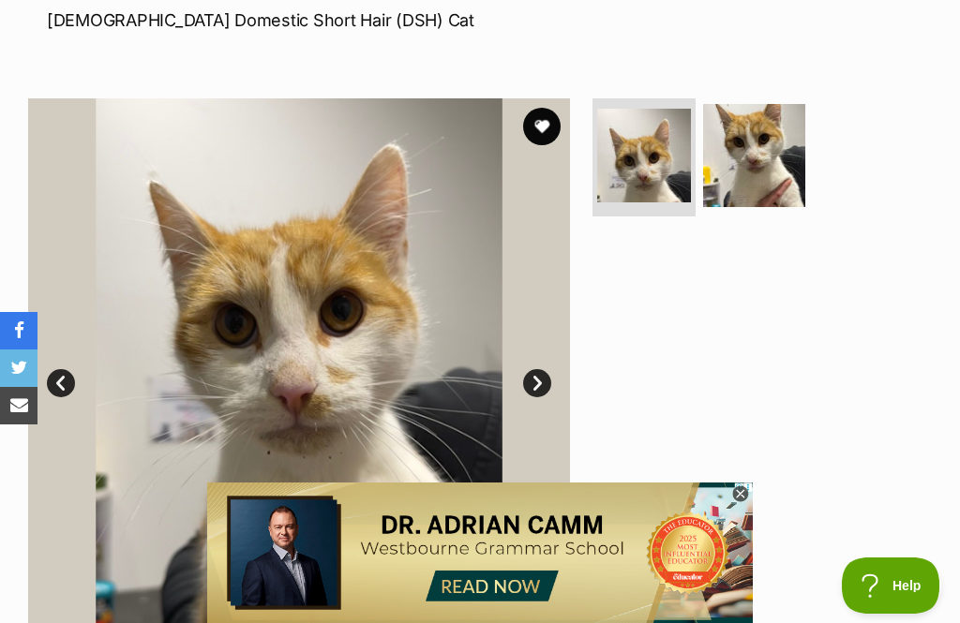
click at [624, 151] on img at bounding box center [644, 156] width 94 height 94
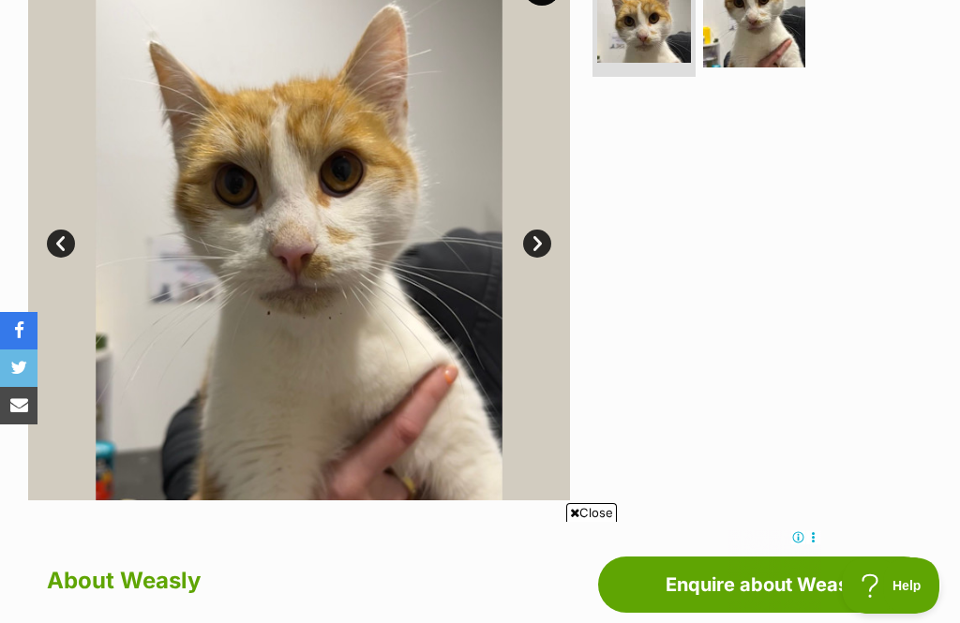
scroll to position [430, 0]
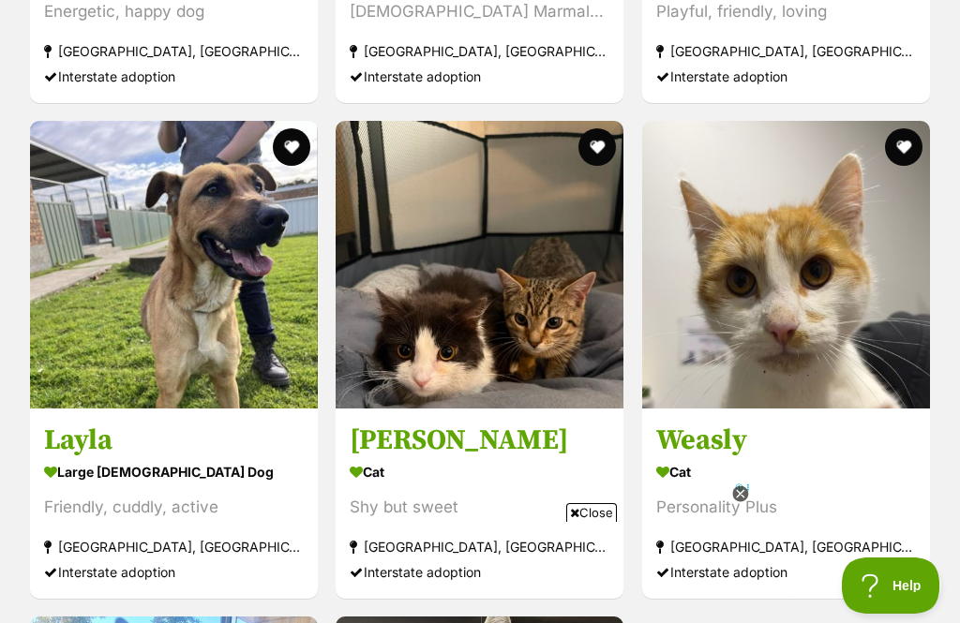
click at [890, 134] on button "favourite" at bounding box center [903, 146] width 37 height 37
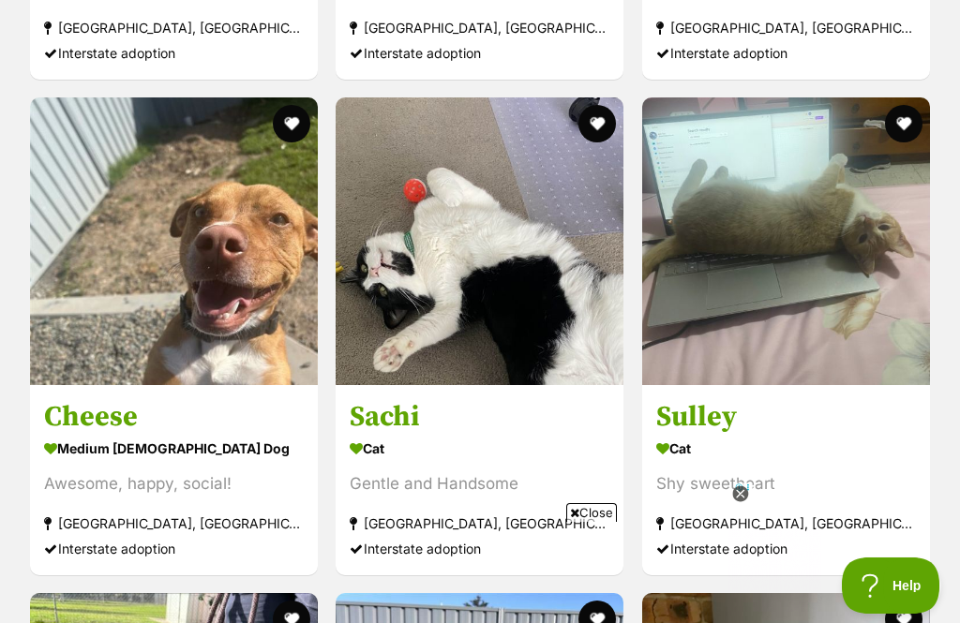
scroll to position [4132, 0]
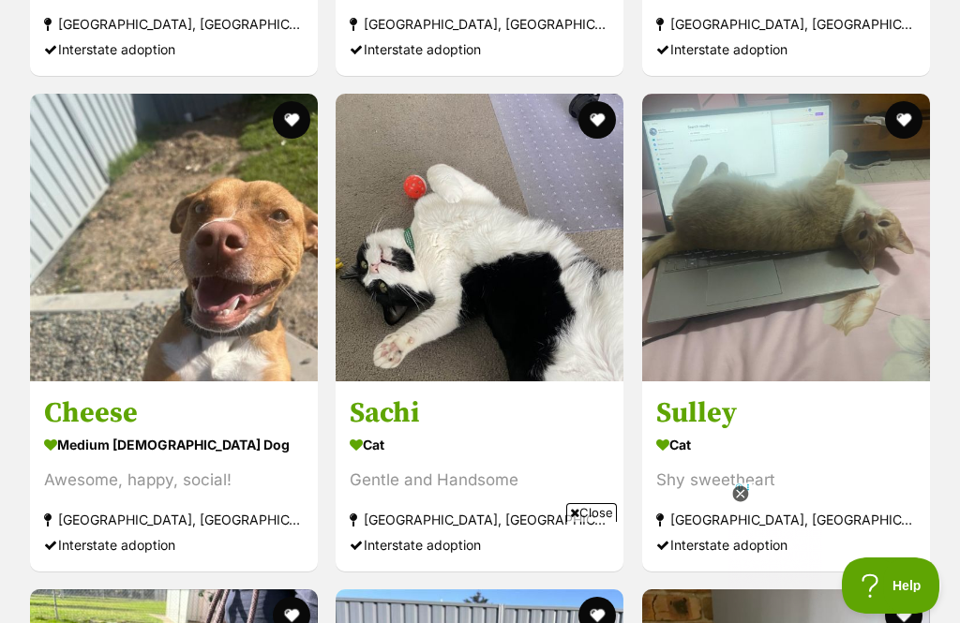
click at [897, 115] on button "favourite" at bounding box center [903, 119] width 37 height 37
click at [910, 107] on button "favourite" at bounding box center [903, 119] width 37 height 37
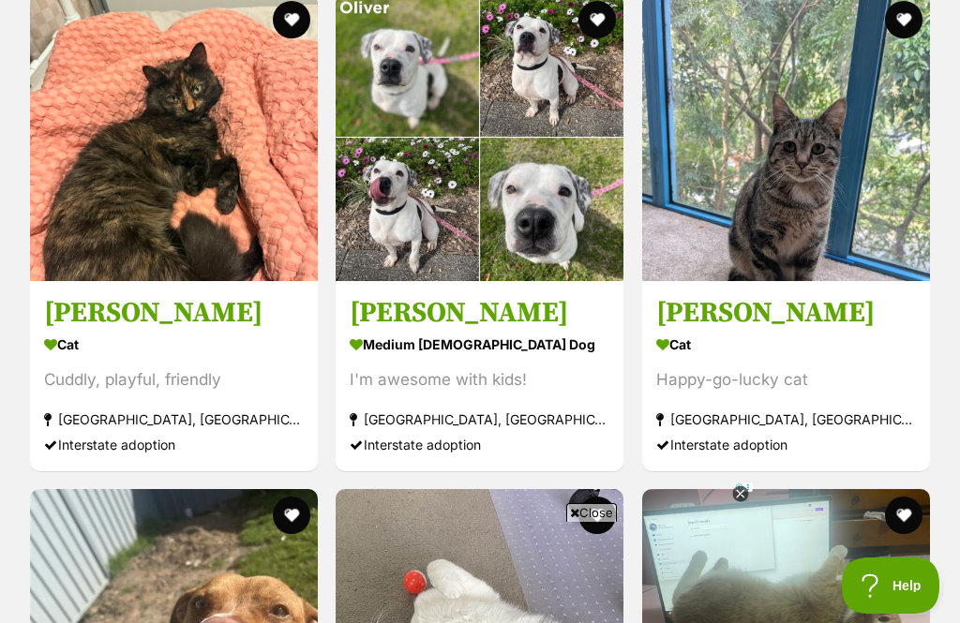
scroll to position [3734, 0]
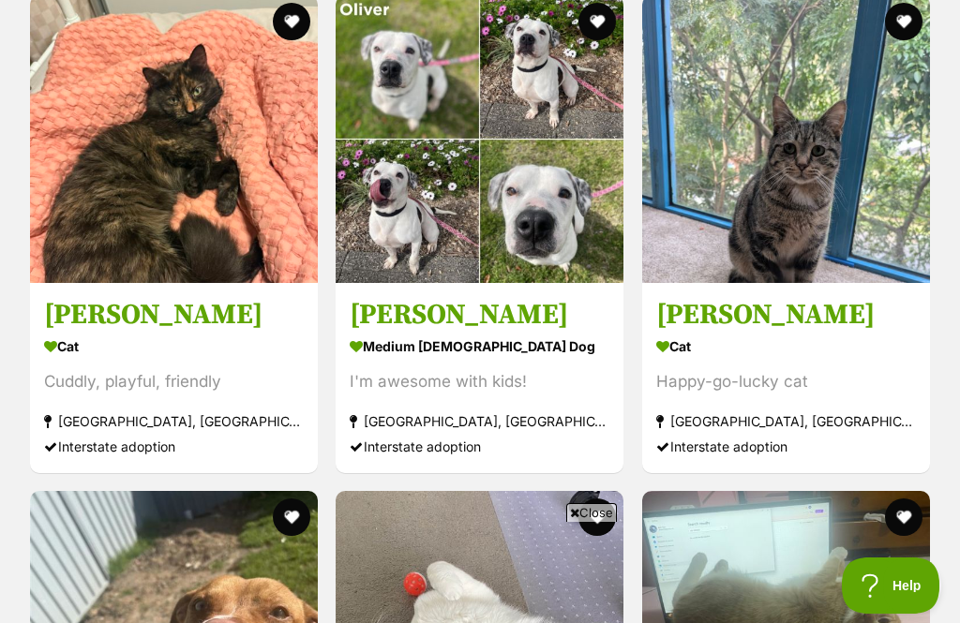
click at [904, 17] on button "favourite" at bounding box center [903, 21] width 37 height 37
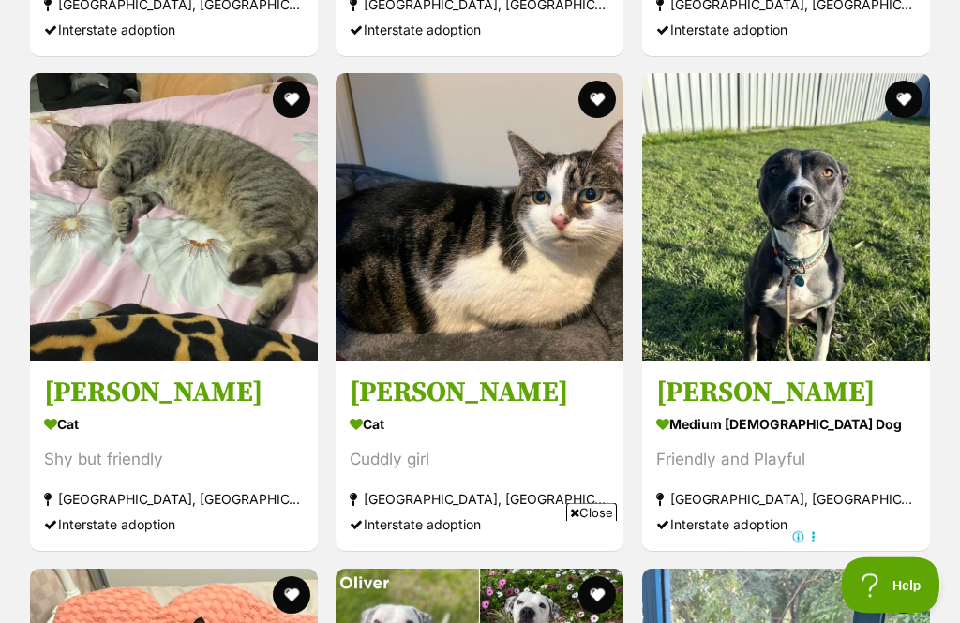
scroll to position [3161, 0]
click at [281, 86] on button "favourite" at bounding box center [291, 99] width 37 height 37
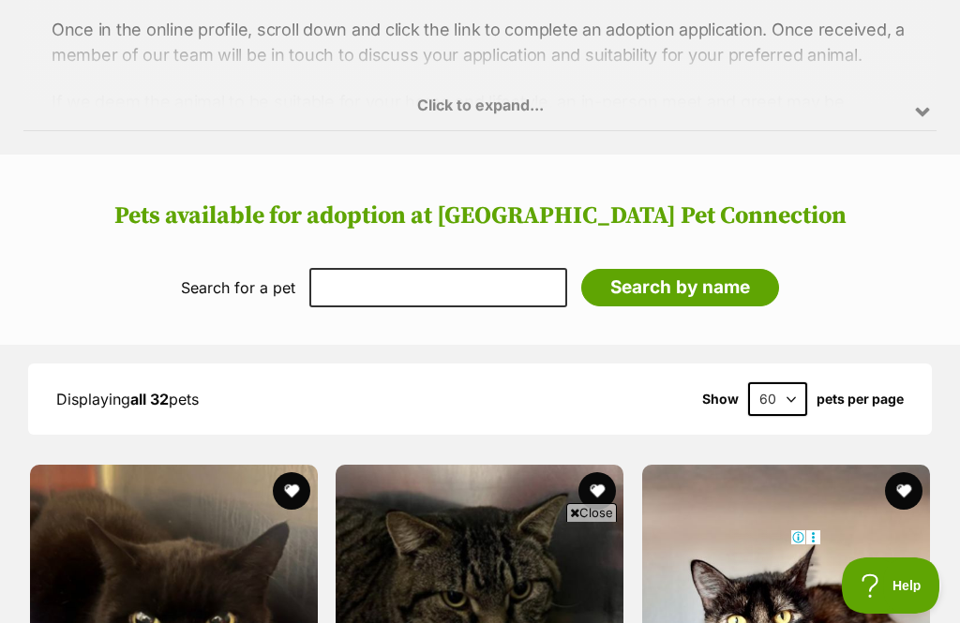
scroll to position [1281, 0]
